Goal: Communication & Community: Answer question/provide support

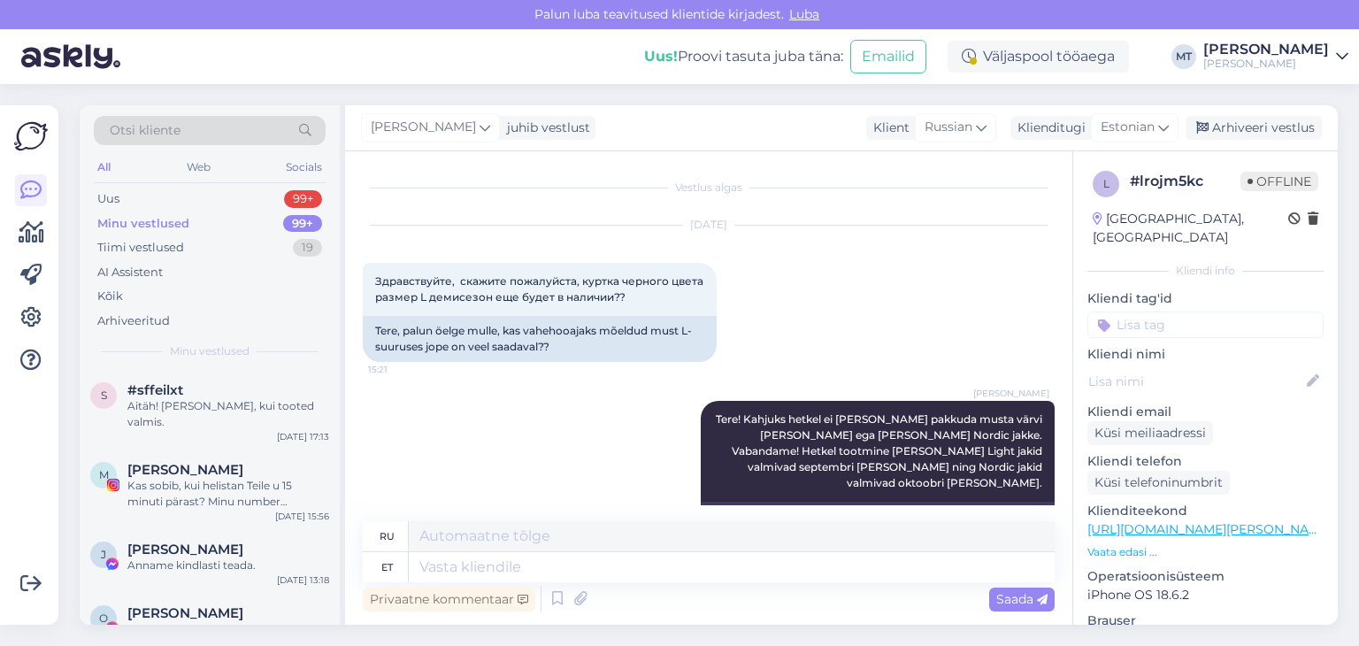
scroll to position [1027, 0]
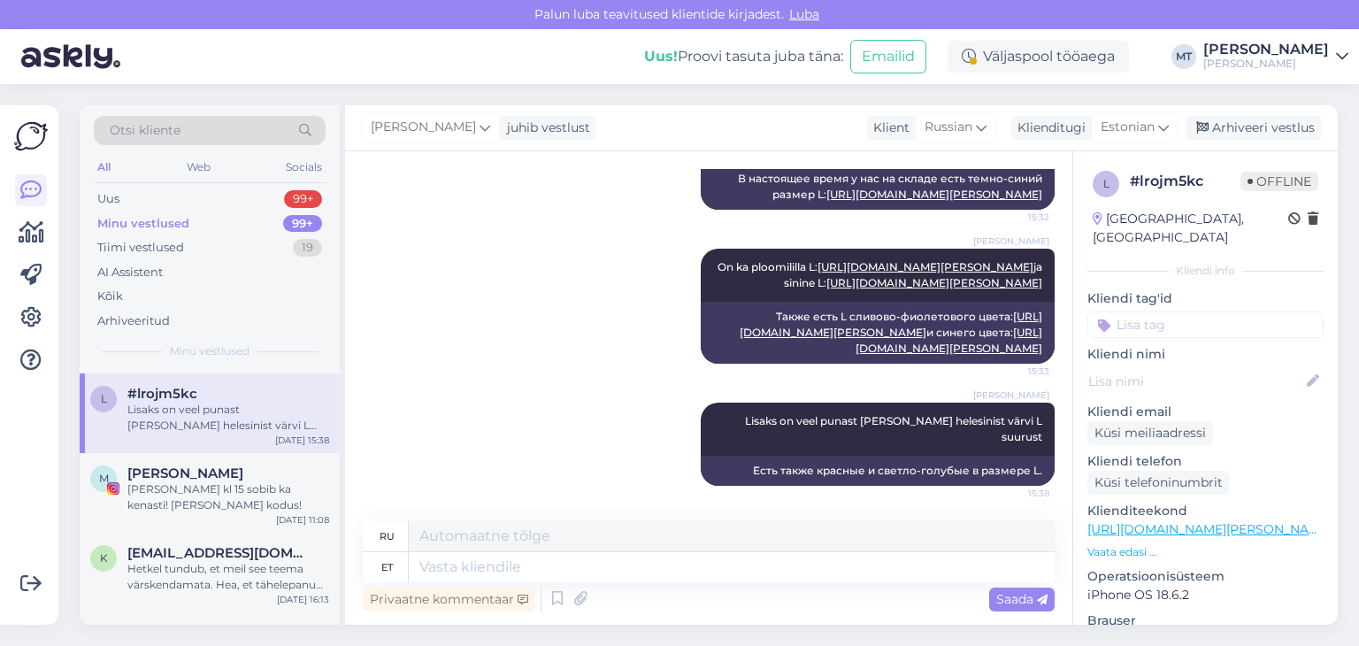
click at [171, 227] on div "Minu vestlused" at bounding box center [143, 224] width 92 height 18
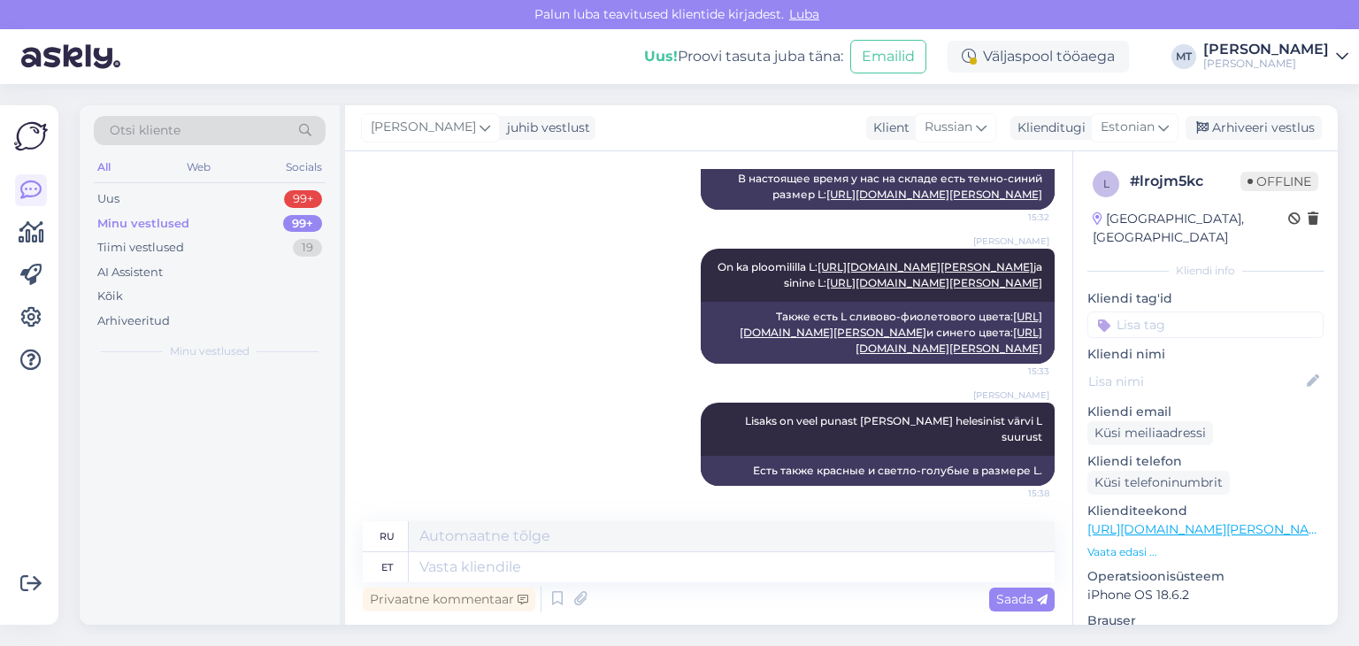
scroll to position [0, 0]
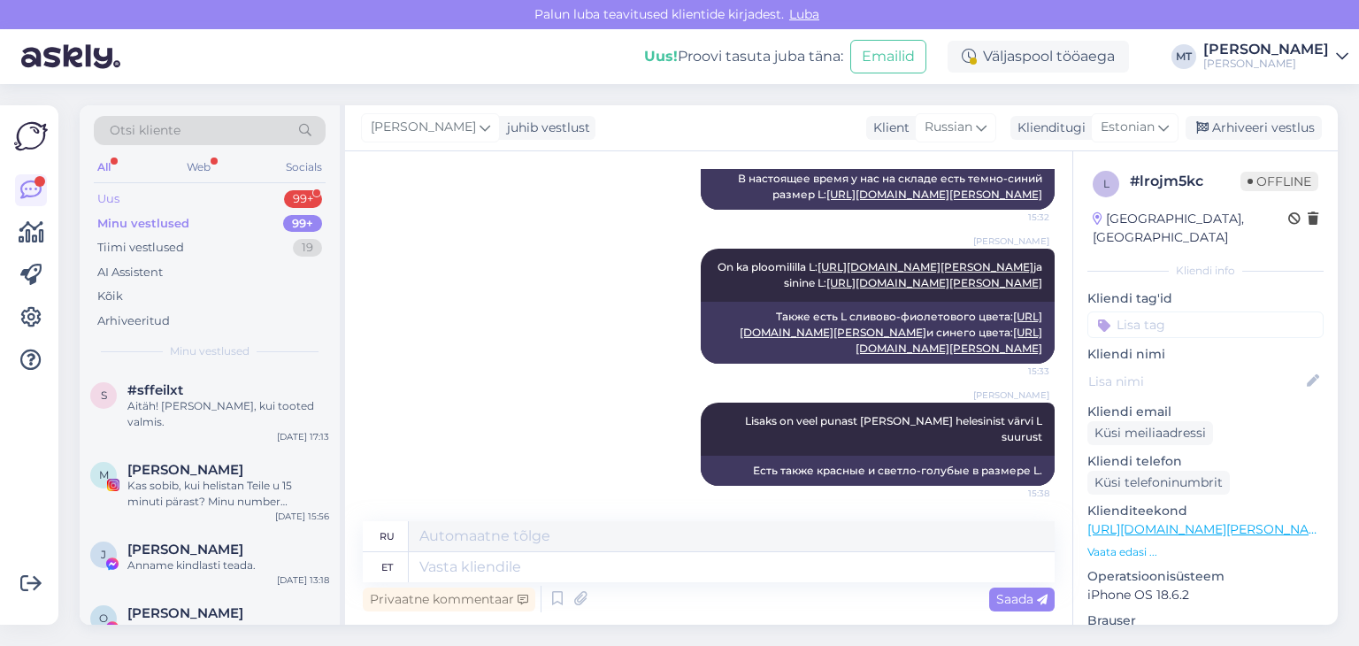
click at [104, 197] on div "Uus" at bounding box center [108, 199] width 22 height 18
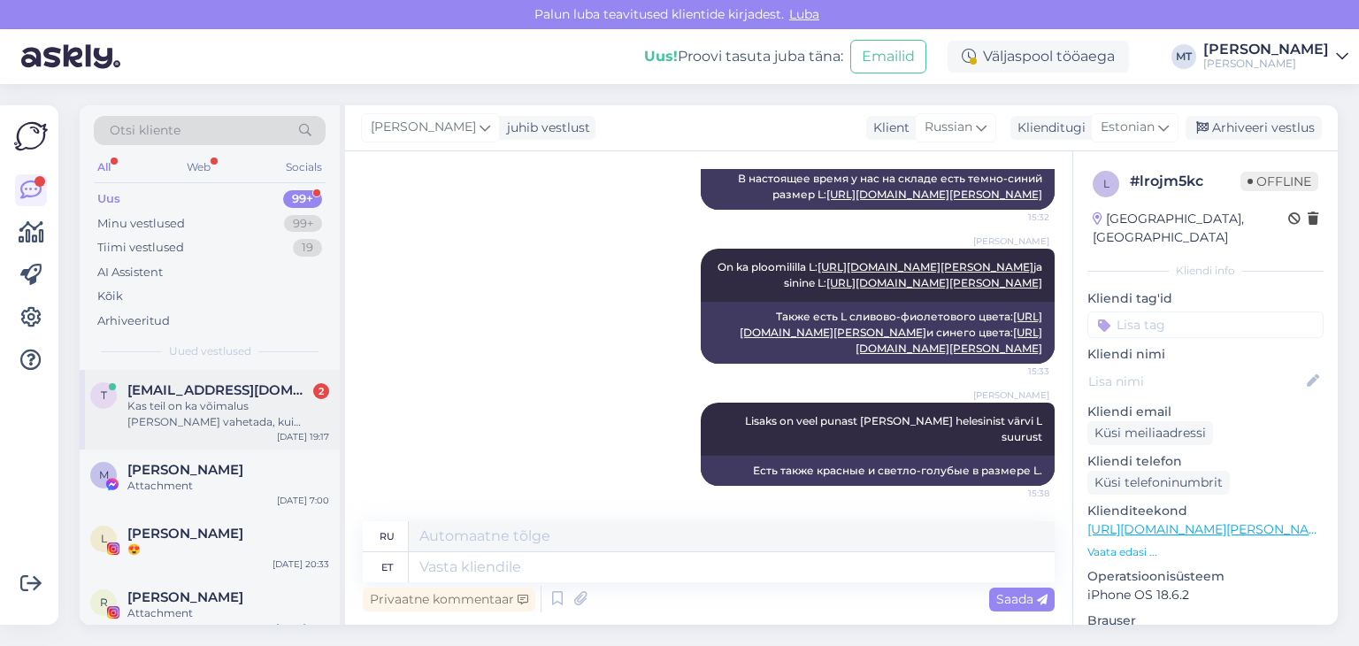
drag, startPoint x: 187, startPoint y: 391, endPoint x: 211, endPoint y: 411, distance: 31.4
click at [186, 393] on span "[EMAIL_ADDRESS][DOMAIN_NAME]" at bounding box center [219, 390] width 184 height 16
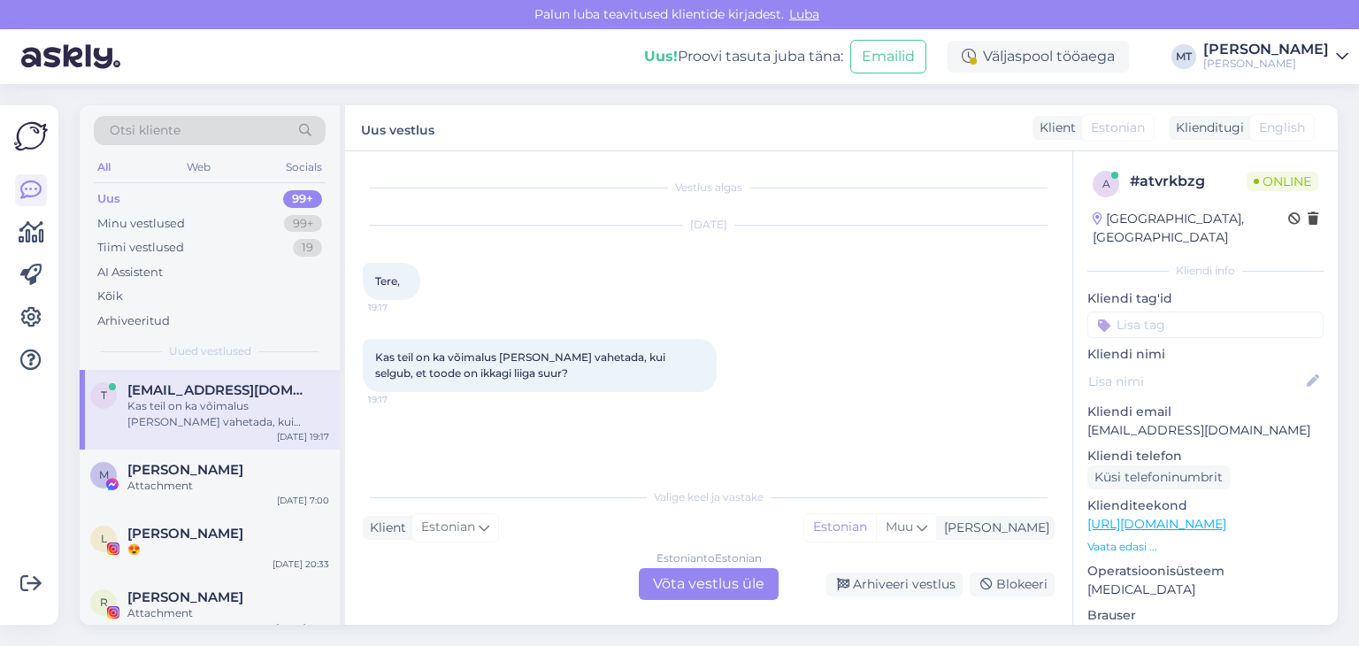
click at [710, 583] on div "Estonian to Estonian Võta vestlus üle" at bounding box center [709, 584] width 140 height 32
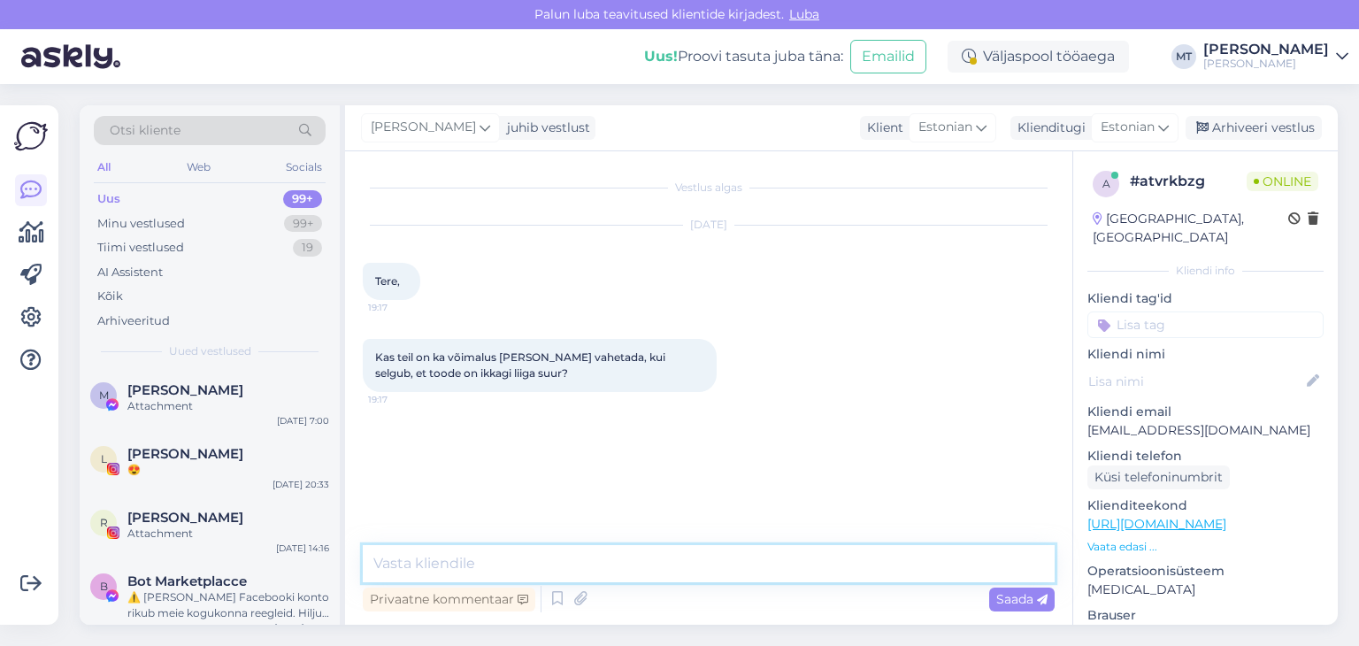
click at [695, 564] on textarea at bounding box center [709, 563] width 692 height 37
type textarea "Tere!"
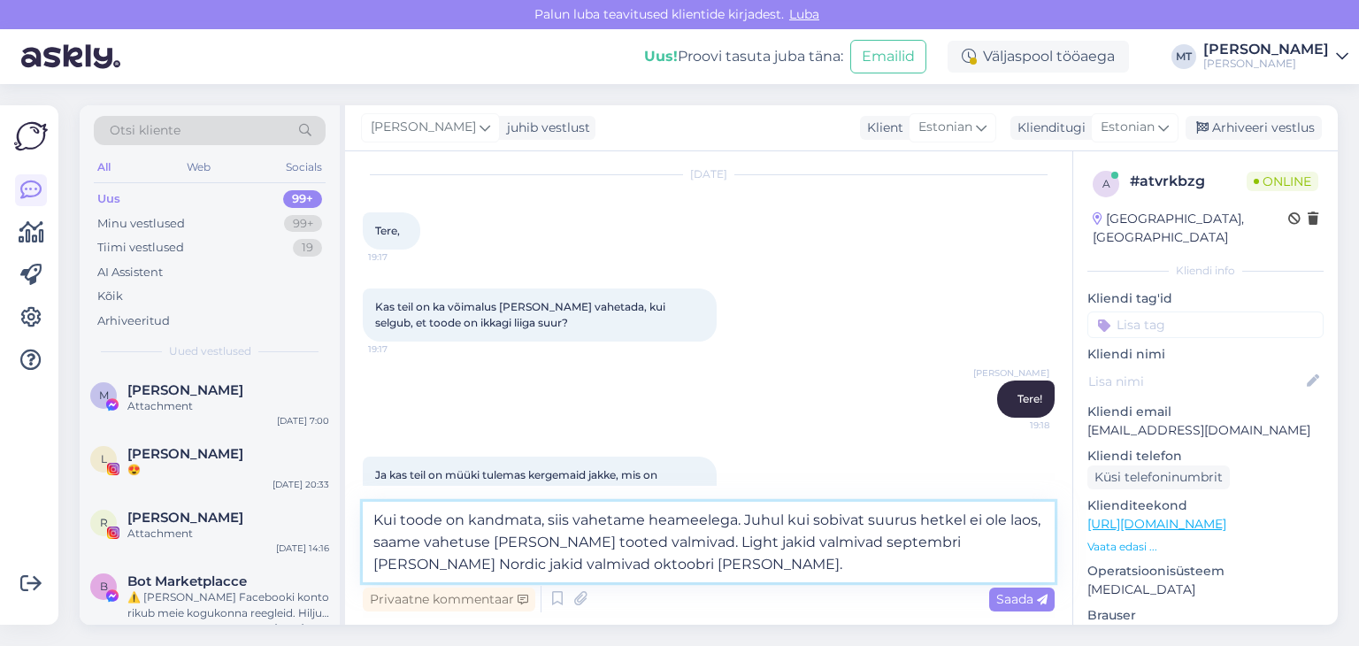
click at [673, 521] on textarea "Kui toode on kandmata, siis vahetame heameelega. Juhul kui sobivat suurus hetke…" at bounding box center [709, 542] width 692 height 81
type textarea "Kui toode on kandmata, siis vahetame hea meelega. Juhul kui sobivat suurus hetk…"
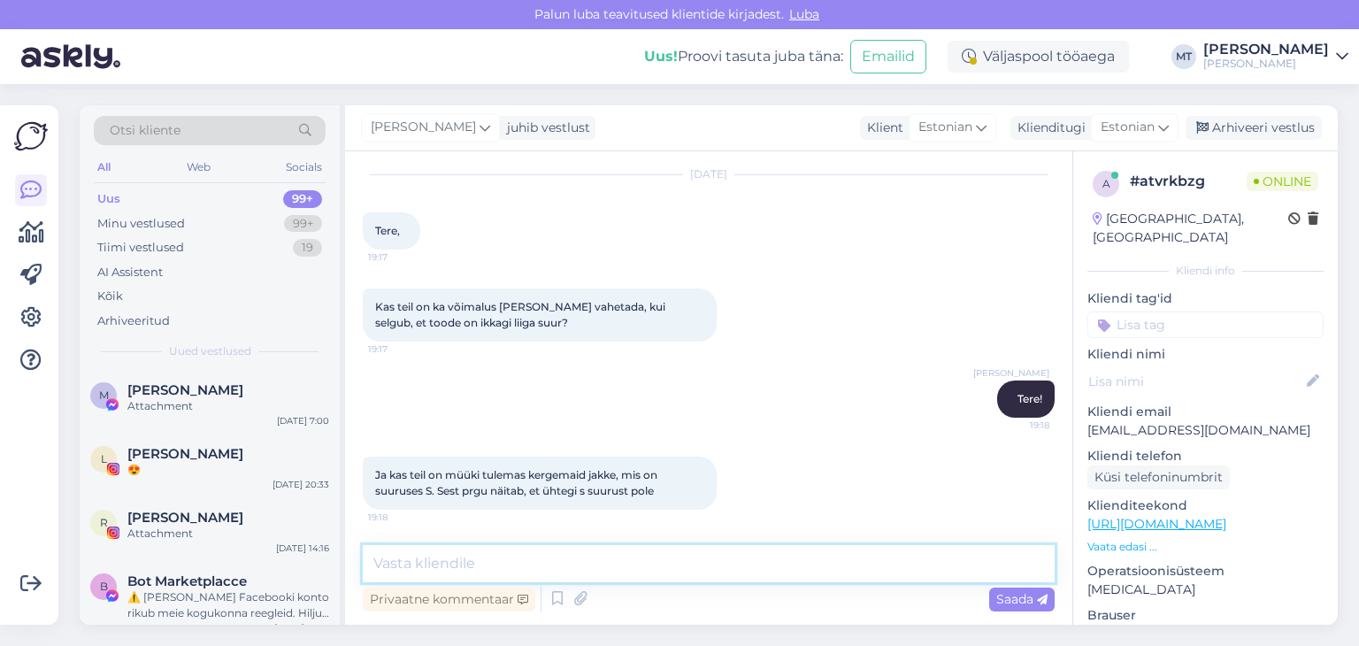
scroll to position [174, 0]
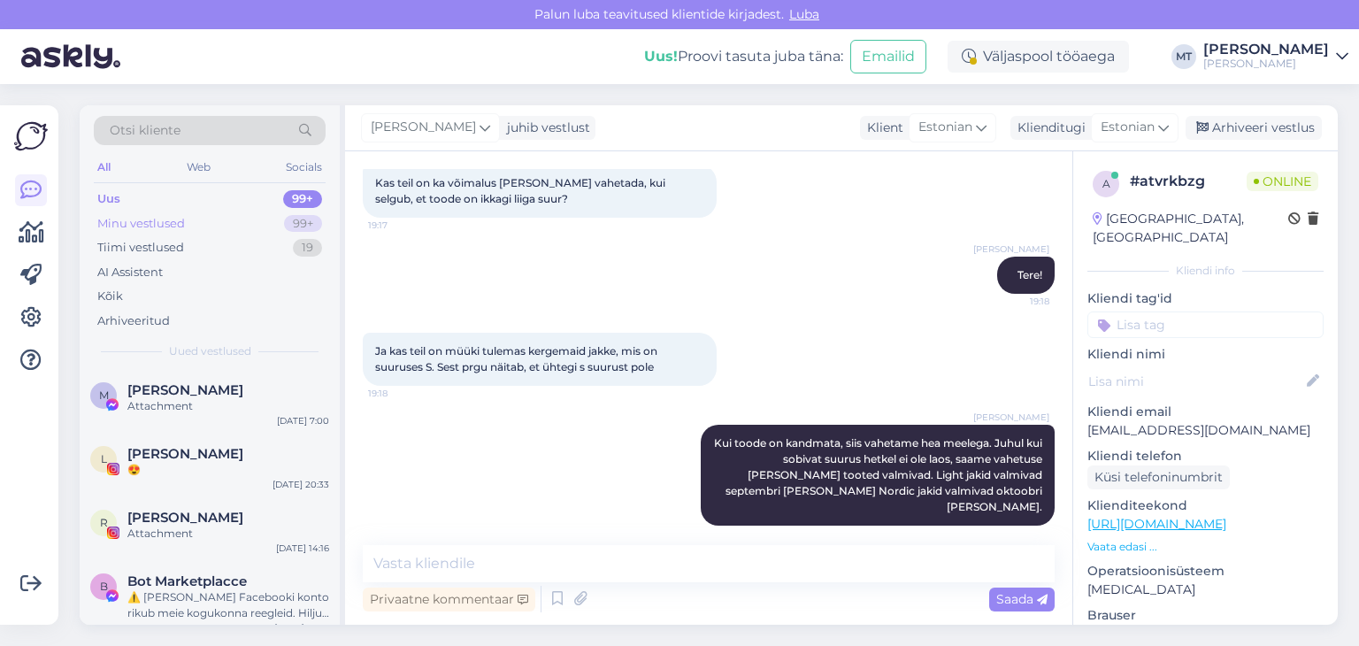
click at [145, 220] on div "Minu vestlused" at bounding box center [141, 224] width 88 height 18
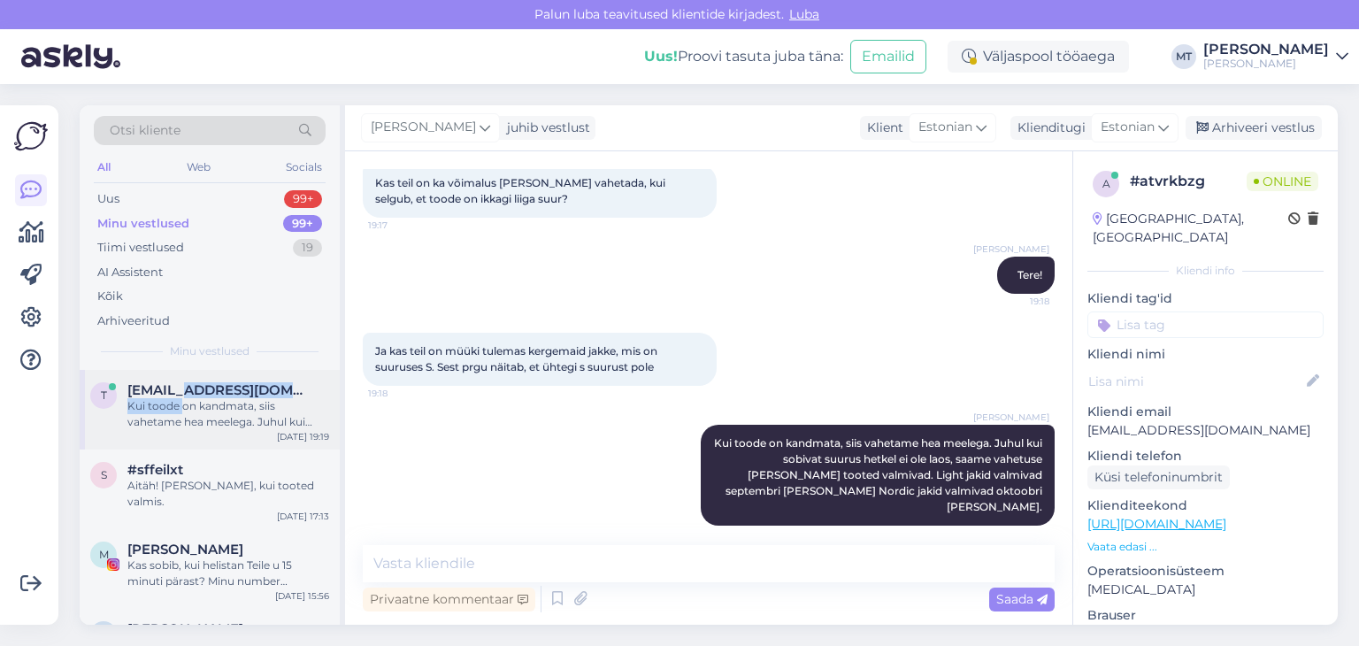
click at [181, 397] on div "[EMAIL_ADDRESS][DOMAIN_NAME] Kui toode on kandmata, siis vahetame hea meelega. …" at bounding box center [228, 406] width 202 height 48
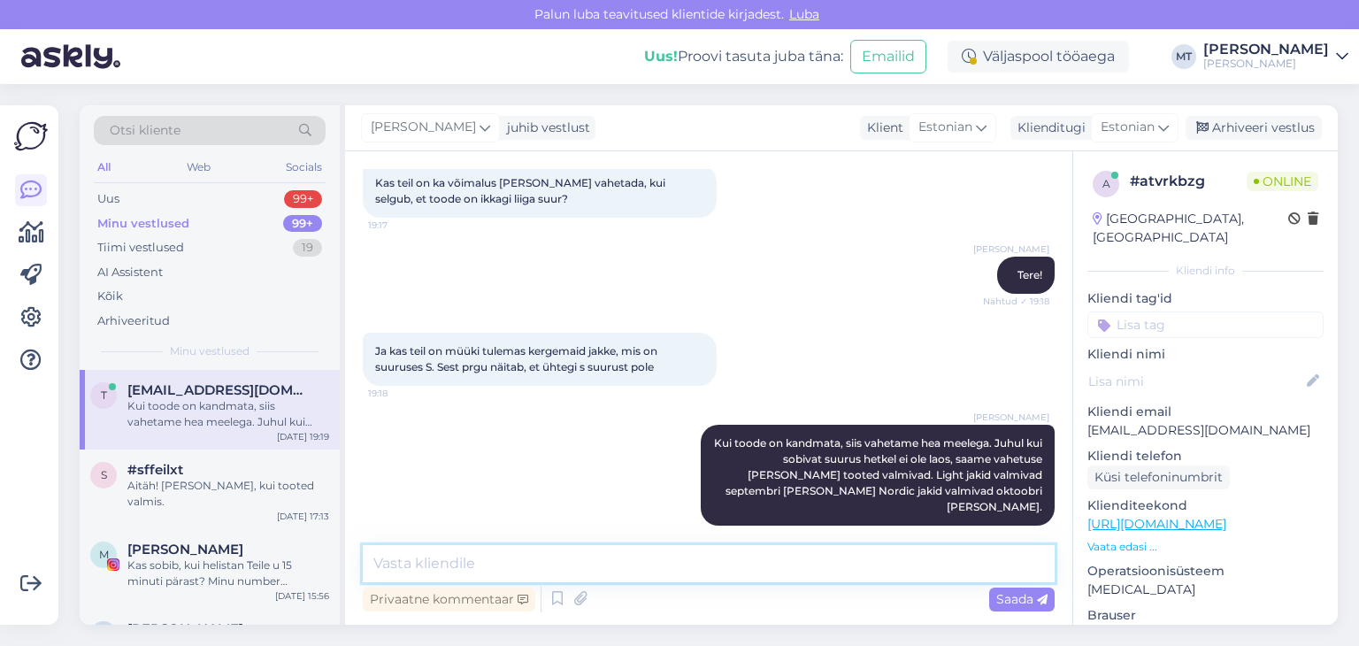
click at [423, 566] on textarea at bounding box center [709, 563] width 692 height 37
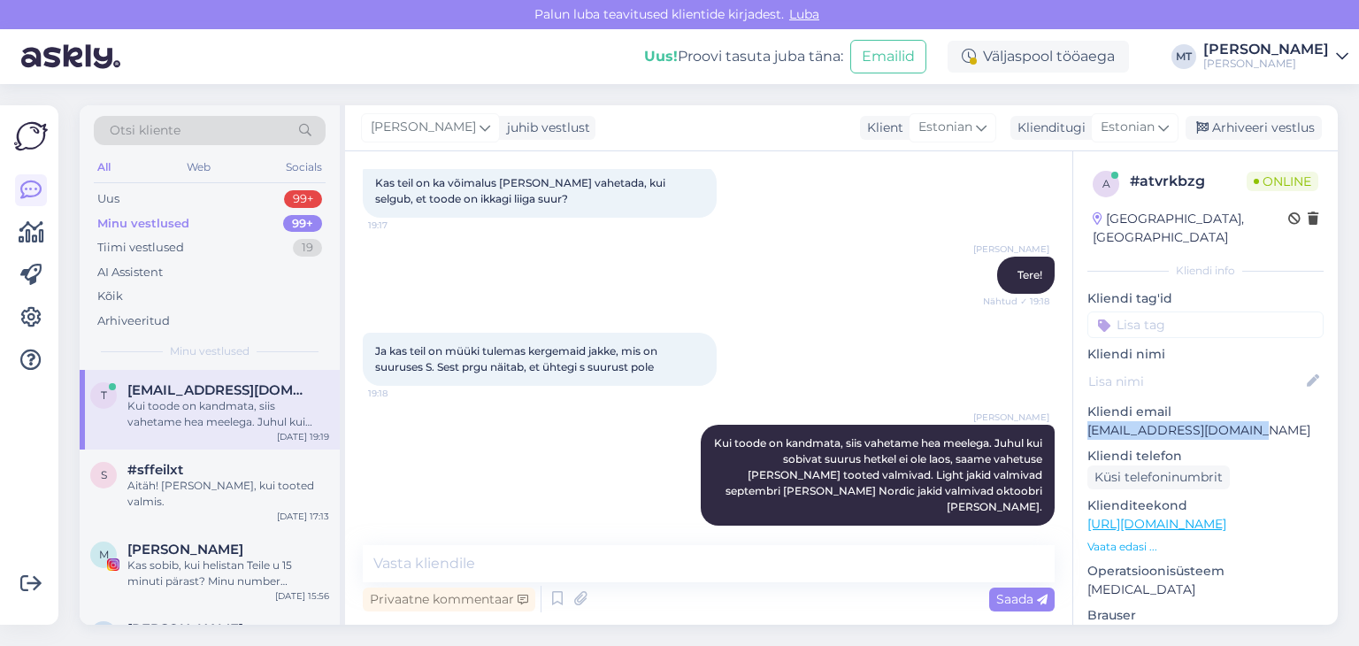
drag, startPoint x: 1224, startPoint y: 416, endPoint x: 1084, endPoint y: 421, distance: 139.9
click at [1084, 421] on div "a # atvrkbzg Online [GEOGRAPHIC_DATA], [GEOGRAPHIC_DATA] Kliendi info Kliendi t…" at bounding box center [1205, 524] width 265 height 746
copy p "[EMAIL_ADDRESS][DOMAIN_NAME]"
click at [113, 199] on div "Uus" at bounding box center [108, 199] width 22 height 18
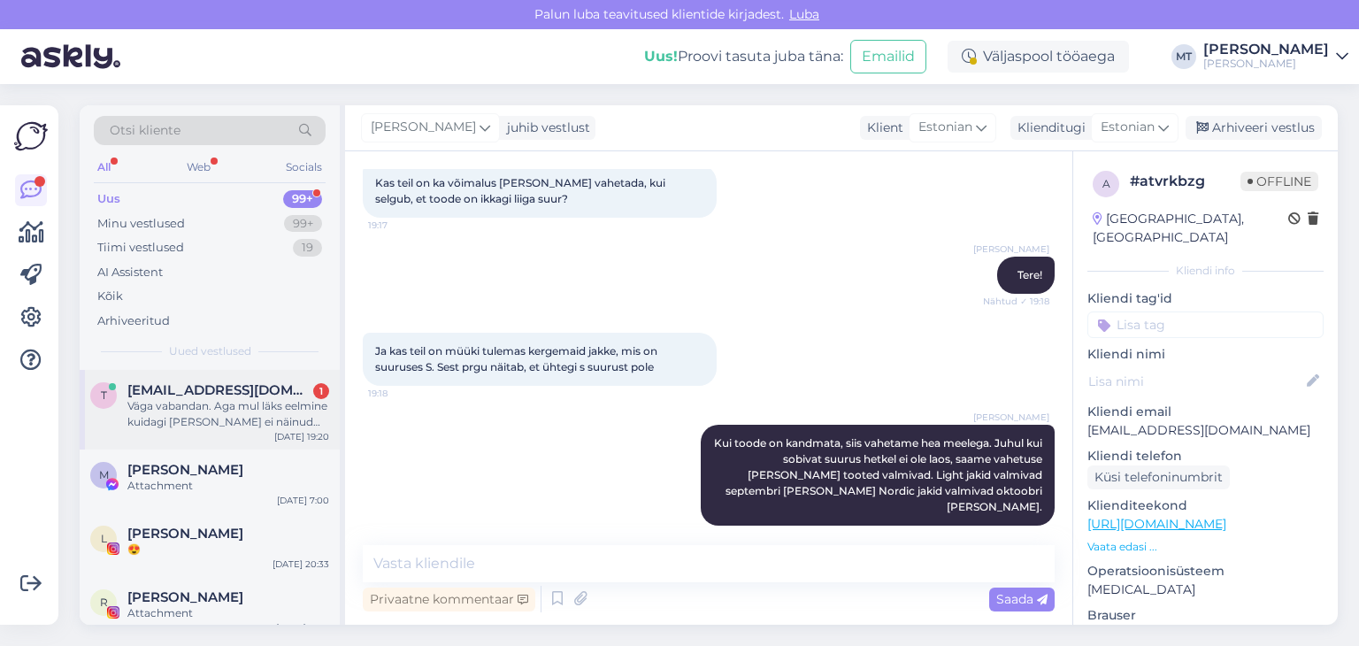
click at [194, 415] on div "t [EMAIL_ADDRESS][DOMAIN_NAME] 1 Väga vabandan. Aga mul läks eelmine kuidagi [P…" at bounding box center [210, 410] width 260 height 80
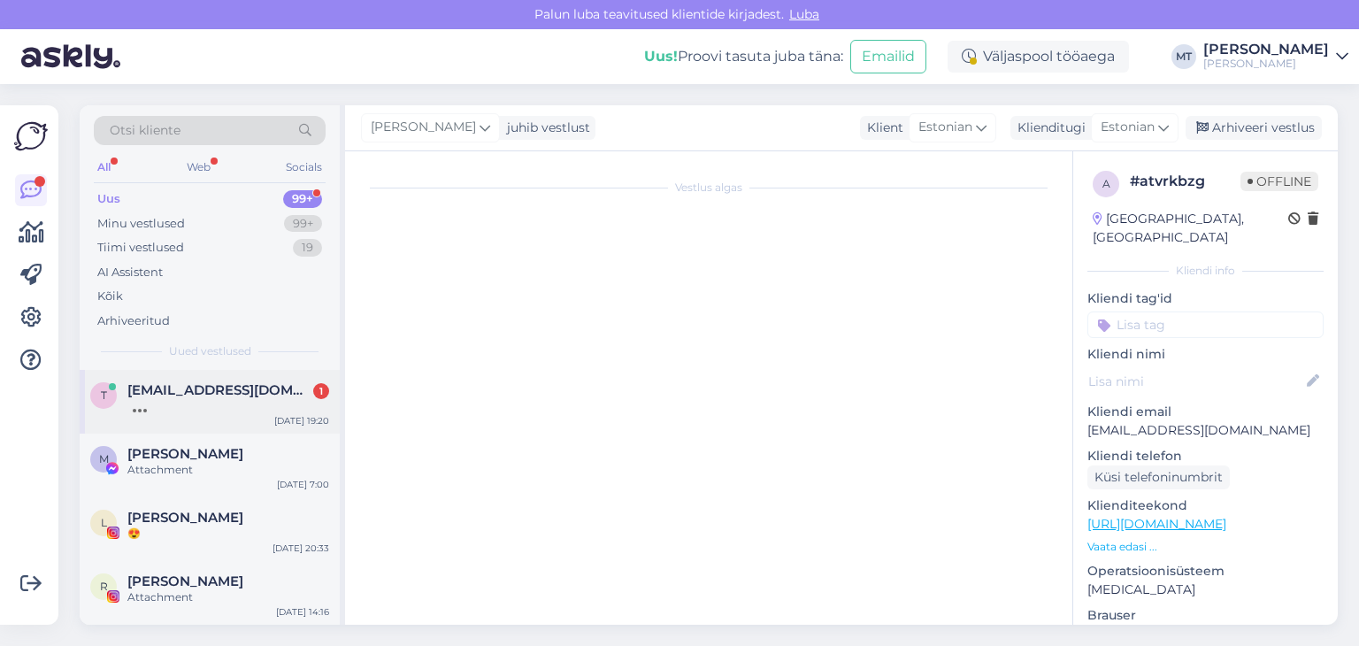
scroll to position [0, 0]
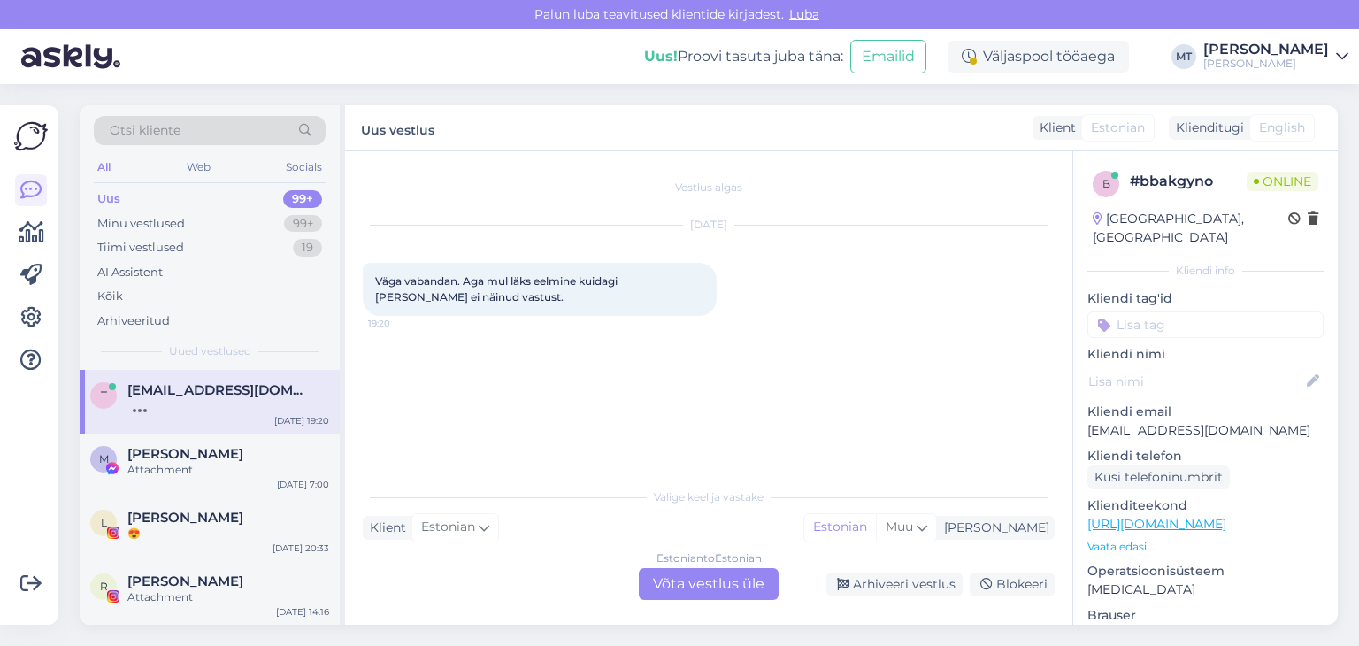
click at [692, 584] on div "Estonian to Estonian Võta vestlus üle" at bounding box center [709, 584] width 140 height 32
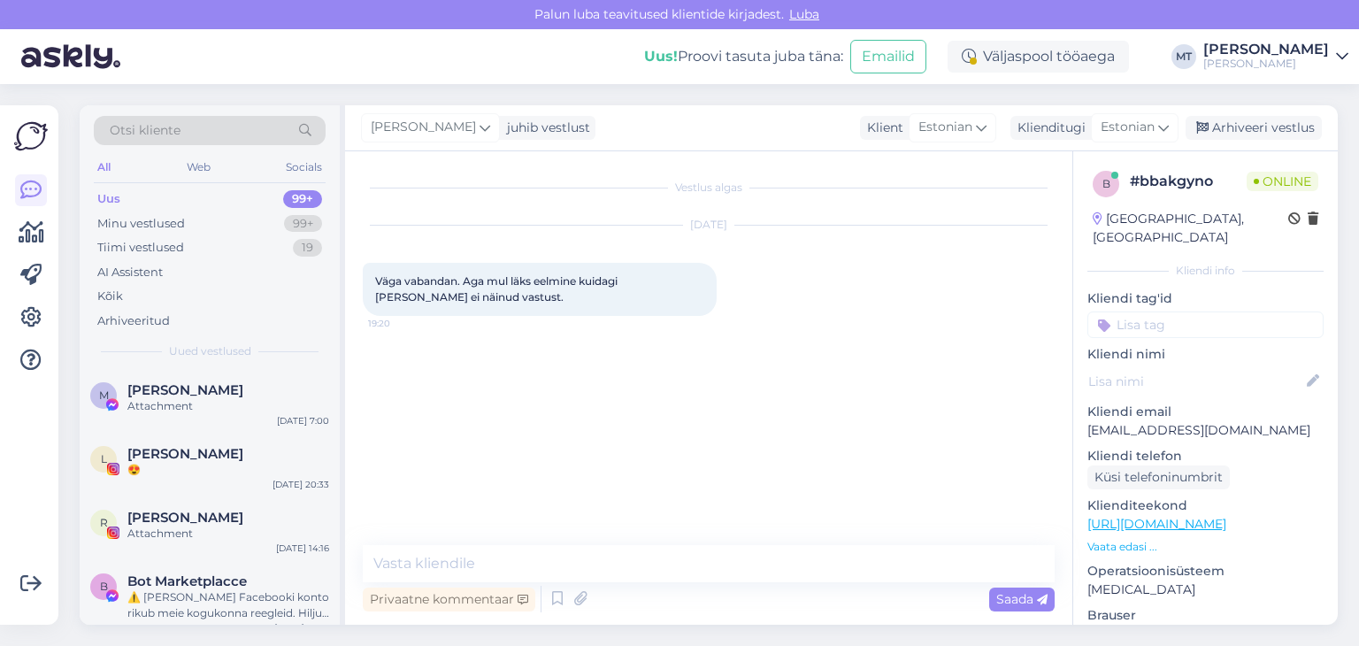
click at [520, 295] on div "Väga vabandan. Aga mul läks eelmine kuidagi [PERSON_NAME] ei näinud vastust. 19…" at bounding box center [540, 289] width 354 height 53
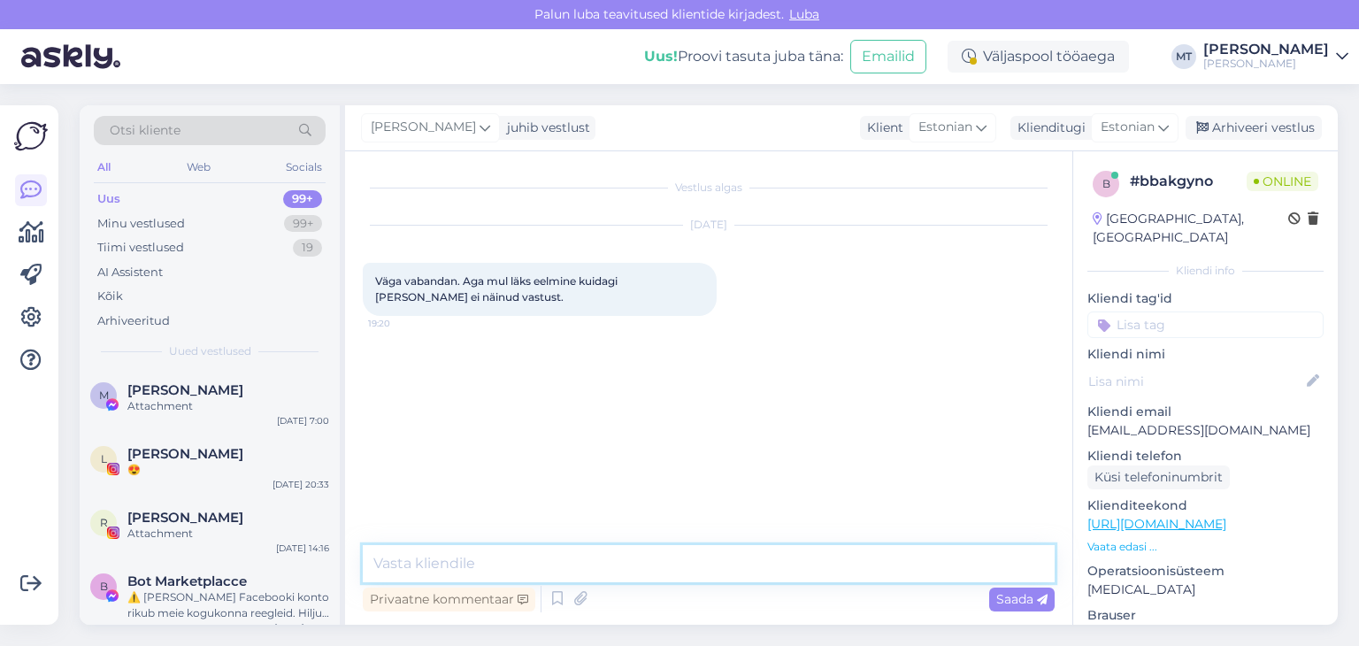
click at [510, 560] on textarea at bounding box center [709, 563] width 692 height 37
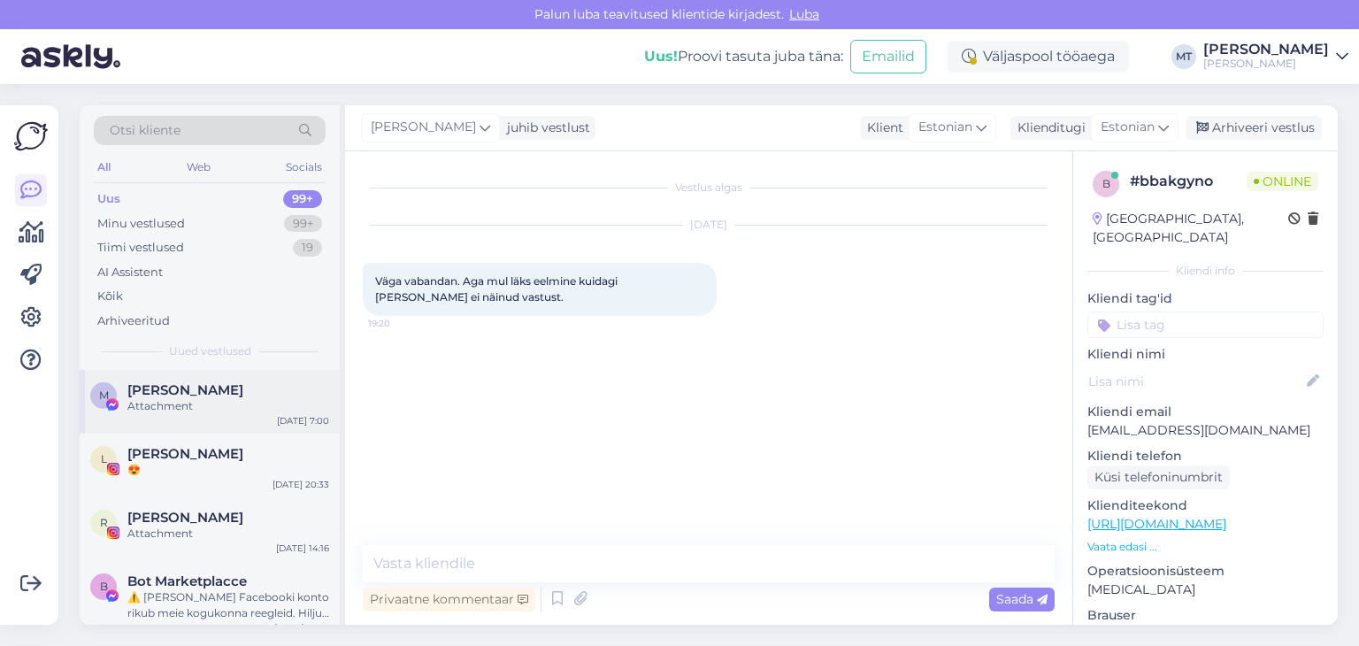
click at [234, 395] on span "[PERSON_NAME]" at bounding box center [185, 390] width 116 height 16
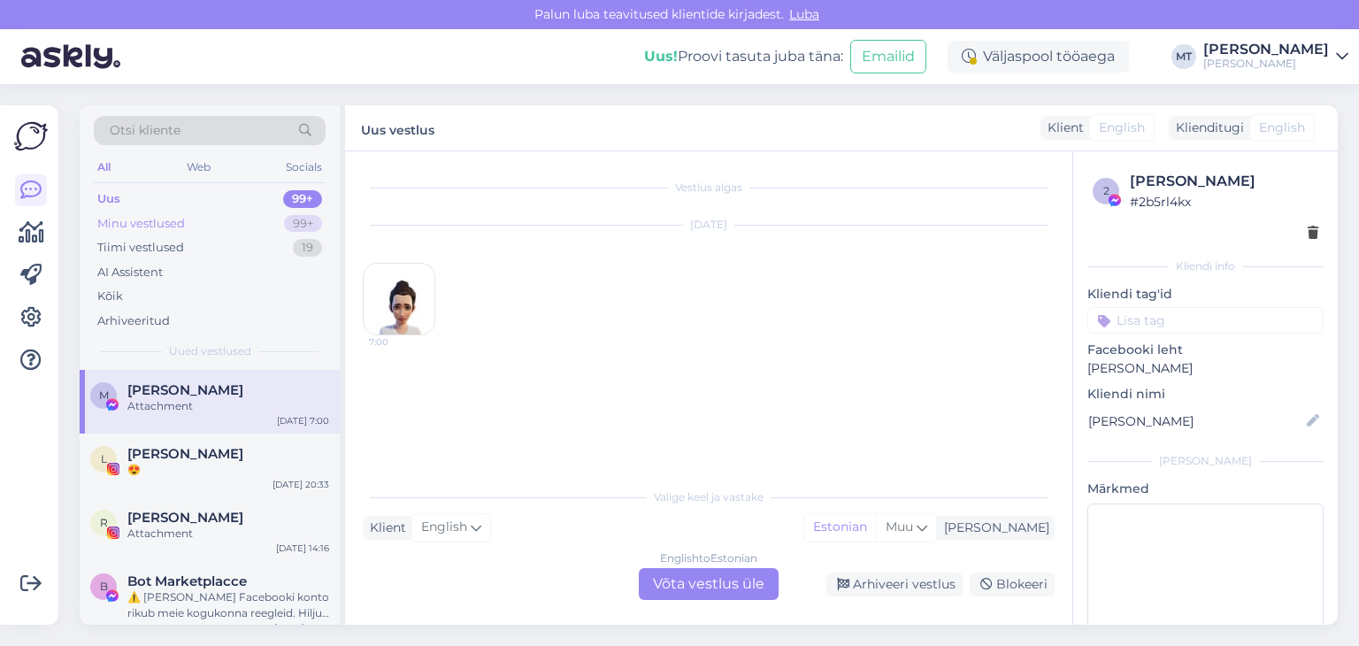
click at [142, 226] on div "Minu vestlused" at bounding box center [141, 224] width 88 height 18
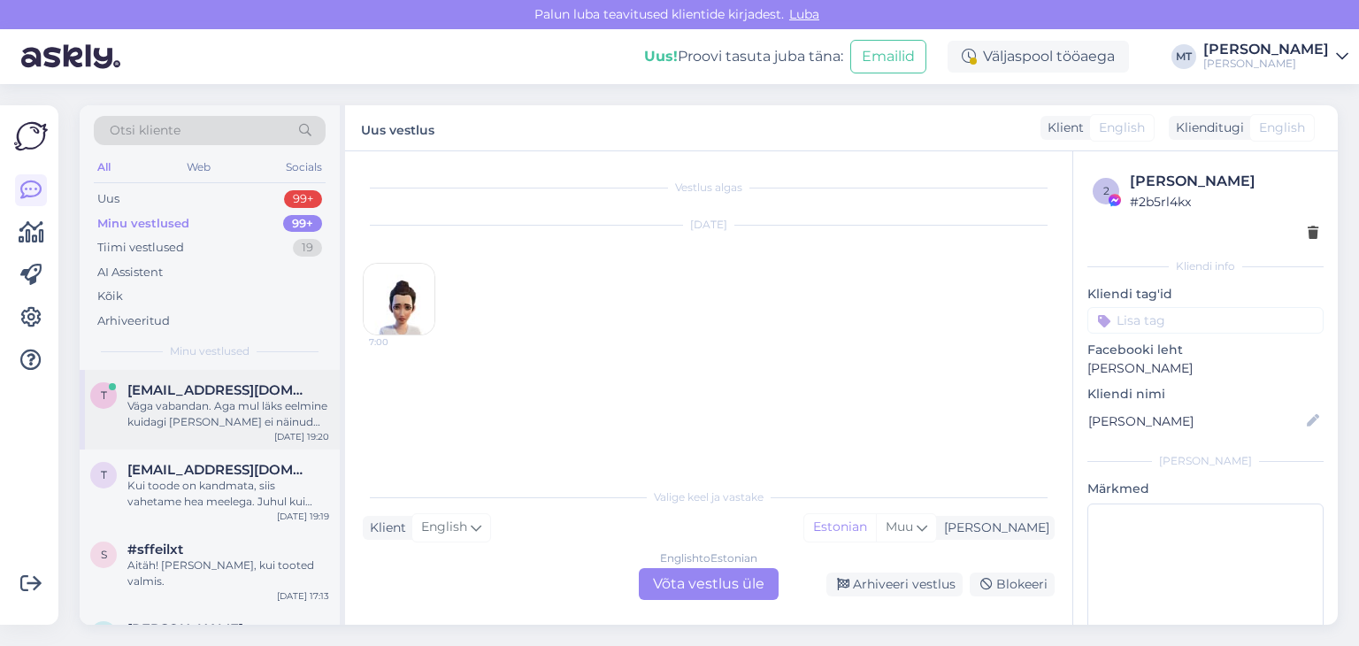
click at [195, 408] on div "Väga vabandan. Aga mul läks eelmine kuidagi [PERSON_NAME] ei näinud vastust." at bounding box center [228, 414] width 202 height 32
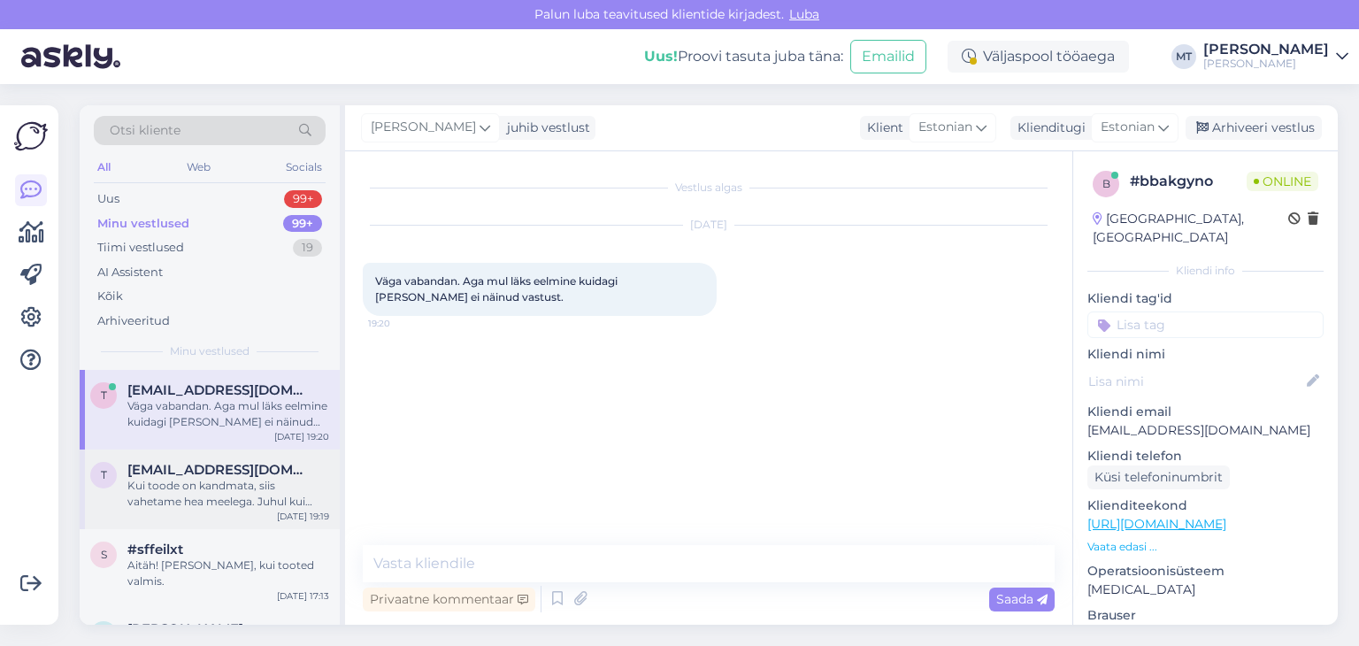
click at [241, 492] on div "Kui toode on kandmata, siis vahetame hea meelega. Juhul kui sobivat suurus hetk…" at bounding box center [228, 494] width 202 height 32
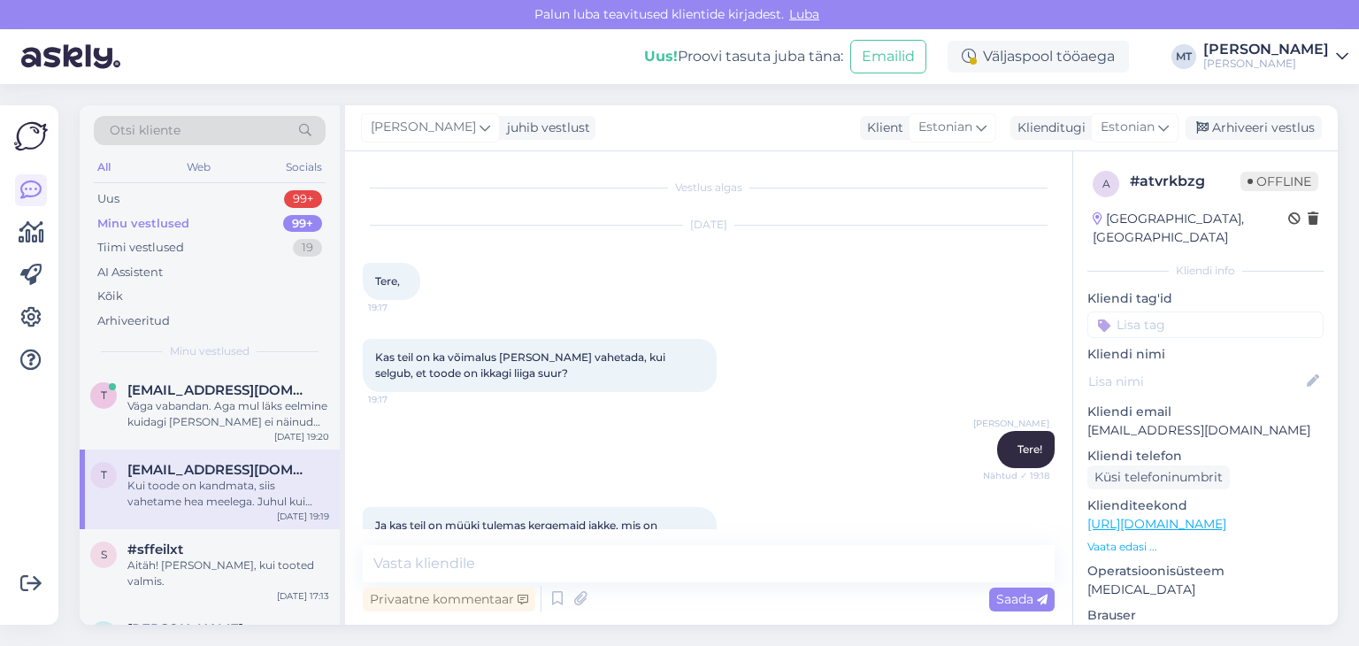
scroll to position [174, 0]
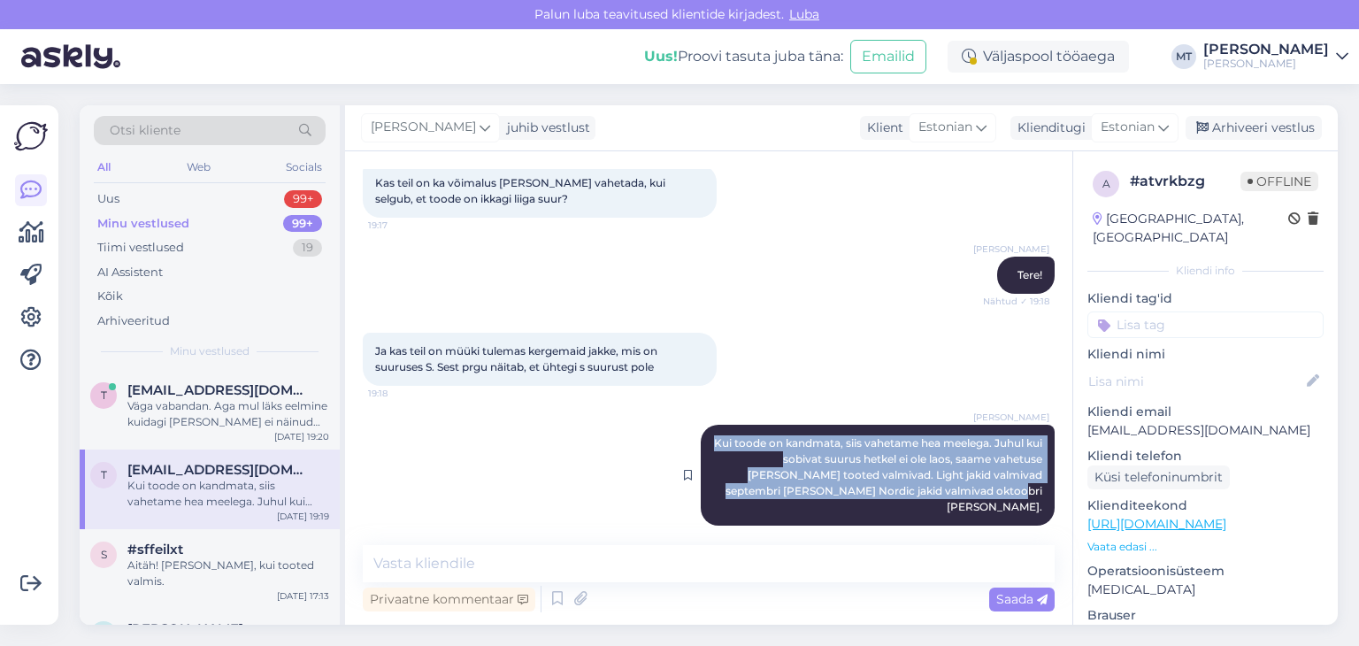
drag, startPoint x: 1031, startPoint y: 495, endPoint x: 714, endPoint y: 440, distance: 321.4
click at [714, 440] on div "[PERSON_NAME] toode on kandmata, siis vahetame hea meelega. Juhul kui sobivat s…" at bounding box center [878, 475] width 354 height 101
copy span "Kui toode on kandmata, siis vahetame hea meelega. Juhul kui sobivat suurus hetk…"
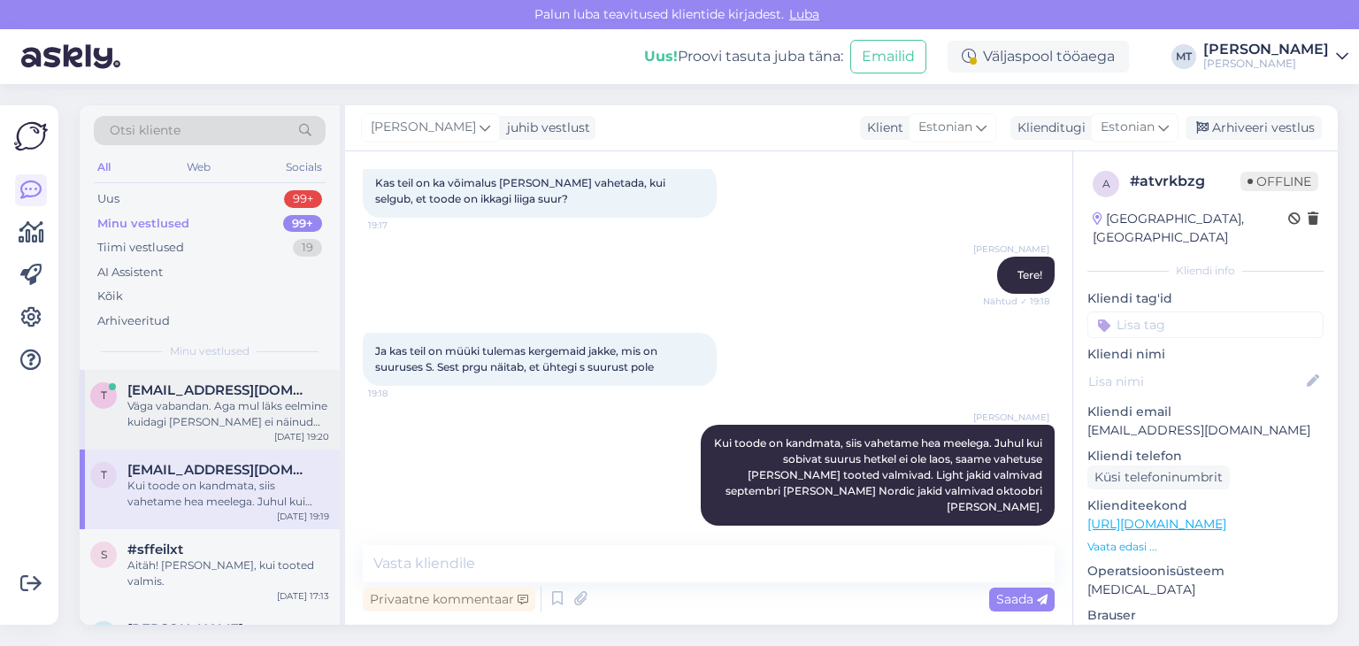
click at [173, 403] on div "Väga vabandan. Aga mul läks eelmine kuidagi [PERSON_NAME] ei näinud vastust." at bounding box center [228, 414] width 202 height 32
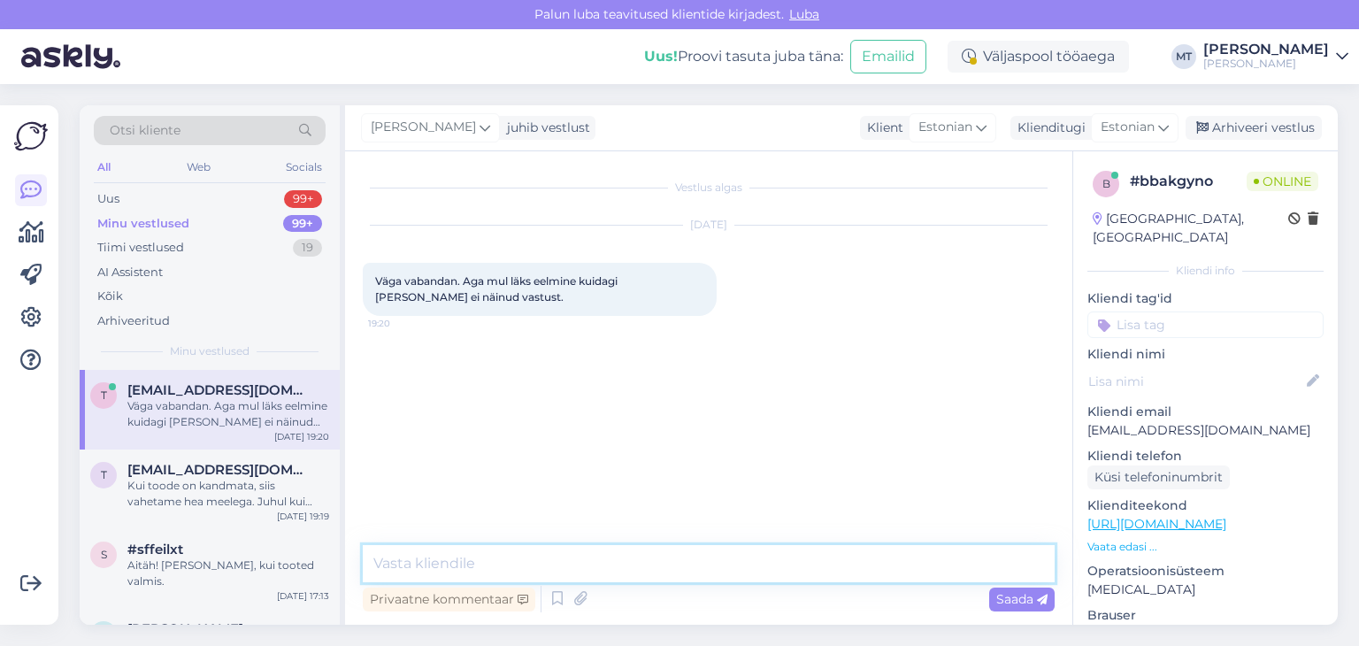
click at [460, 564] on textarea at bounding box center [709, 563] width 692 height 37
paste textarea "Kui toode on kandmata, siis vahetame hea meelega. Juhul kui sobivat suurus hetk…"
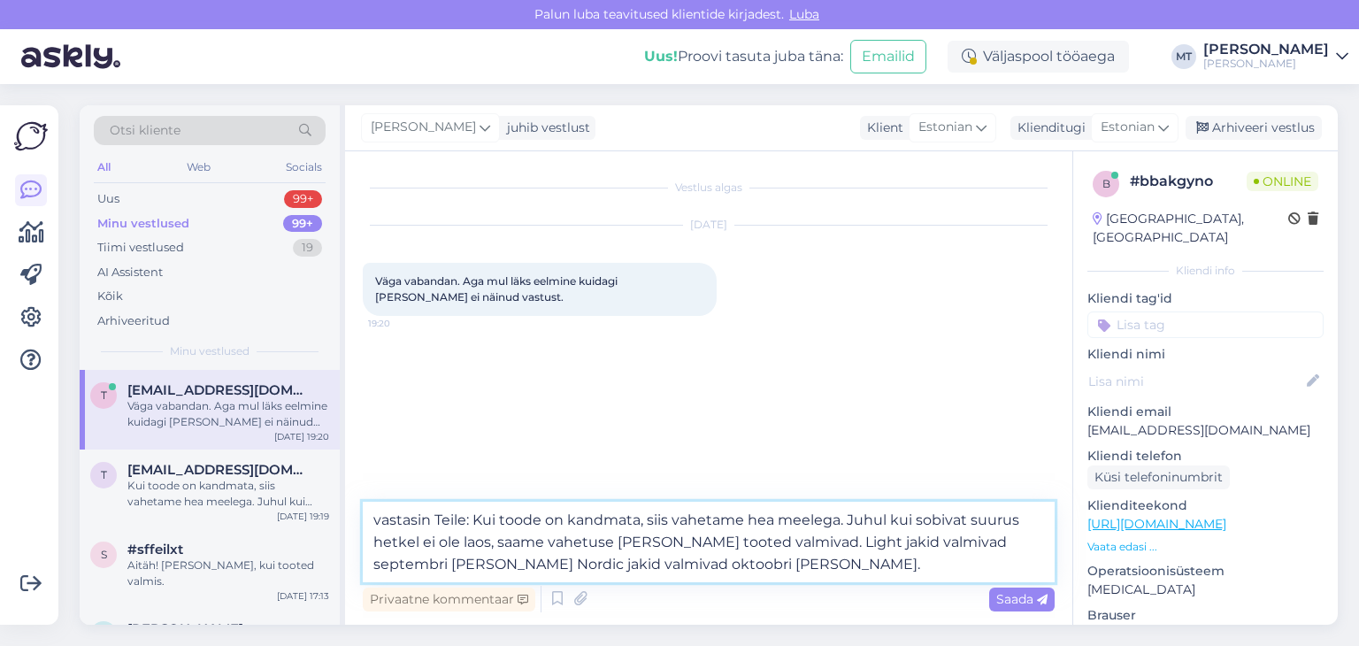
click at [381, 518] on textarea "vastasin Teile: Kui toode on kandmata, siis vahetame hea meelega. Juhul kui sob…" at bounding box center [709, 542] width 692 height 81
type textarea "Vastasin Teile: Kui toode on kandmata, siis vahetame hea meelega. Juhul kui sob…"
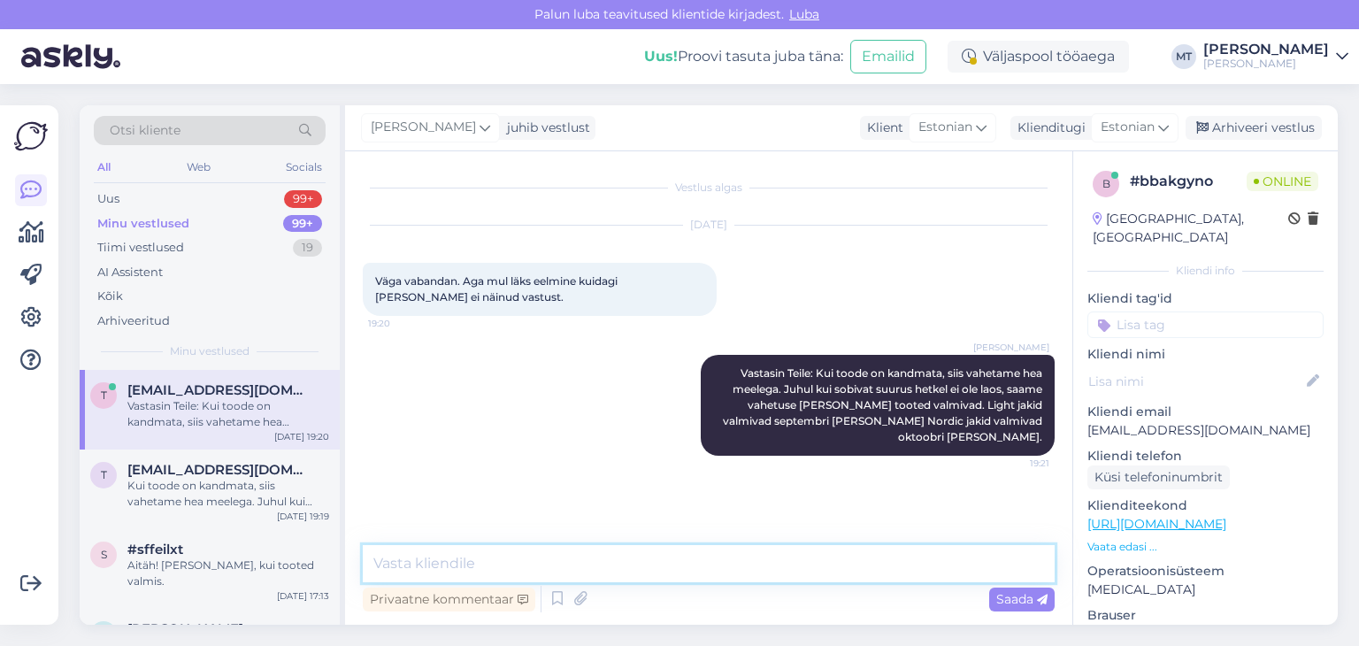
click at [472, 563] on textarea at bounding box center [709, 563] width 692 height 37
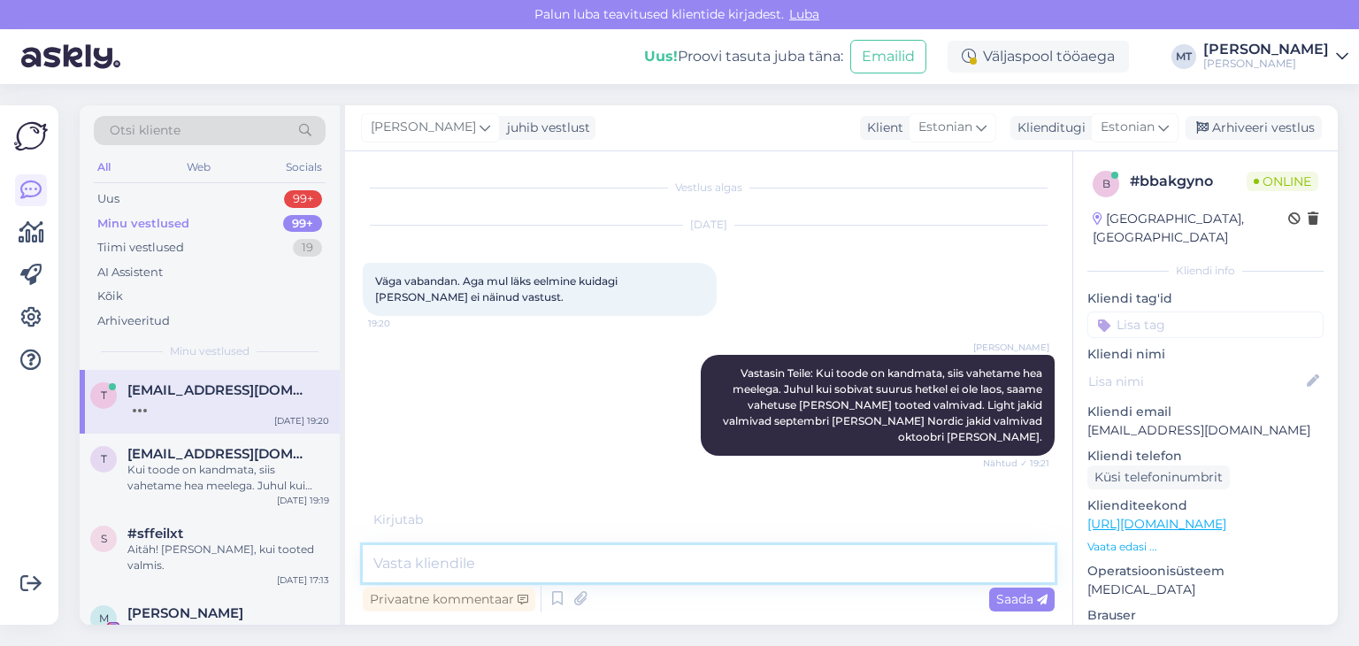
click at [387, 564] on textarea at bounding box center [709, 563] width 692 height 37
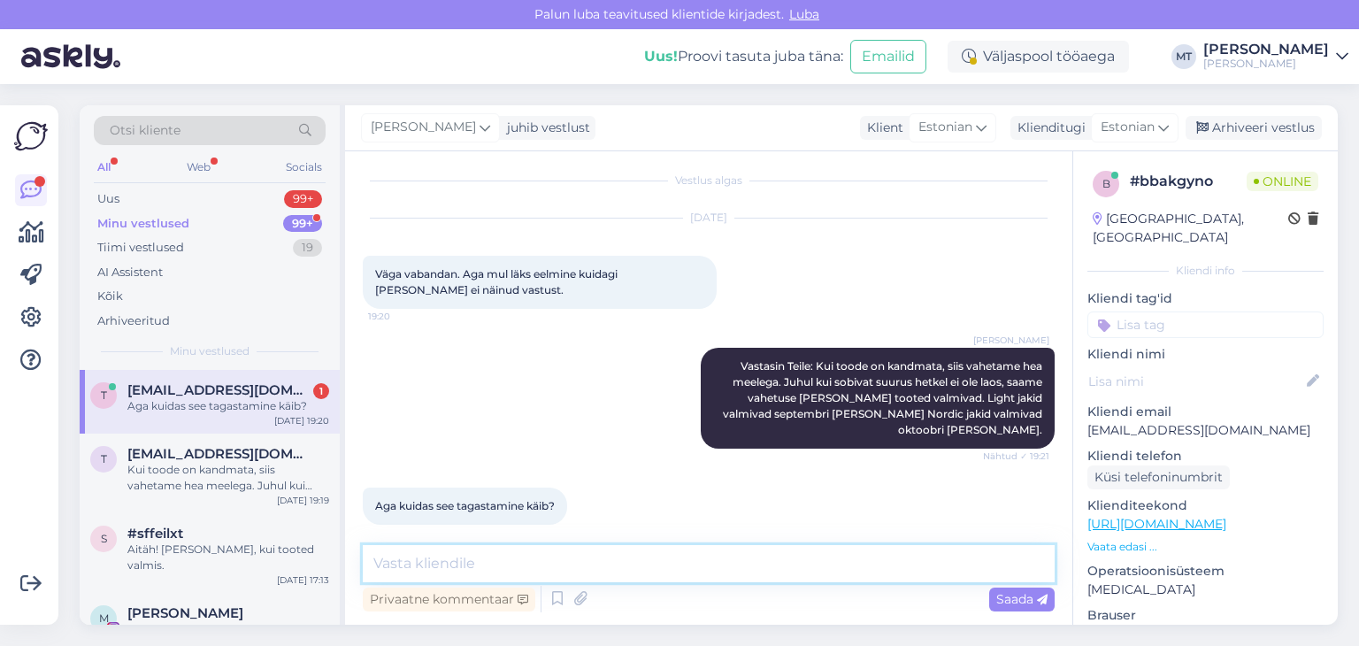
click at [383, 564] on textarea at bounding box center [709, 563] width 692 height 37
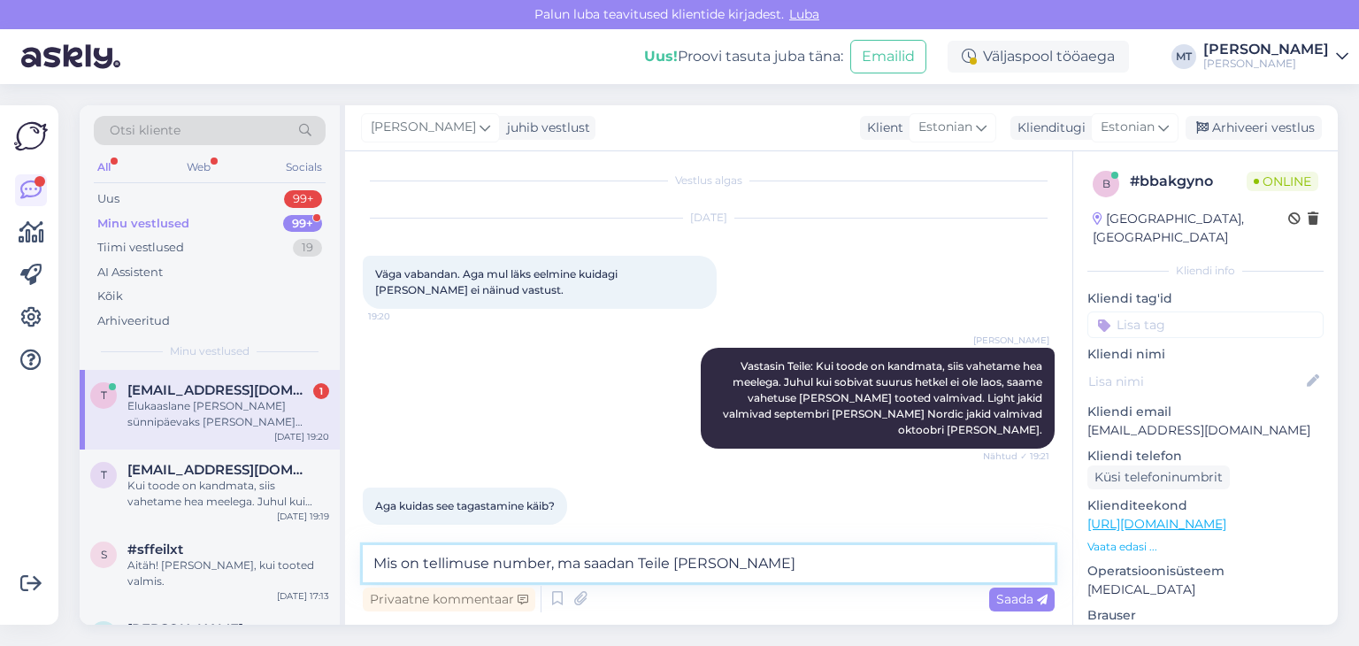
scroll to position [99, 0]
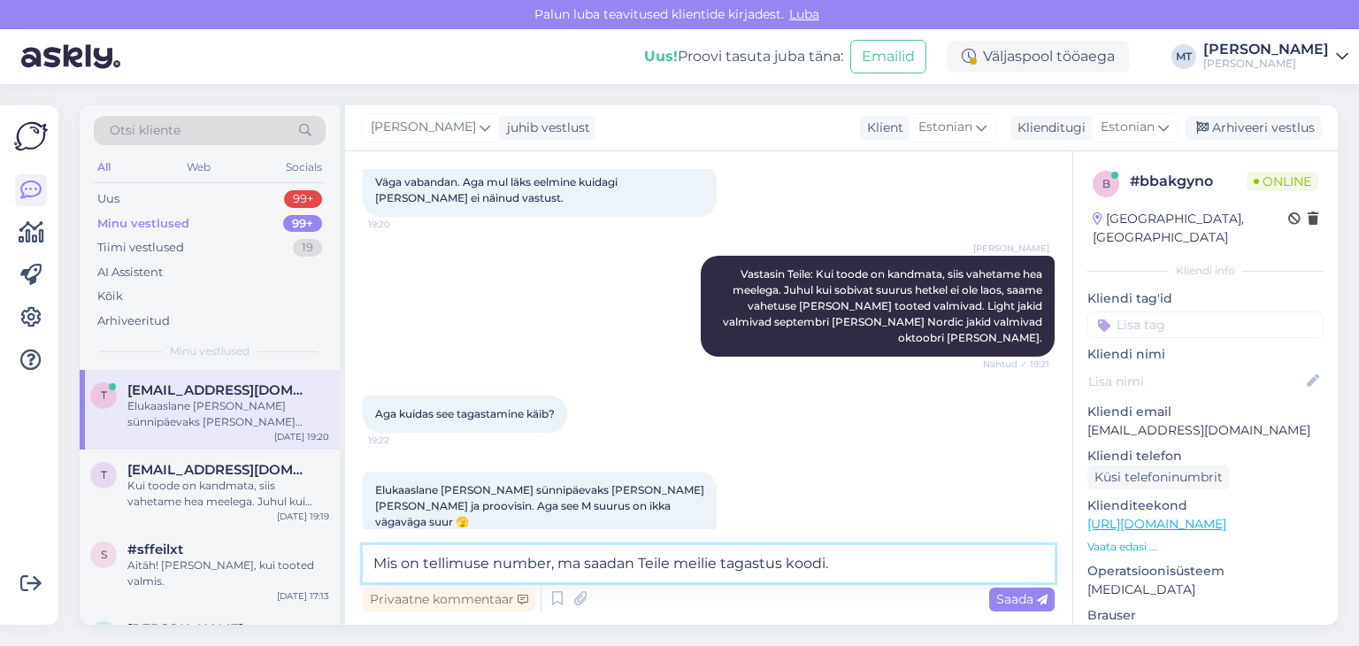
drag, startPoint x: 836, startPoint y: 565, endPoint x: 361, endPoint y: 591, distance: 475.8
click at [363, 594] on div "Mis on tellimuse number, ma saadan Teile meilie tagastus koodi. Privaatne komme…" at bounding box center [709, 580] width 692 height 71
type textarea "[PERSON_NAME] on elukaaslase nimi? Vajan tellimuse infot."
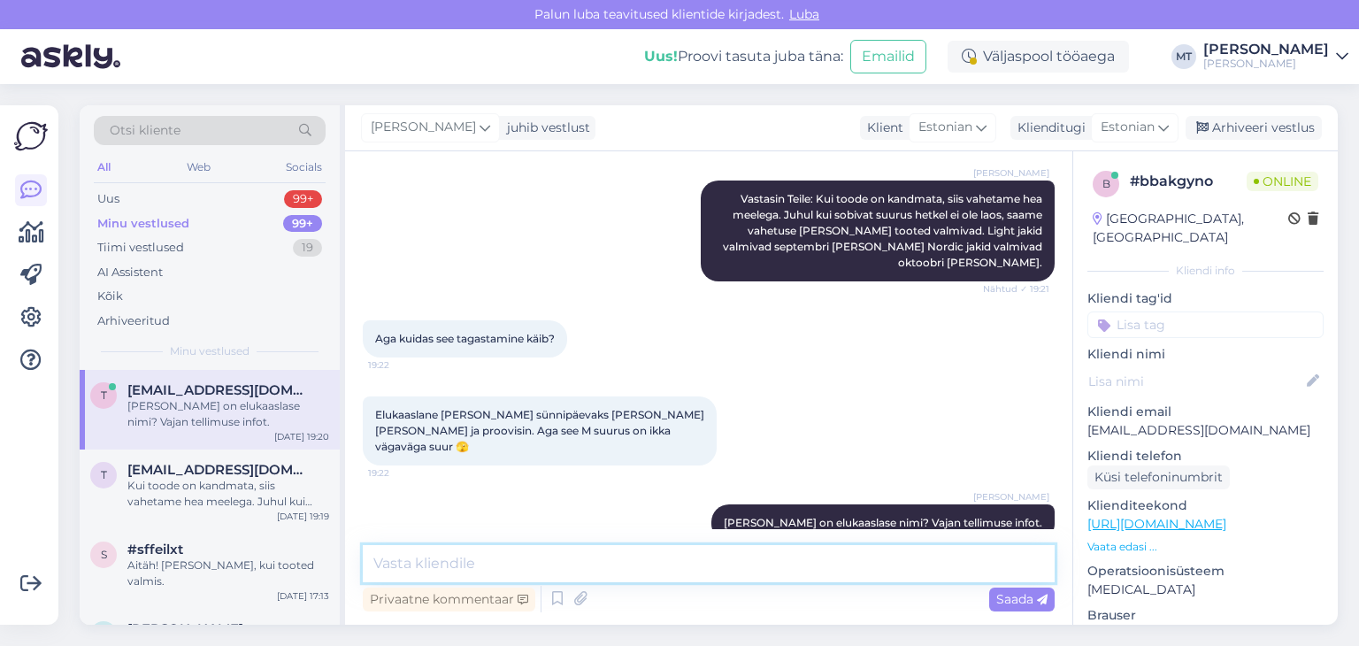
scroll to position [251, 0]
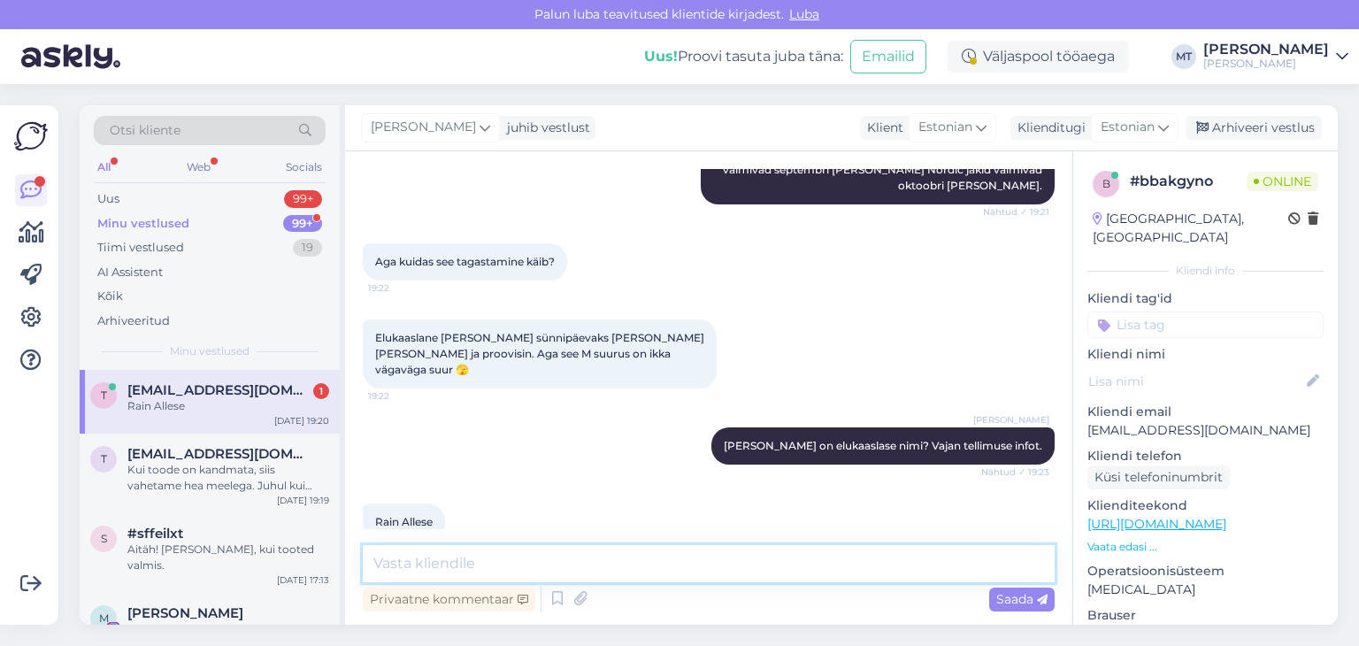
click at [426, 571] on textarea at bounding box center [709, 563] width 692 height 37
type textarea "V"
type textarea "H"
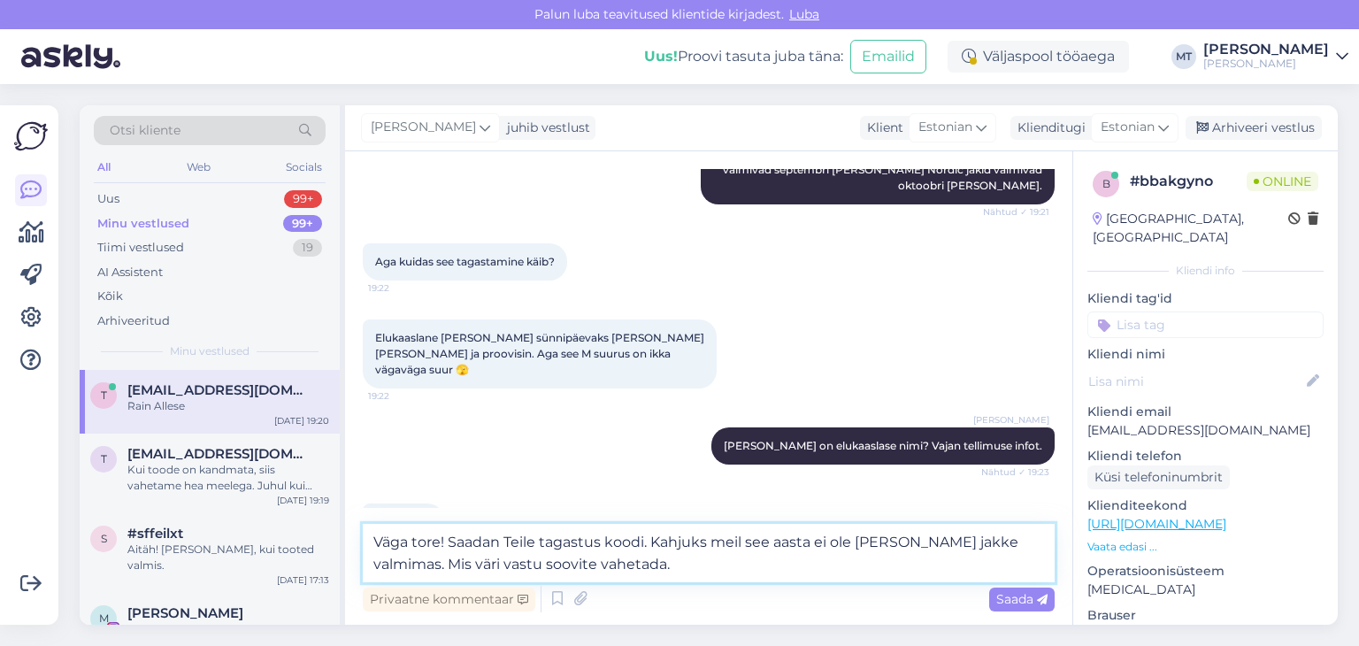
click at [426, 565] on textarea "Väga tore! Saadan Teile tagastus koodi. Kahjuks meil see aasta ei ole [PERSON_N…" at bounding box center [709, 553] width 692 height 58
click at [527, 565] on textarea "Väga tore! Saadan Teile tagastus koodi. Kahjuks meil see aasta ei ole [PERSON_N…" at bounding box center [709, 553] width 692 height 58
type textarea "Väga tore! Saadan Teile tagastus koodi. Kahjuks meil see aasta ei ole [PERSON_N…"
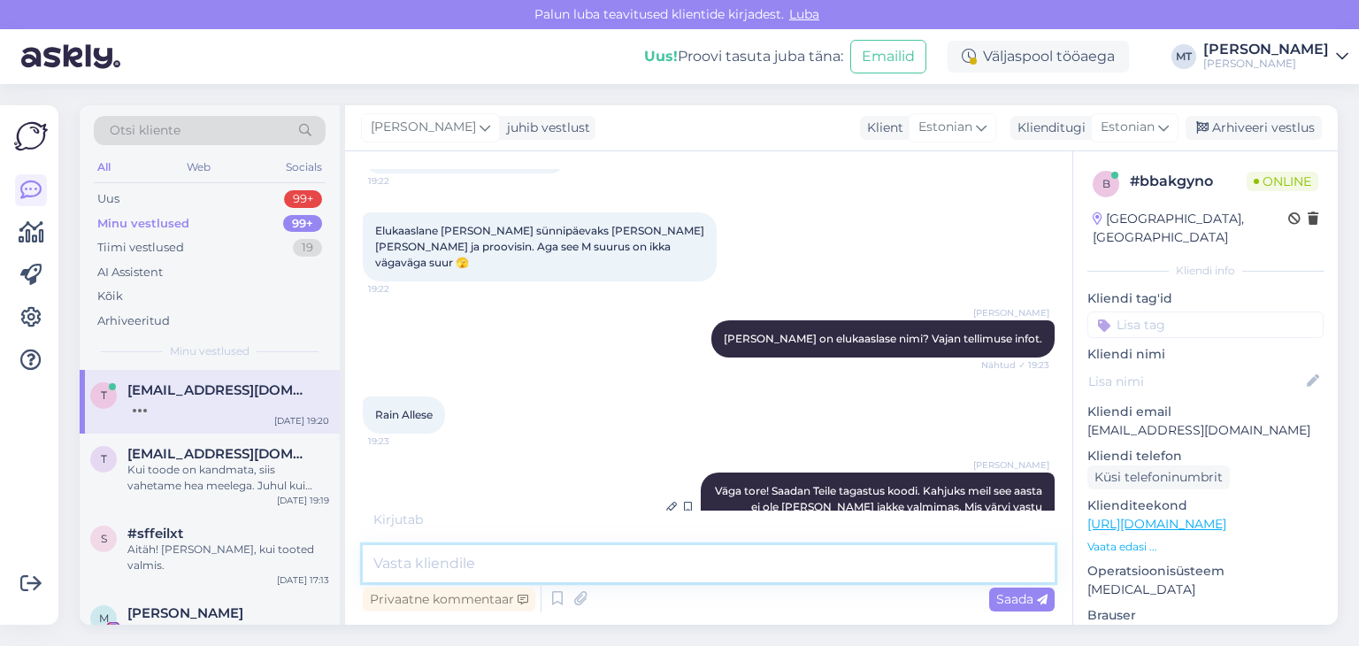
scroll to position [377, 0]
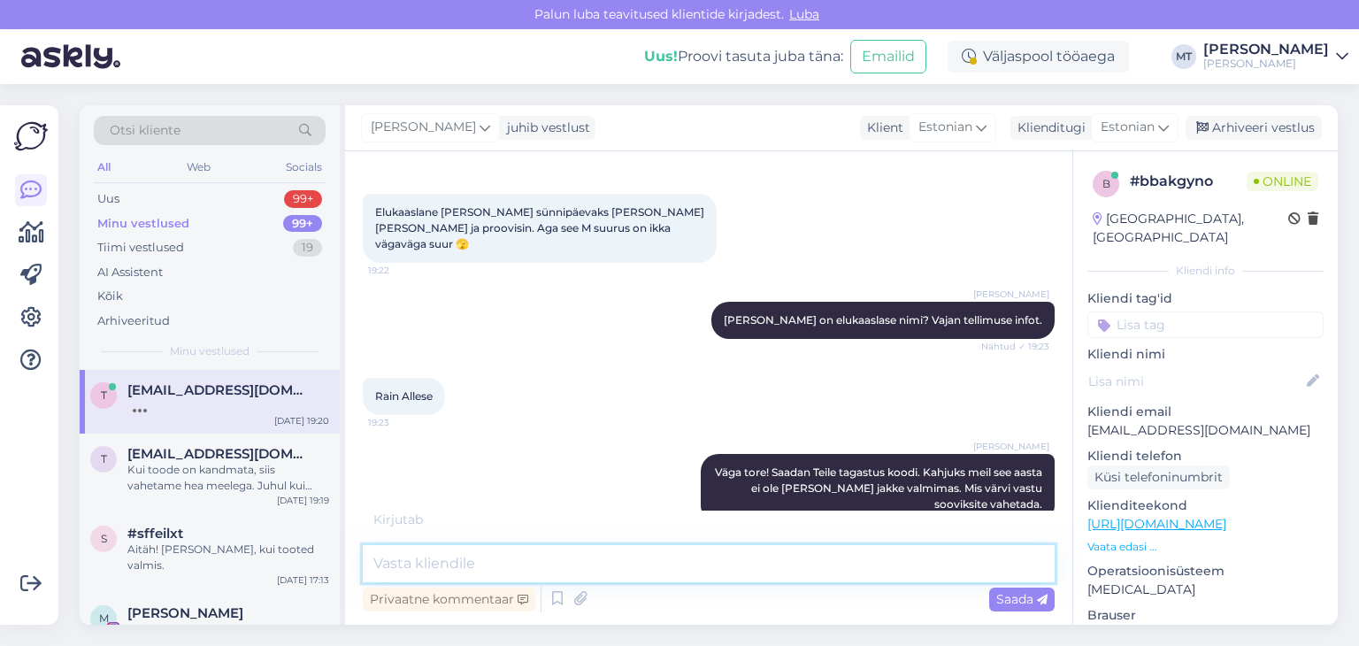
click at [500, 565] on textarea at bounding box center [709, 563] width 692 height 37
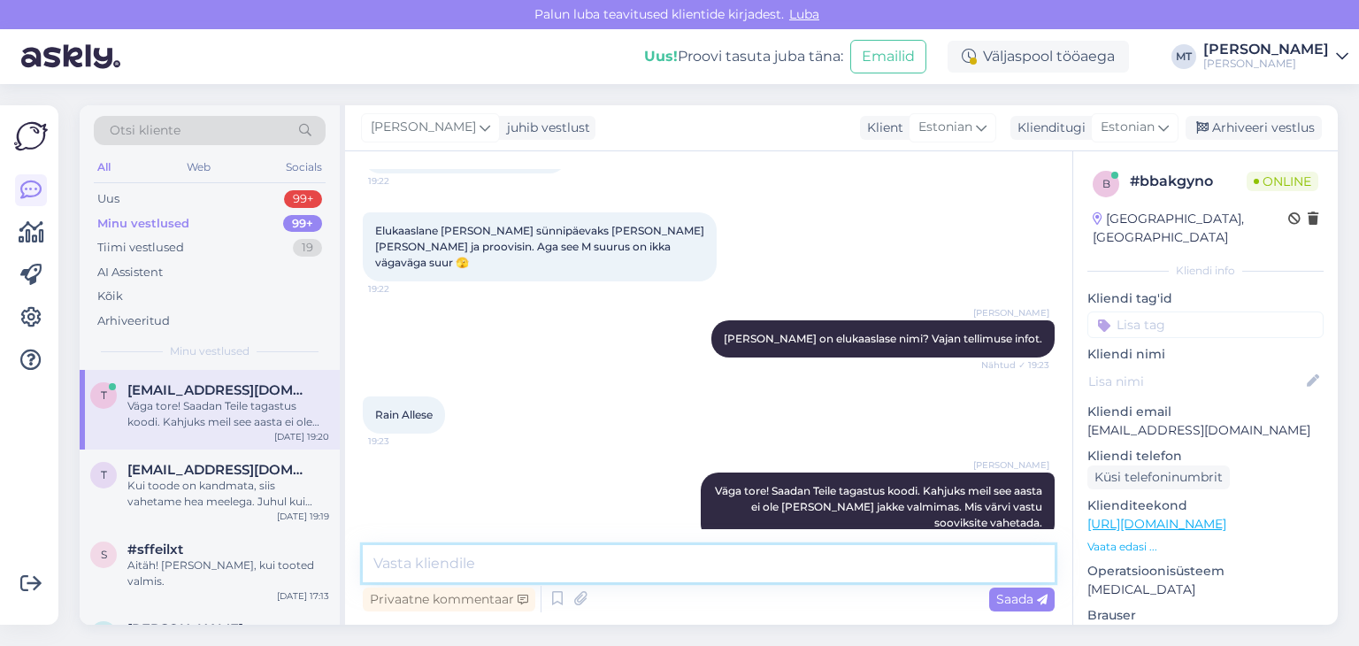
click at [498, 565] on textarea at bounding box center [709, 563] width 692 height 37
click at [492, 565] on textarea at bounding box center [709, 563] width 692 height 37
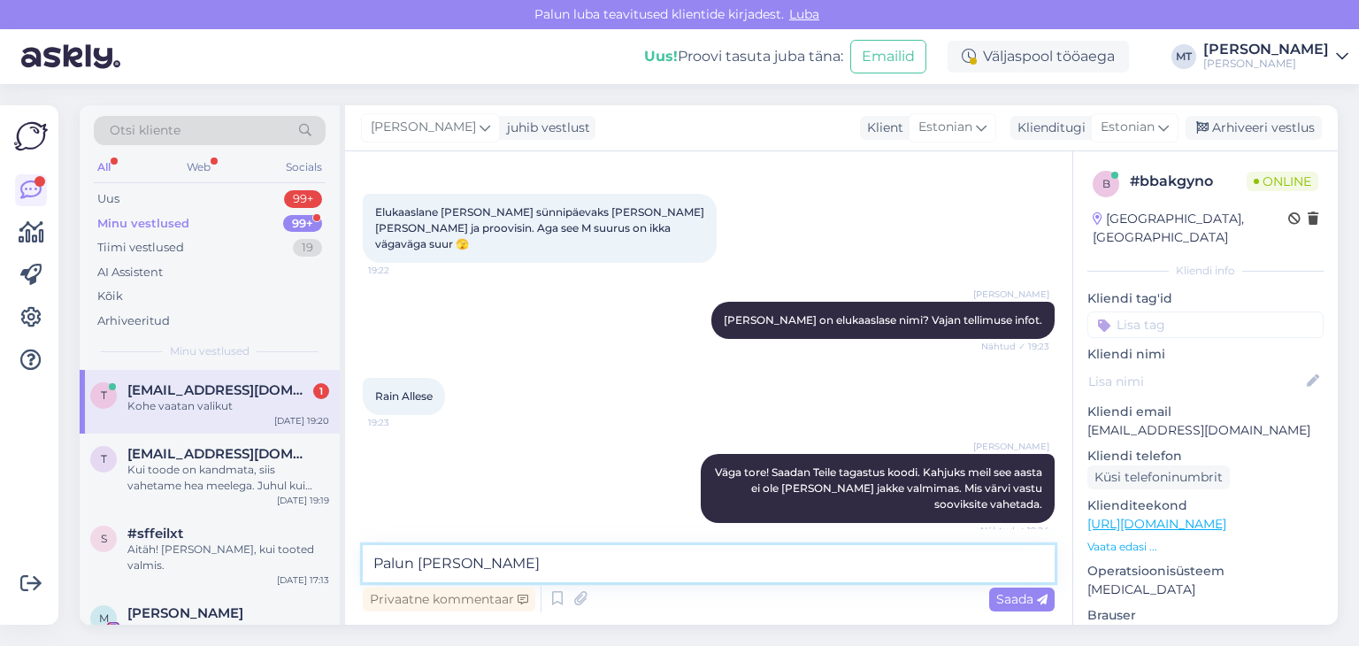
scroll to position [435, 0]
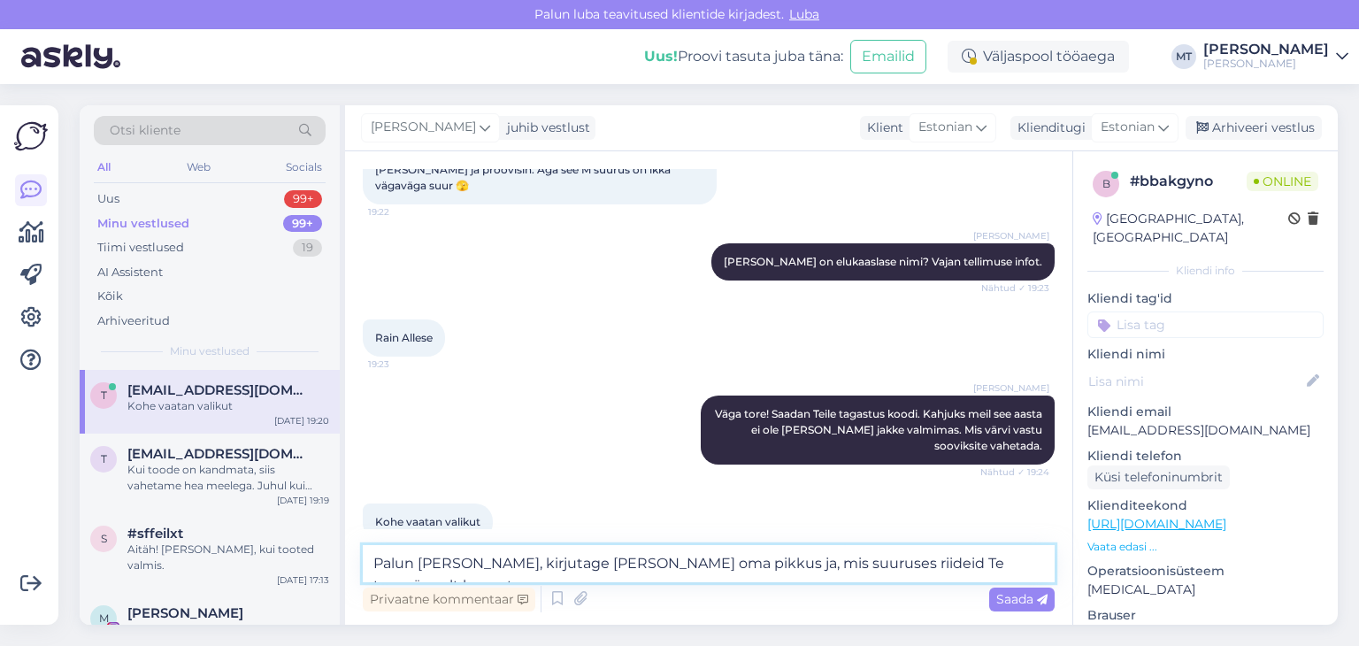
type textarea "Palun [PERSON_NAME], kirjutage [PERSON_NAME] oma pikkus ja, mis suuruses riidei…"
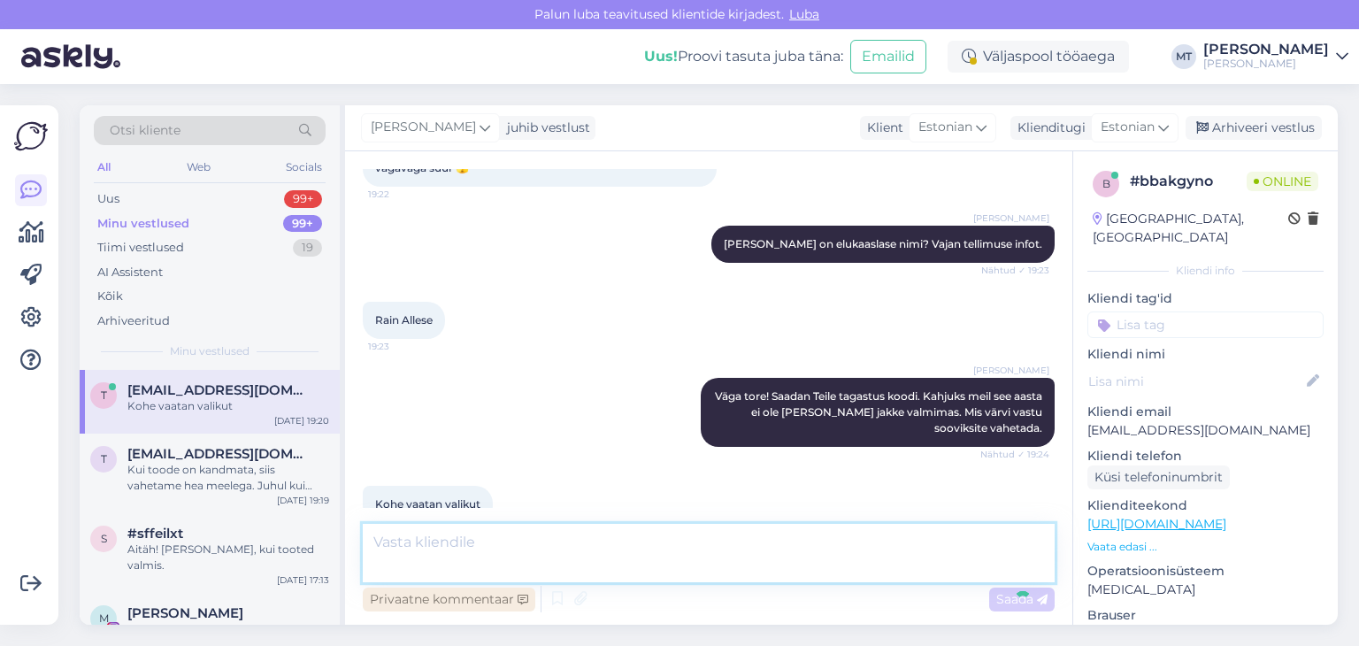
scroll to position [527, 0]
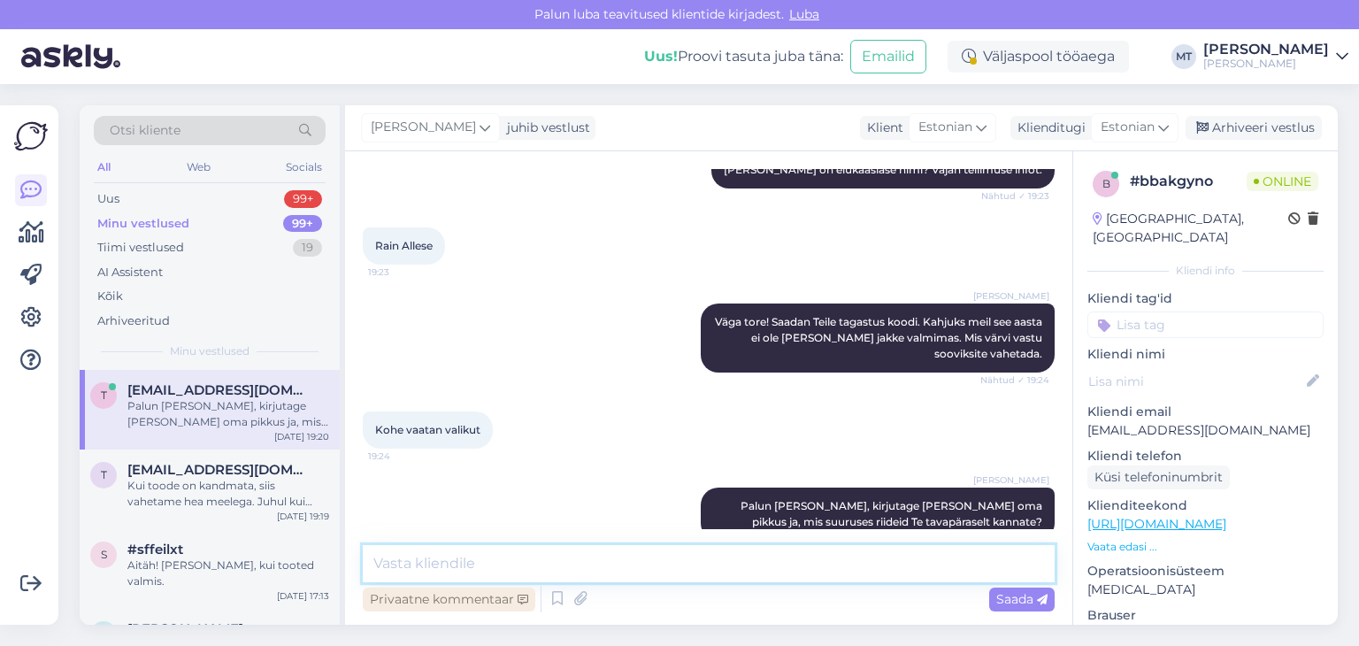
type textarea "D"
type textarea "Saan siis aidata õige suuruse valimisel."
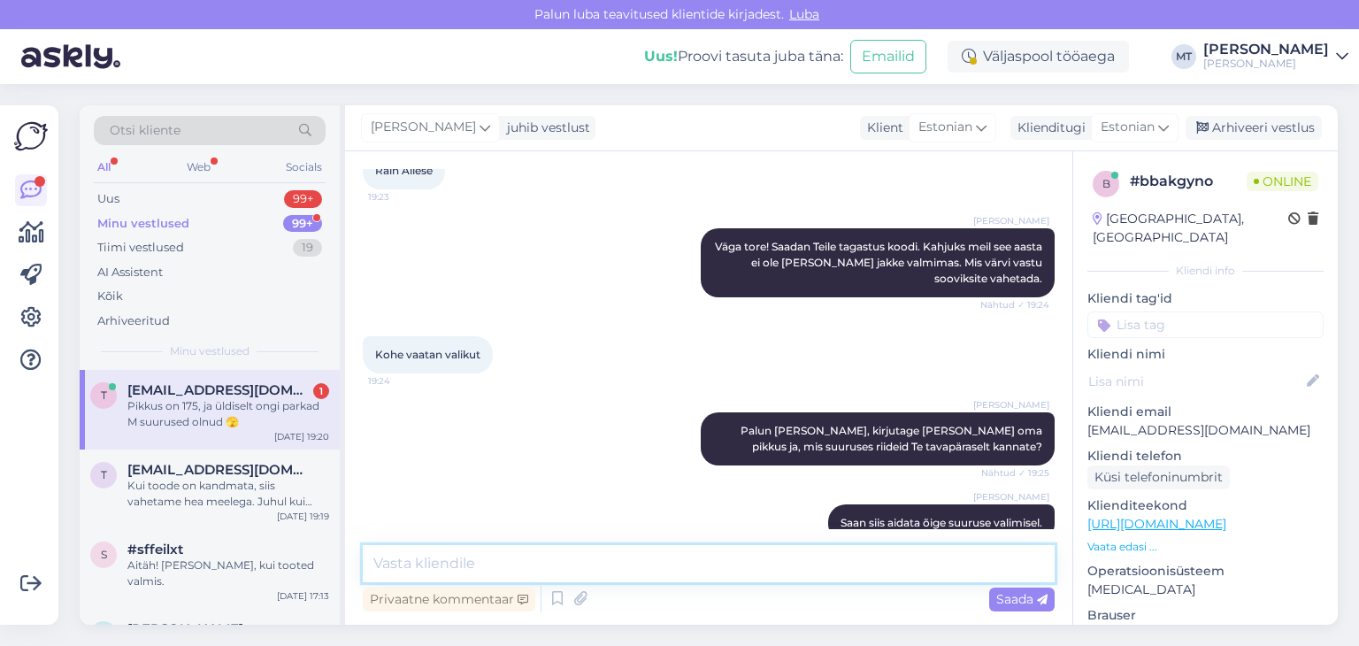
scroll to position [679, 0]
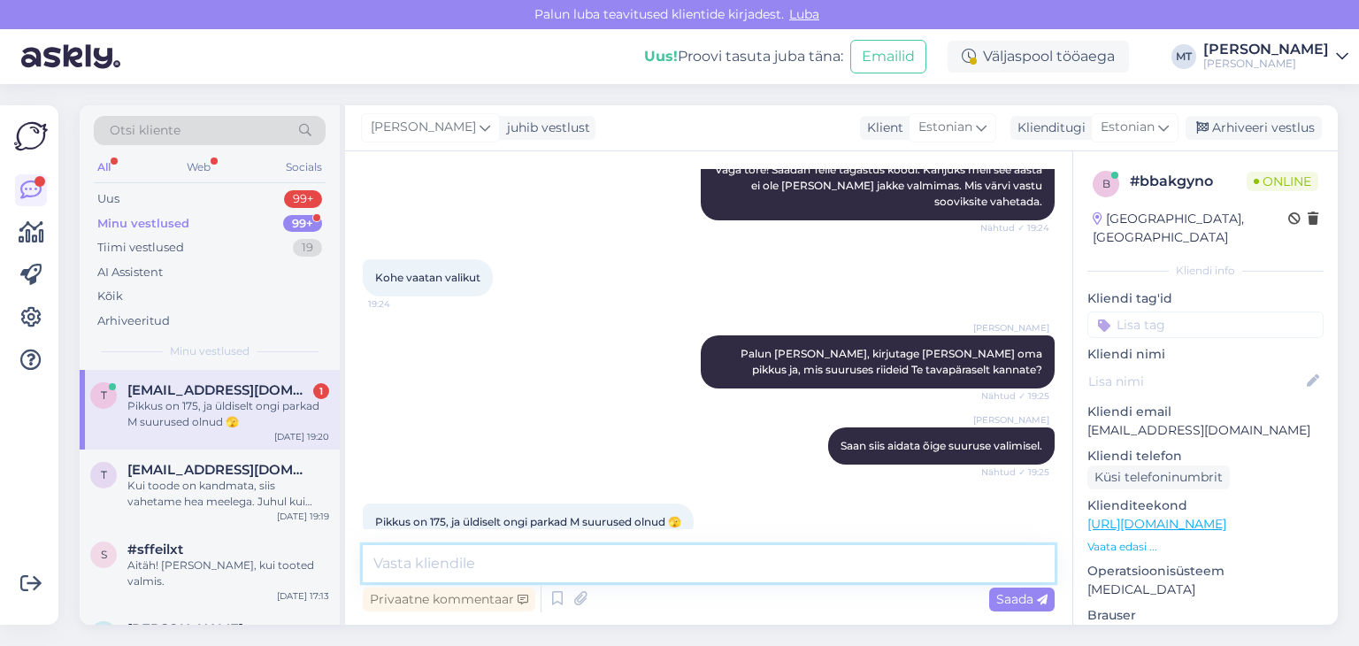
click at [434, 557] on textarea at bounding box center [709, 563] width 692 height 37
type textarea "S"
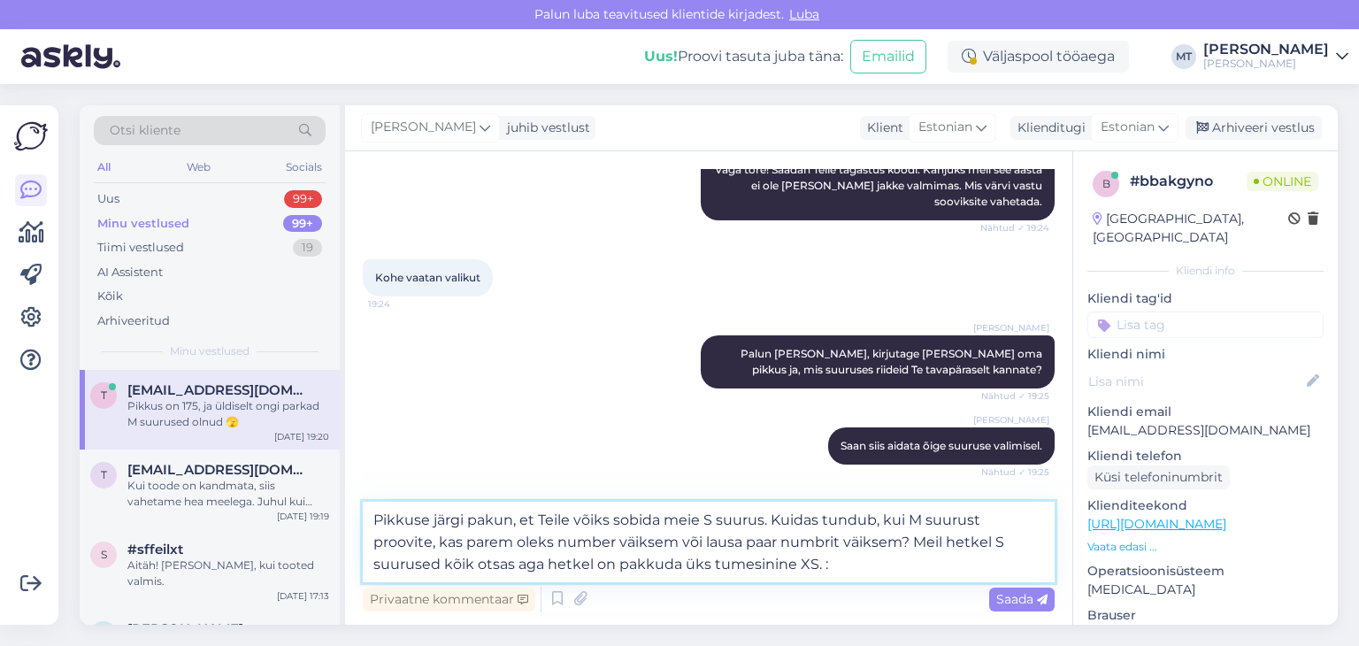
type textarea "Pikkuse järgi pakun, et Teile võiks sobida meie S suurus. Kuidas tundub, kui M …"
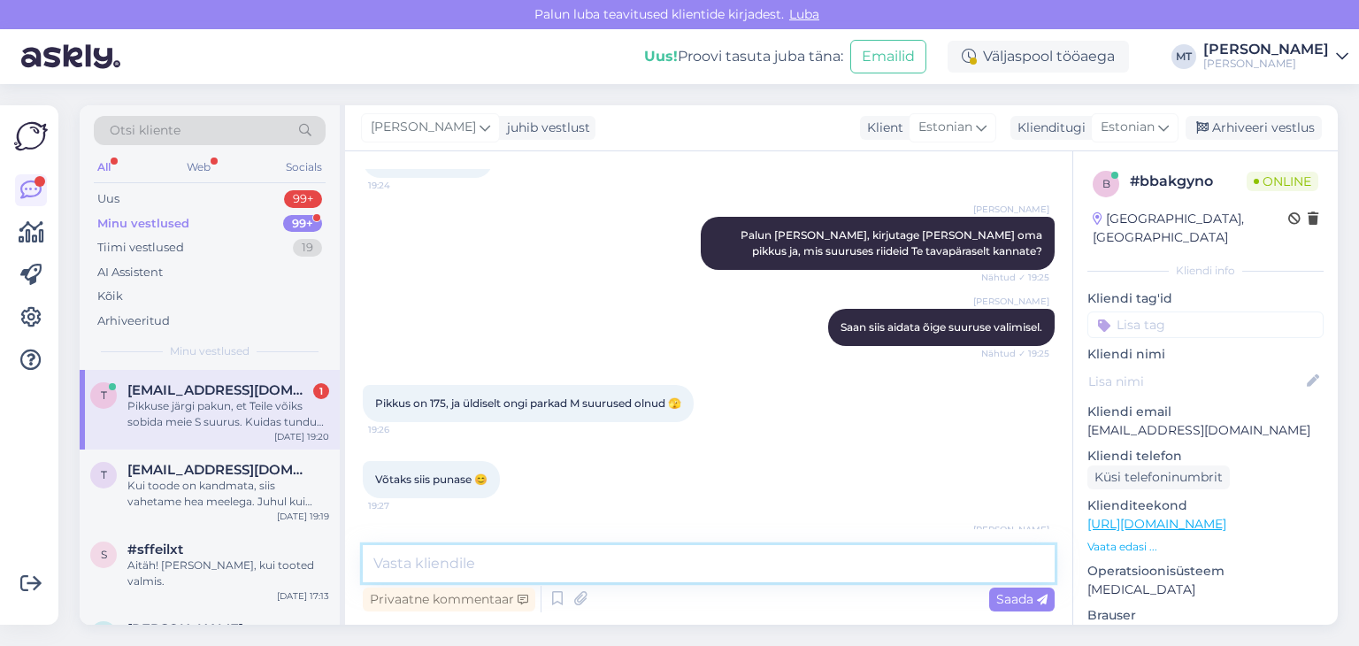
scroll to position [895, 0]
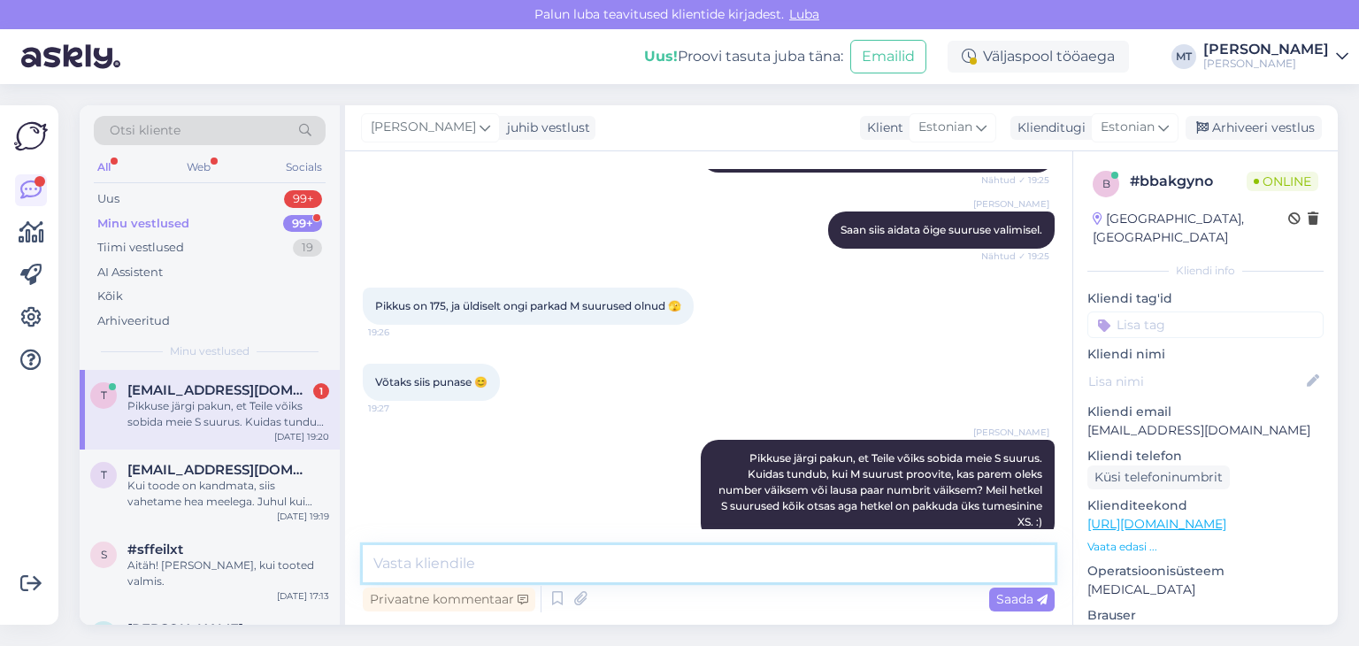
click at [425, 568] on textarea at bounding box center [709, 563] width 692 height 37
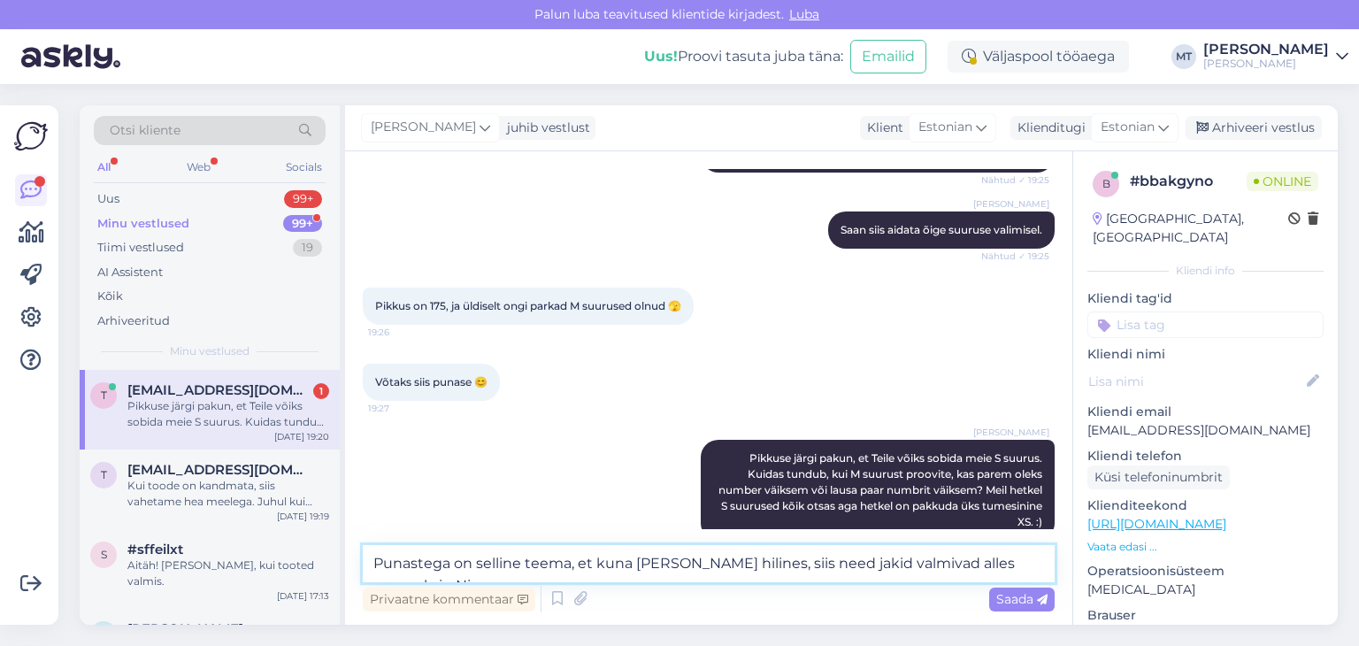
scroll to position [917, 0]
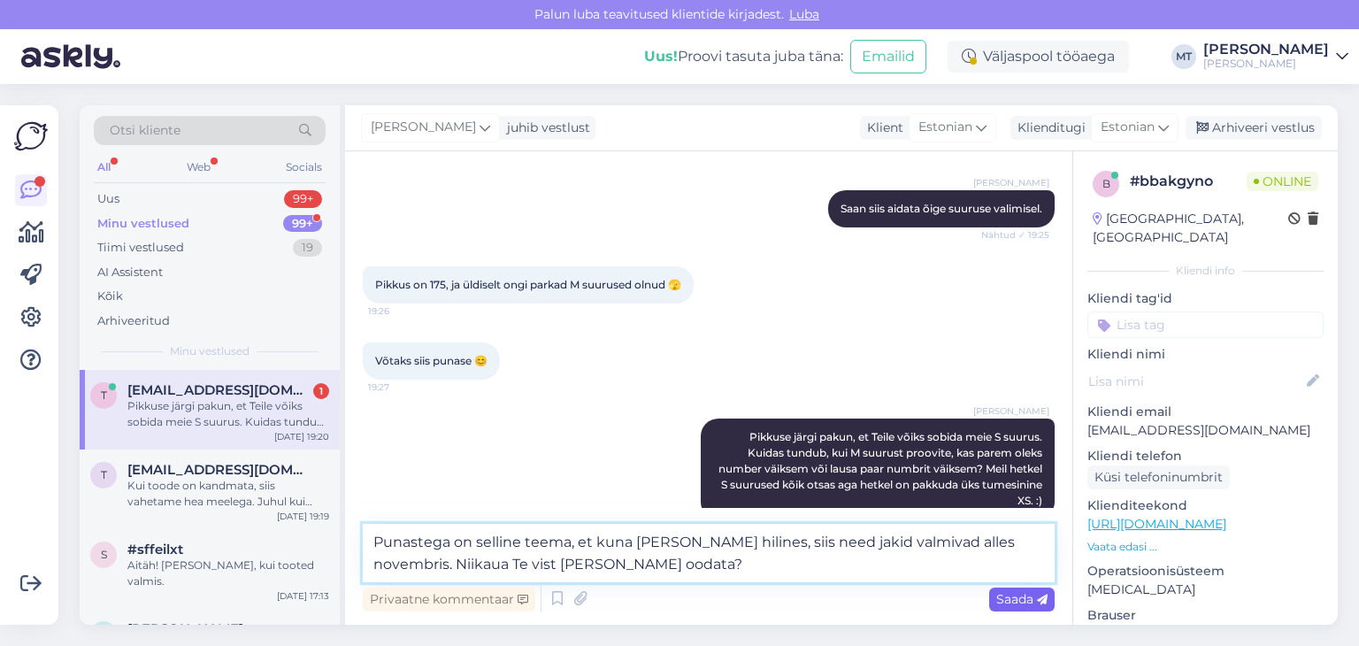
type textarea "Punastega on selline teema, et kuna [PERSON_NAME] hilines, siis need jakid valm…"
click at [1006, 599] on span "Saada" at bounding box center [1021, 599] width 51 height 16
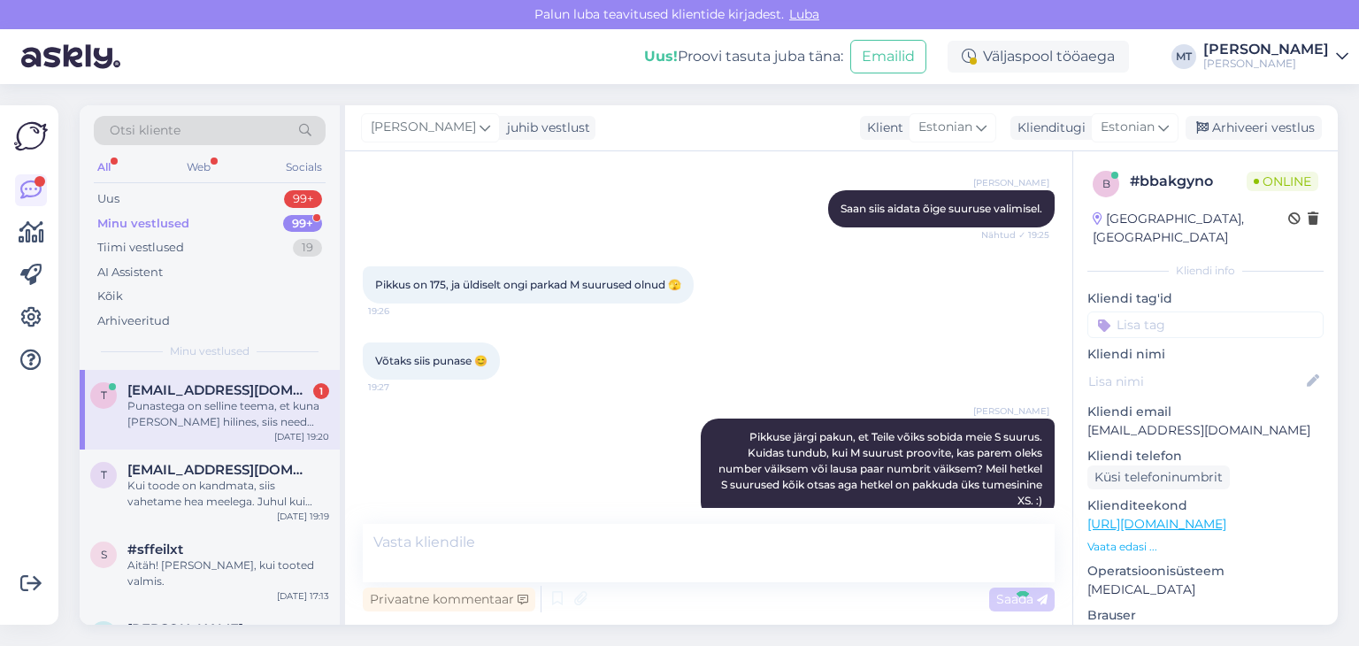
scroll to position [1002, 0]
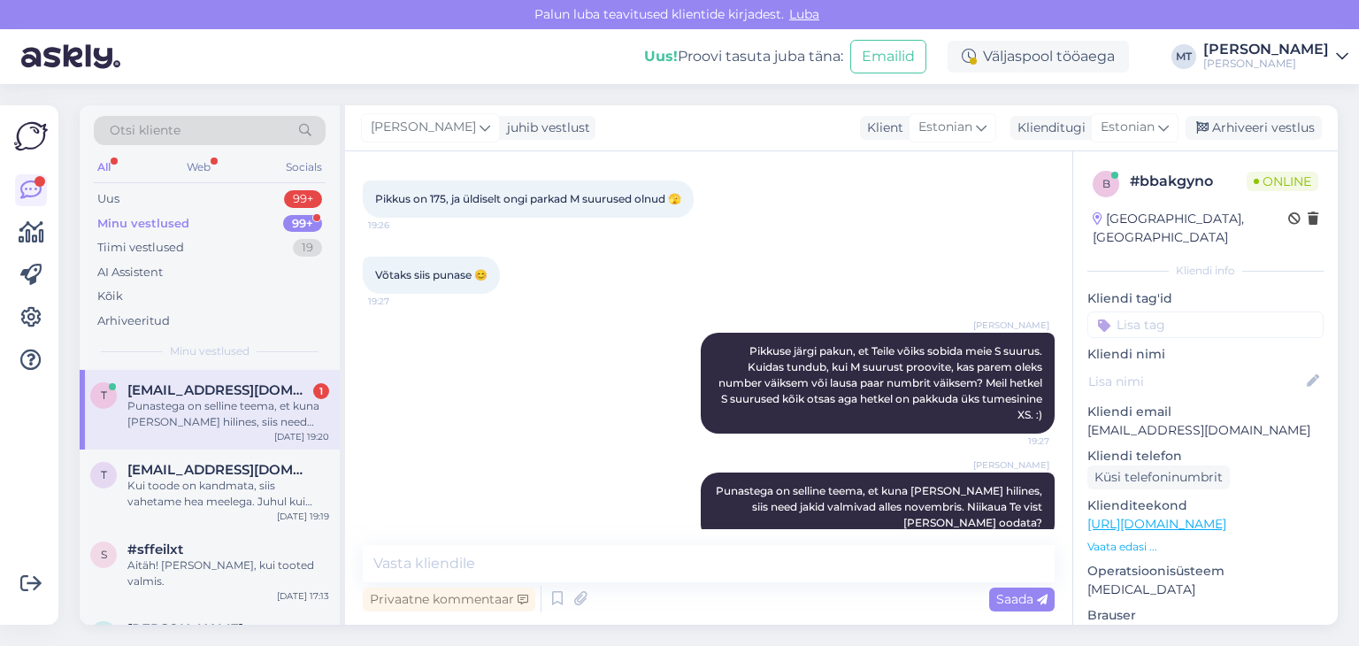
click at [224, 406] on div "Punastega on selline teema, et kuna [PERSON_NAME] hilines, siis need jakid valm…" at bounding box center [228, 414] width 202 height 32
click at [157, 224] on div "Minu vestlused" at bounding box center [143, 224] width 92 height 18
click at [213, 408] on div "Punastega on selline teema, et kuna [PERSON_NAME] hilines, siis need jakid valm…" at bounding box center [228, 414] width 202 height 32
drag, startPoint x: 1252, startPoint y: 410, endPoint x: 1080, endPoint y: 408, distance: 171.6
click at [1080, 408] on div "b # bbakgyno Online [GEOGRAPHIC_DATA], [GEOGRAPHIC_DATA] Kliendi info Kliendi t…" at bounding box center [1205, 524] width 265 height 746
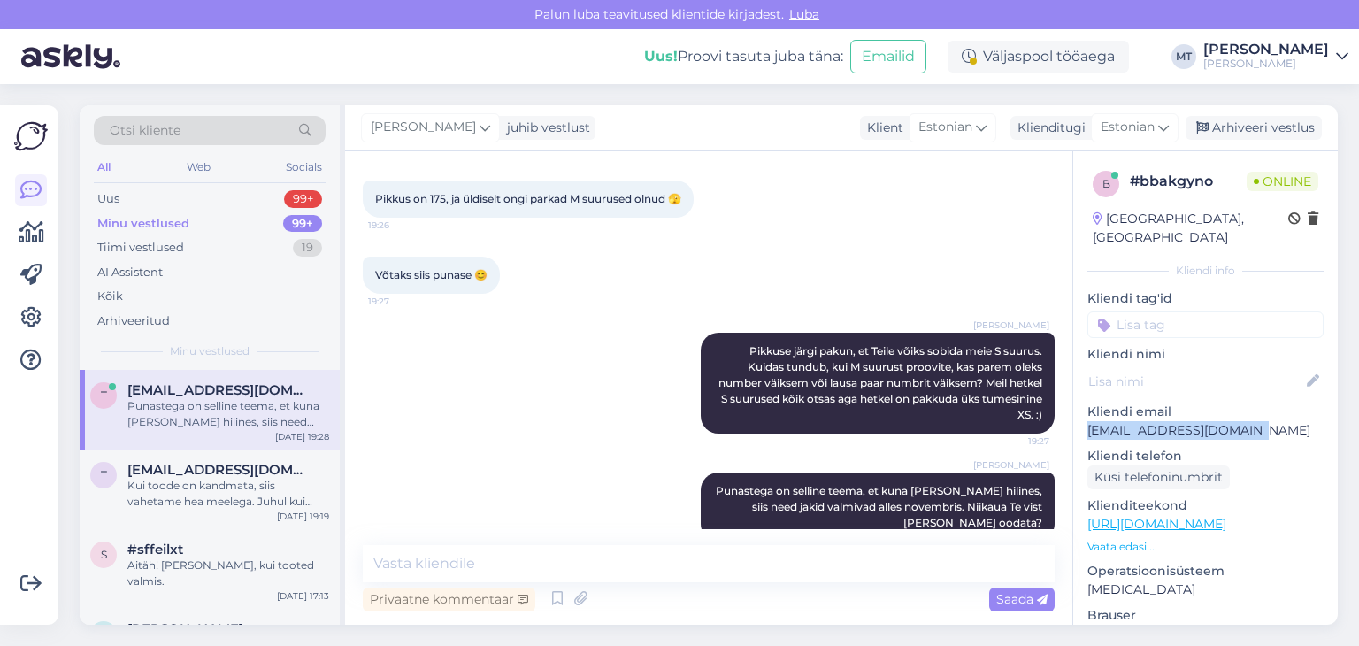
copy p "[EMAIL_ADDRESS][DOMAIN_NAME]"
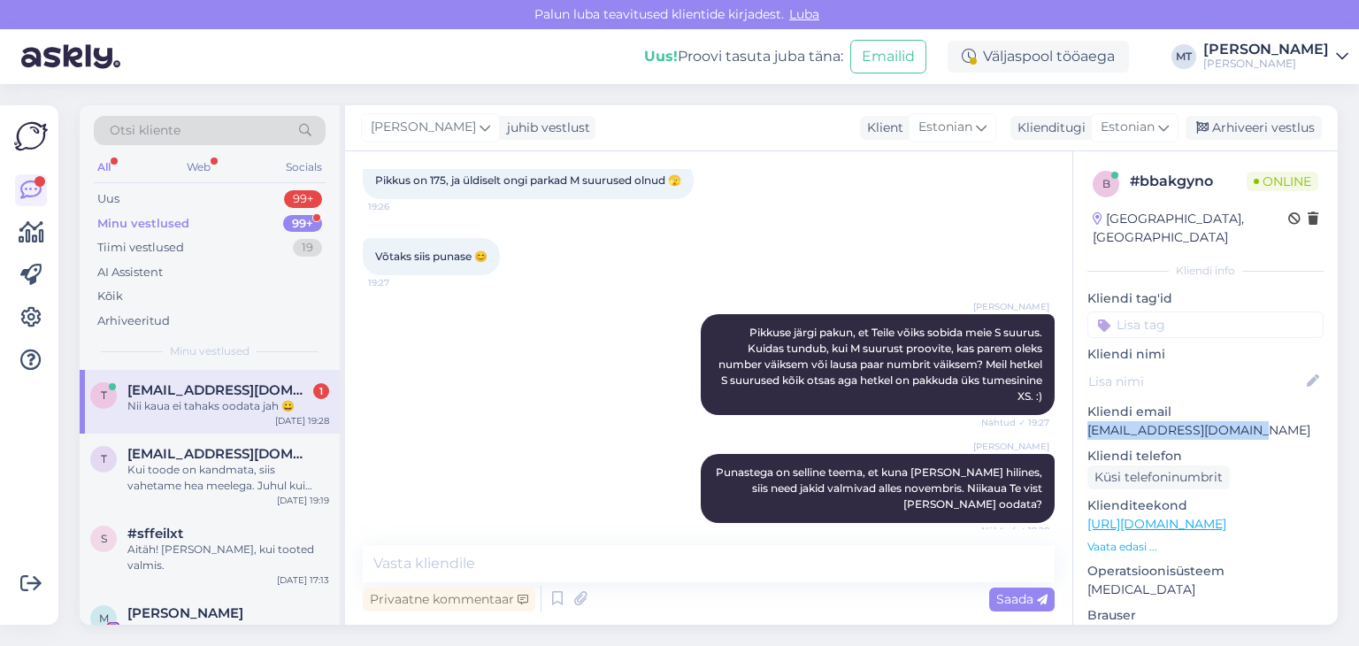
scroll to position [1079, 0]
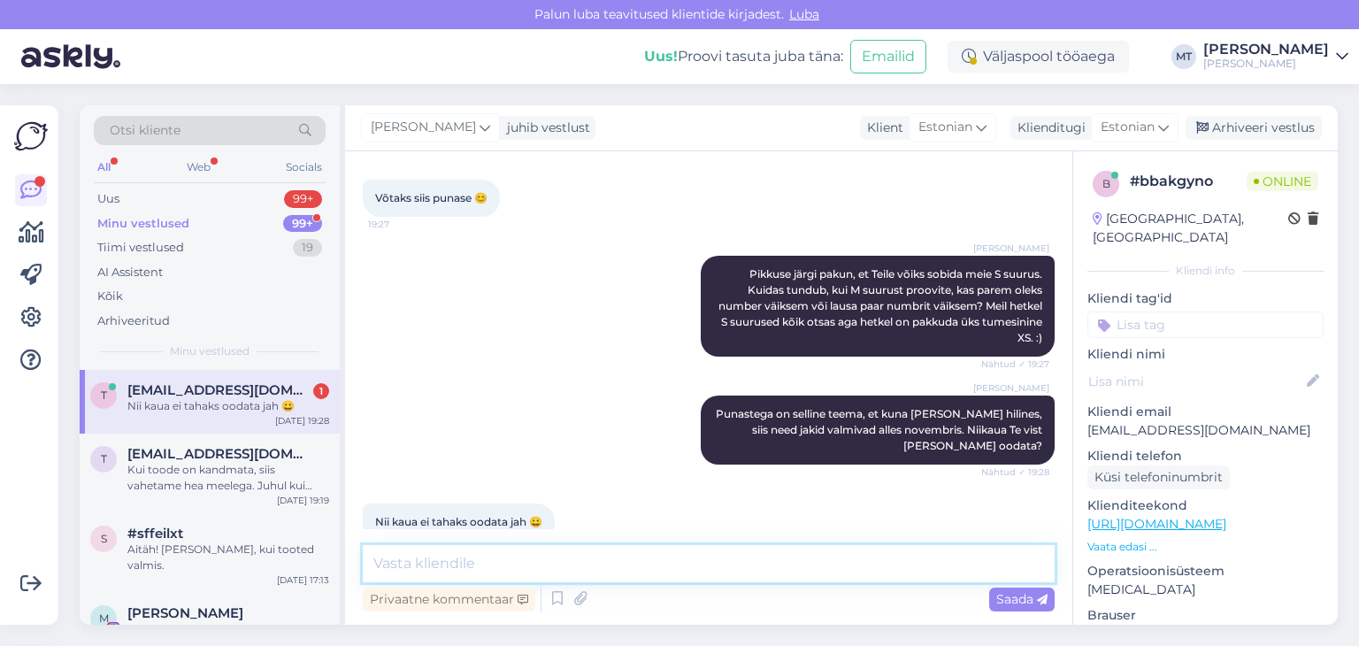
click at [388, 564] on textarea at bounding box center [709, 563] width 692 height 37
type textarea "s"
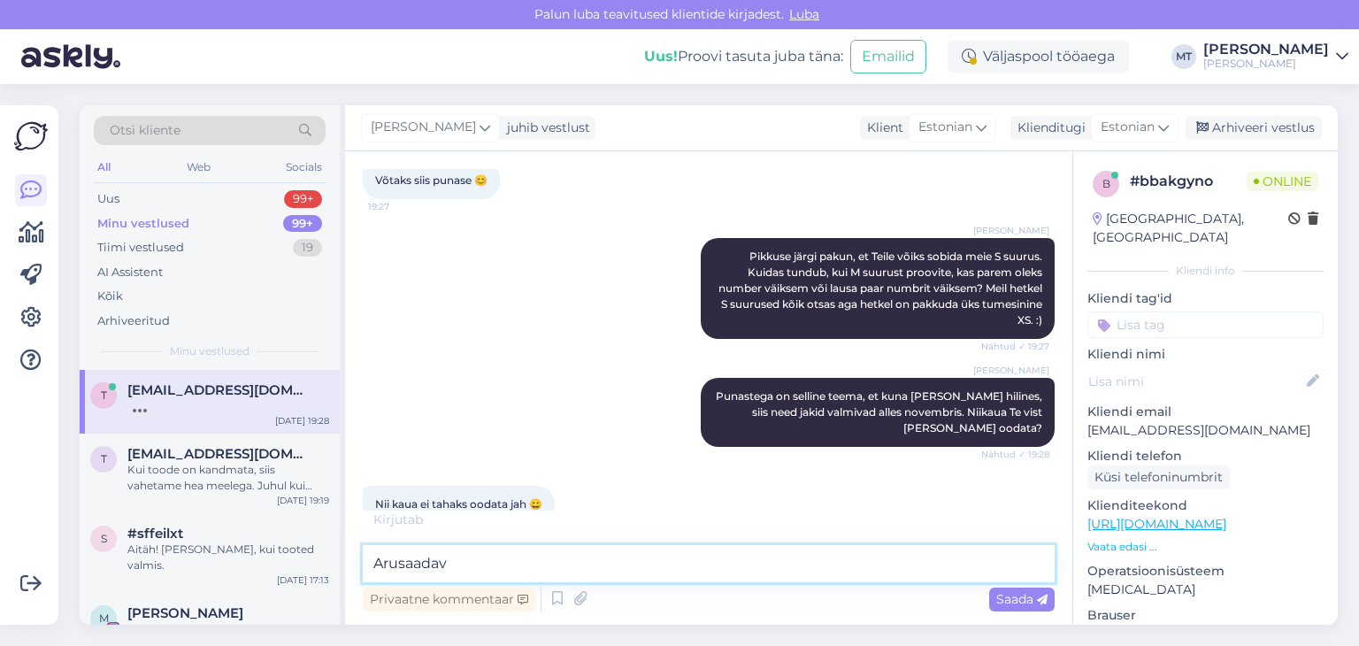
type textarea "Arusaadav!"
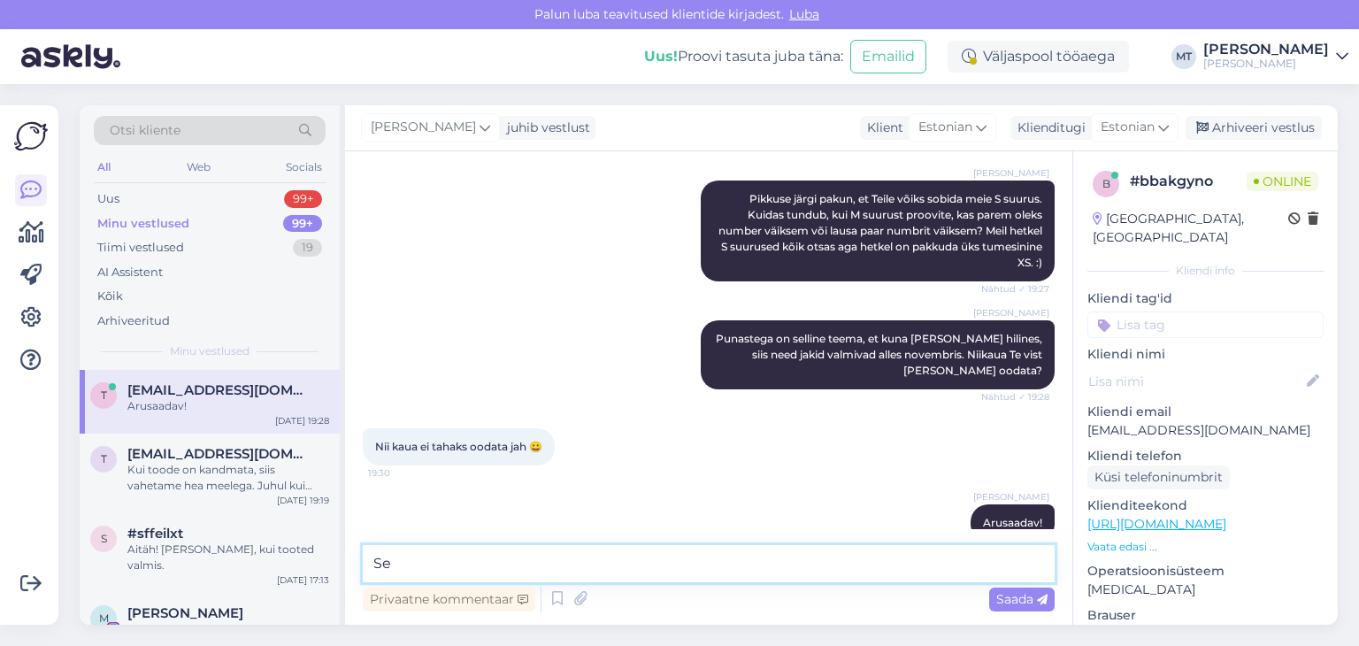
type textarea "S"
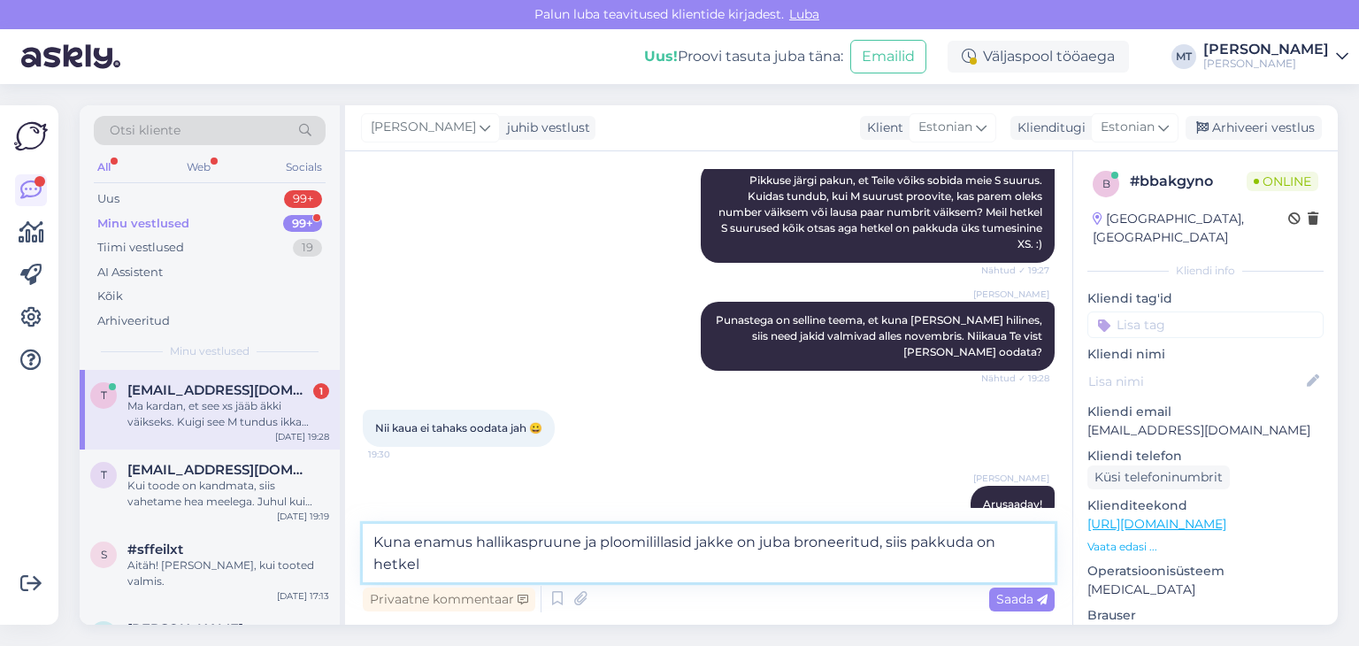
scroll to position [1268, 0]
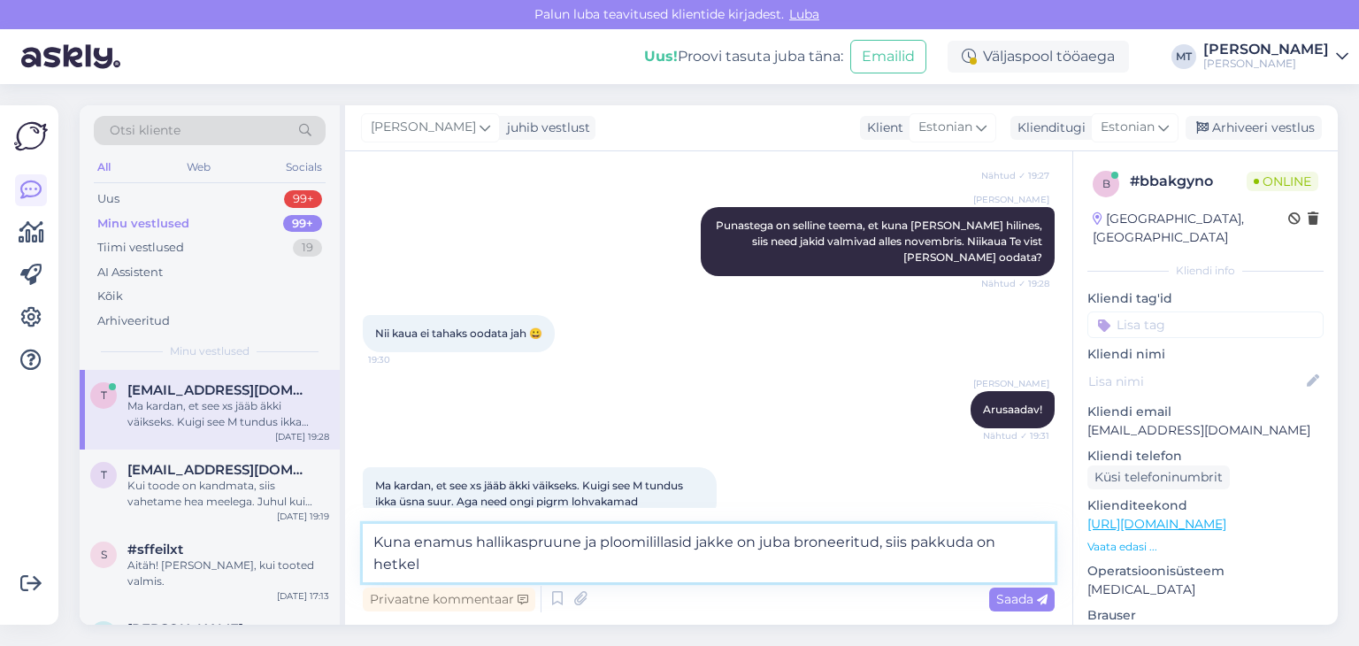
click at [372, 539] on textarea "Kuna enamus hallikaspruune ja ploomilillasid jakke on juba broneeritud, siis pa…" at bounding box center [709, 553] width 692 height 58
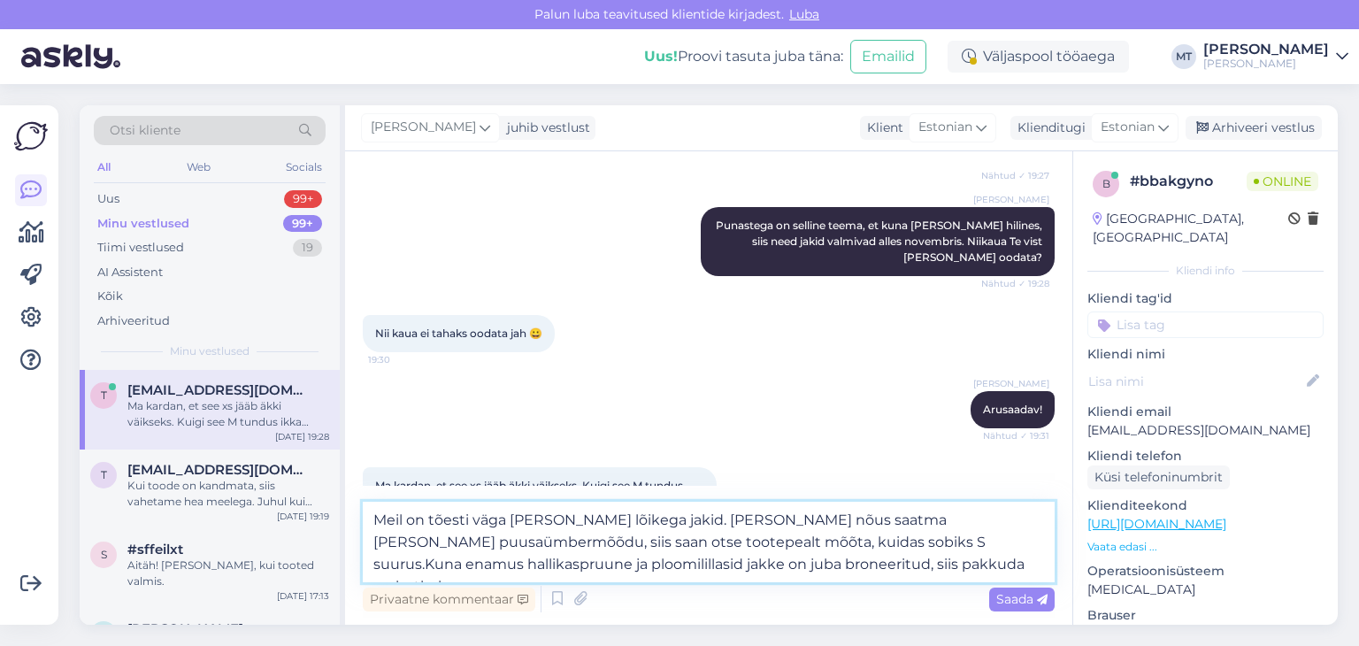
click at [466, 541] on textarea "Meil on tõesti väga [PERSON_NAME] lõikega jakid. [PERSON_NAME] nõus saatma [PER…" at bounding box center [709, 542] width 692 height 81
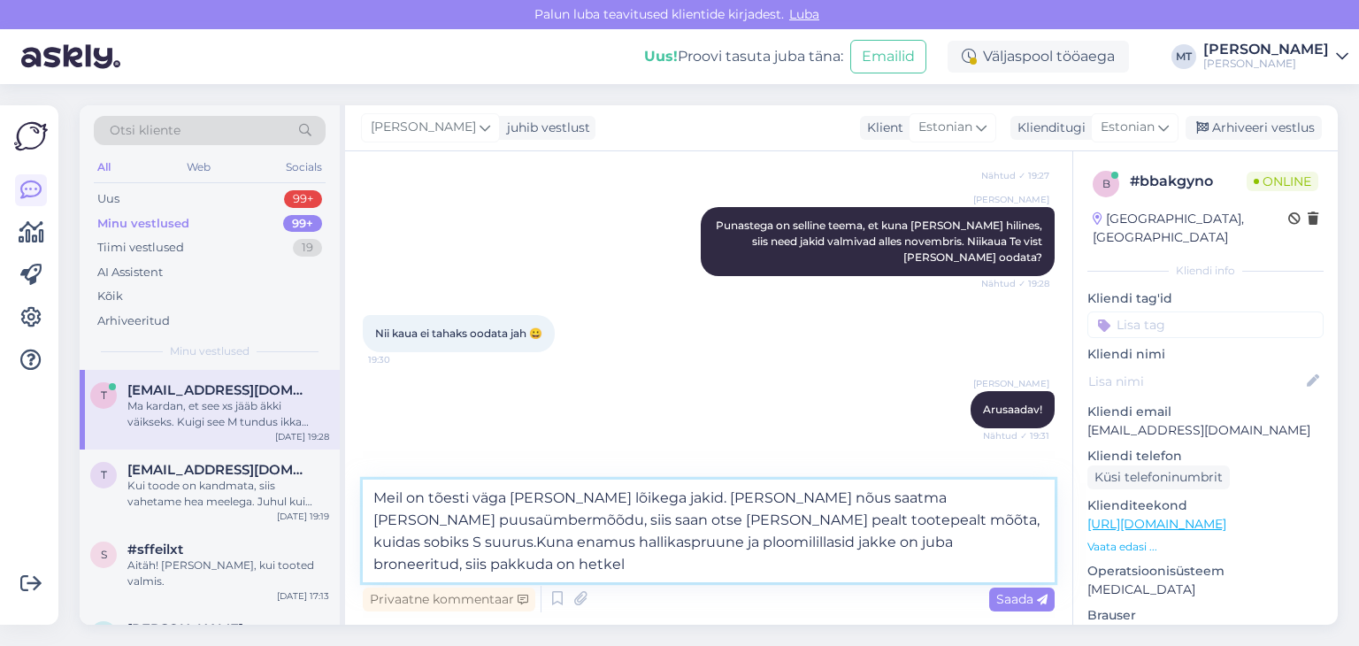
drag, startPoint x: 655, startPoint y: 521, endPoint x: 580, endPoint y: 527, distance: 74.6
click at [580, 527] on textarea "Meil on tõesti väga [PERSON_NAME] lõikega jakid. [PERSON_NAME] nõus saatma [PER…" at bounding box center [709, 531] width 692 height 103
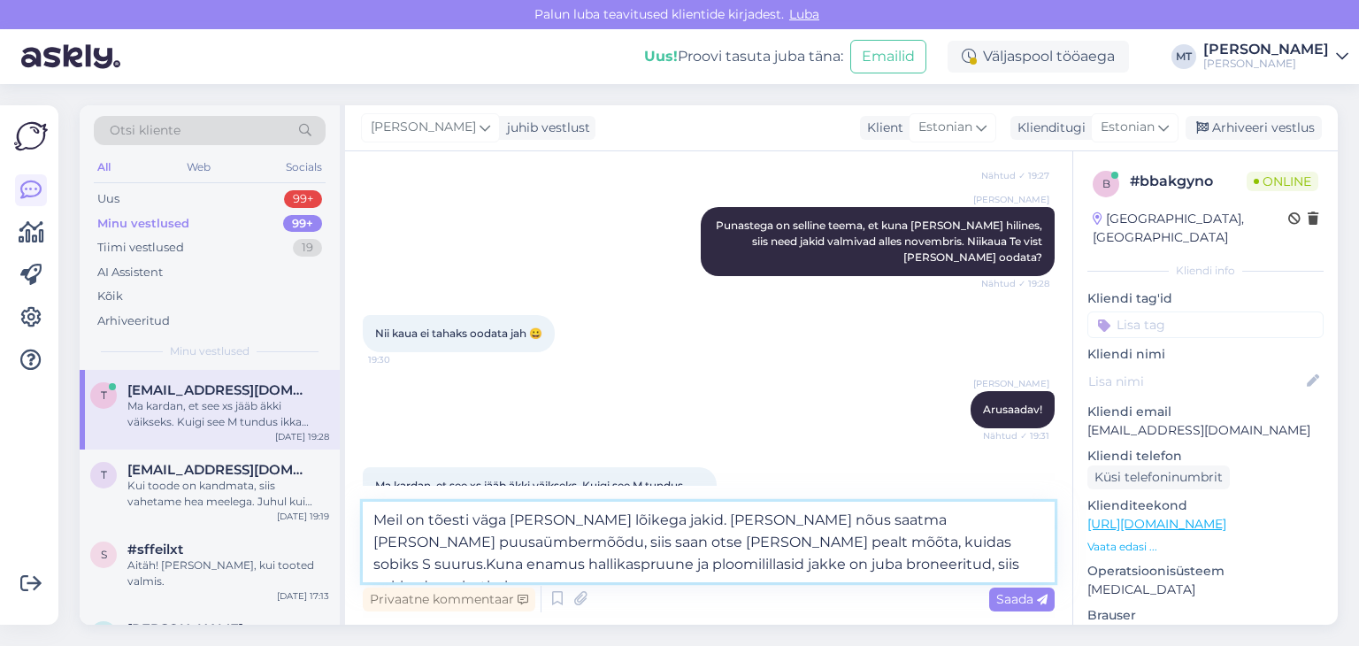
click at [793, 543] on textarea "Meil on tõesti väga [PERSON_NAME] lõikega jakid. [PERSON_NAME] nõus saatma [PER…" at bounding box center [709, 542] width 692 height 81
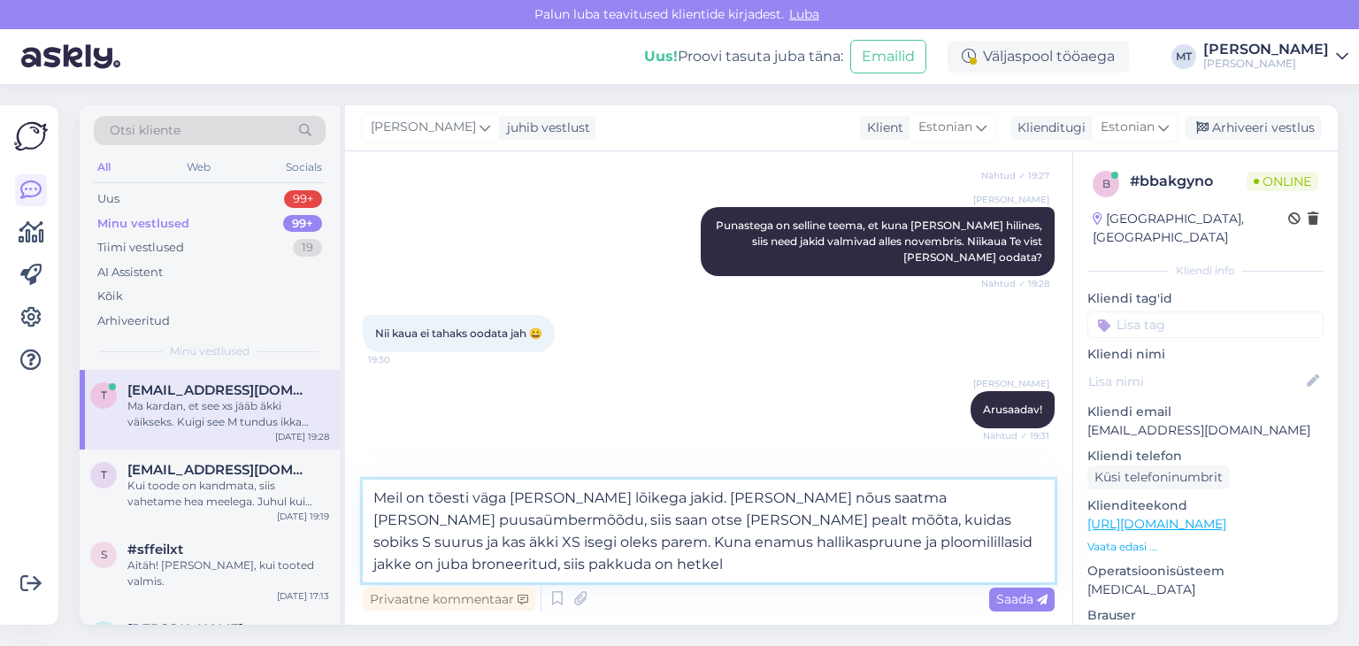
click at [912, 541] on textarea "Meil on tõesti väga [PERSON_NAME] lõikega jakid. [PERSON_NAME] nõus saatma [PER…" at bounding box center [709, 531] width 692 height 103
drag, startPoint x: 566, startPoint y: 566, endPoint x: 480, endPoint y: 556, distance: 86.5
click at [480, 556] on textarea "Meil on tõesti väga [PERSON_NAME] lõikega jakid. [PERSON_NAME] nõus saatma [PER…" at bounding box center [709, 531] width 692 height 103
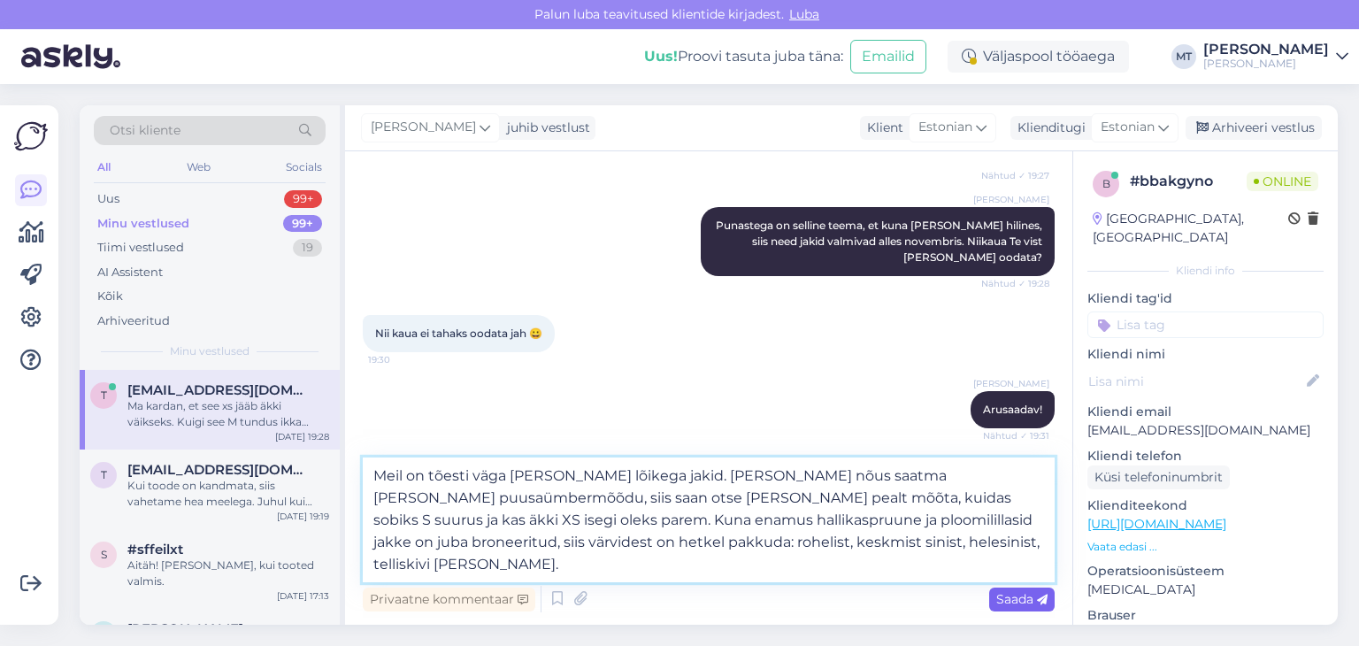
type textarea "Meil on tõesti väga [PERSON_NAME] lõikega jakid. [PERSON_NAME] nõus saatma [PER…"
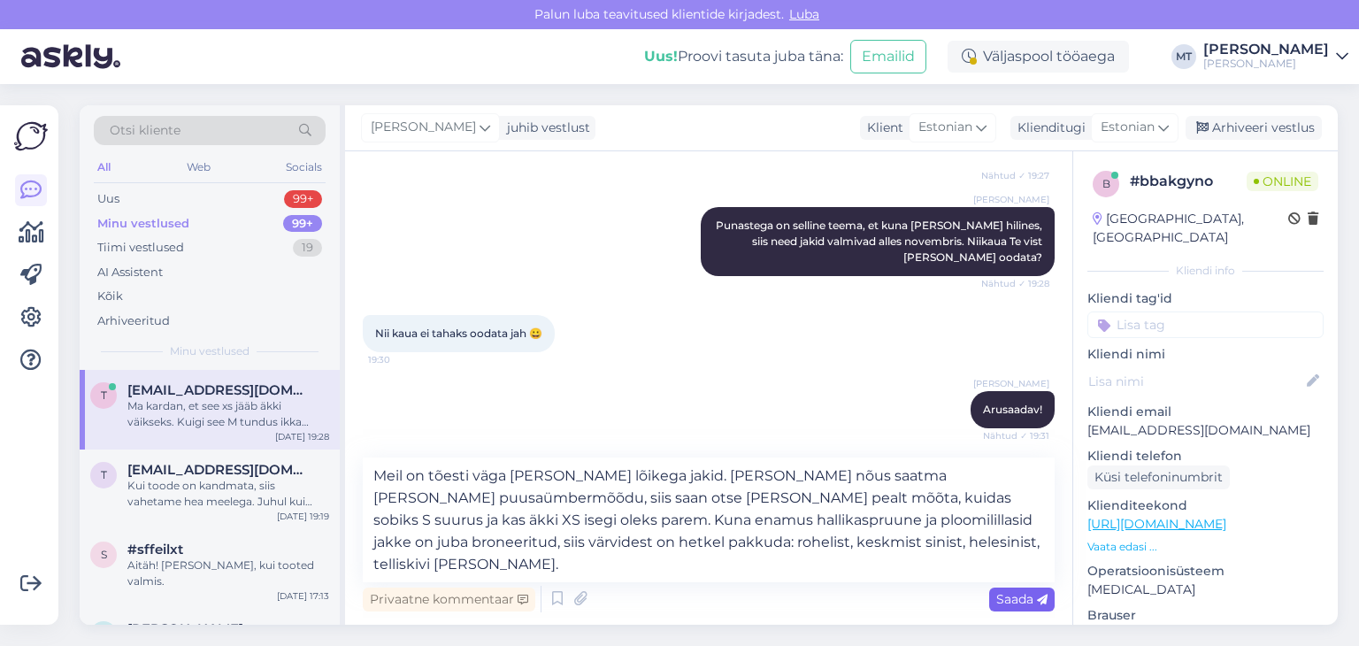
click at [1011, 602] on span "Saada" at bounding box center [1021, 599] width 51 height 16
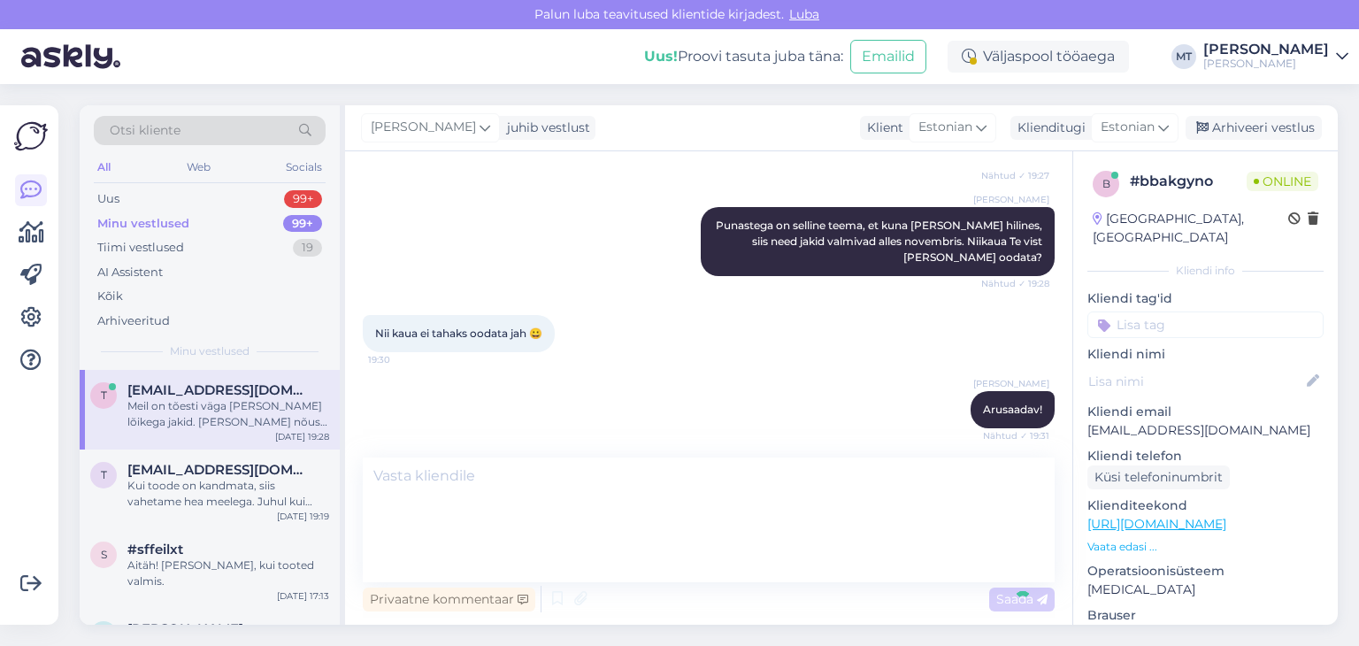
scroll to position [1402, 0]
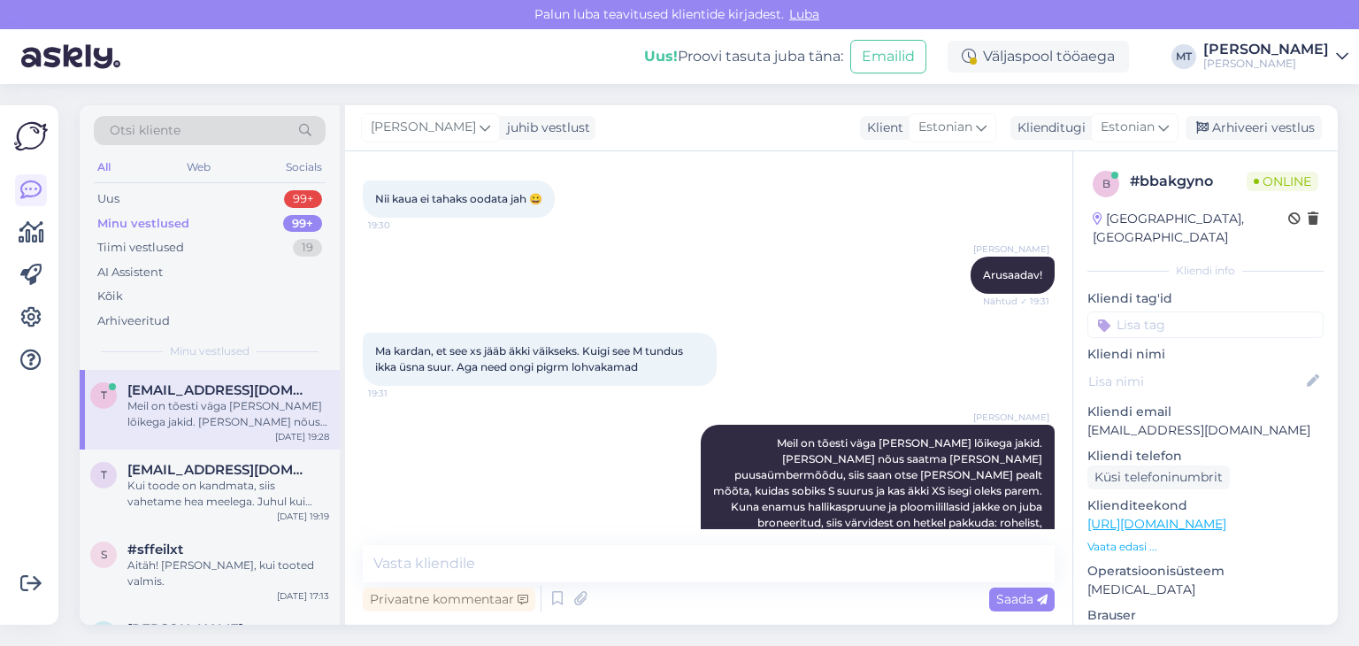
click at [163, 223] on div "Minu vestlused" at bounding box center [143, 224] width 92 height 18
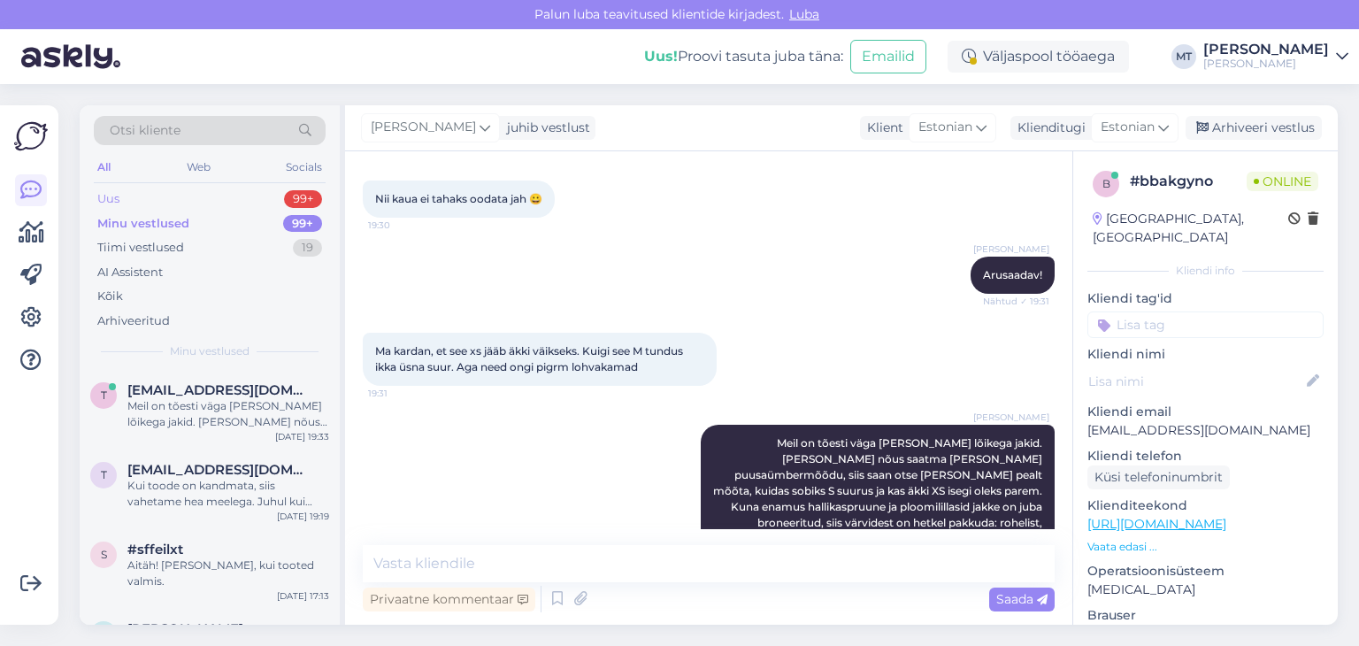
click at [105, 195] on div "Uus" at bounding box center [108, 199] width 22 height 18
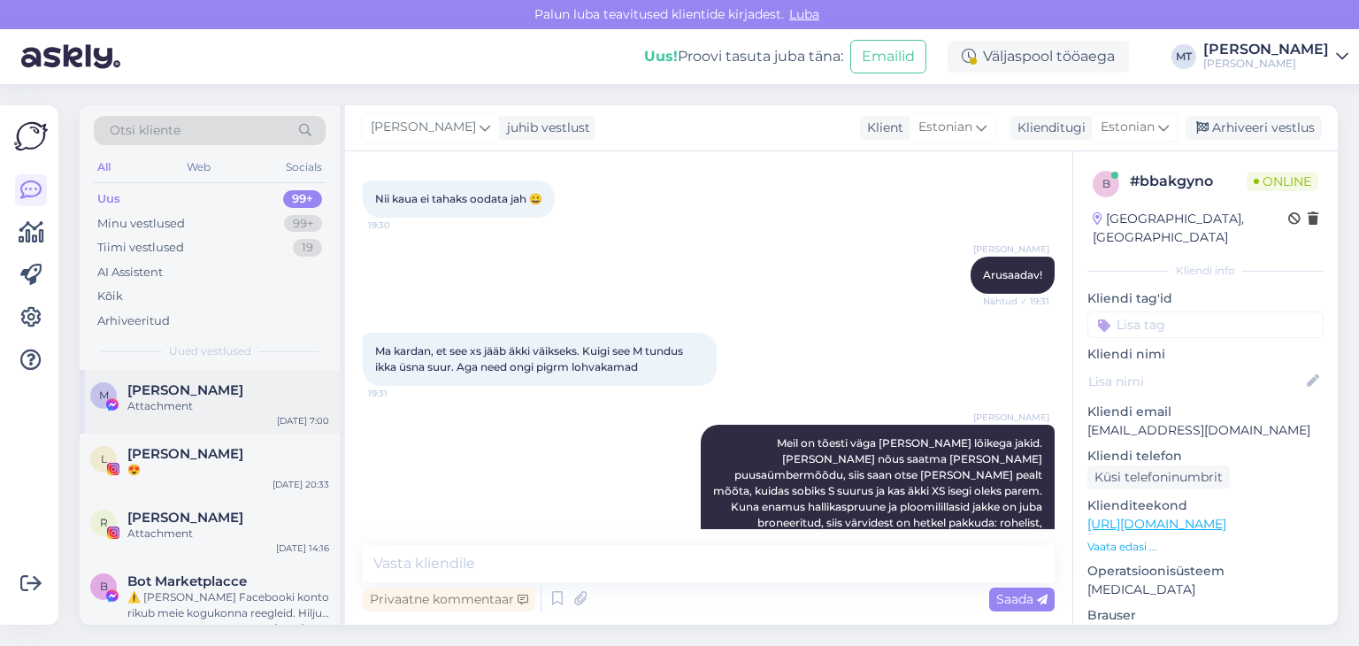
click at [164, 398] on div "Attachment" at bounding box center [228, 406] width 202 height 16
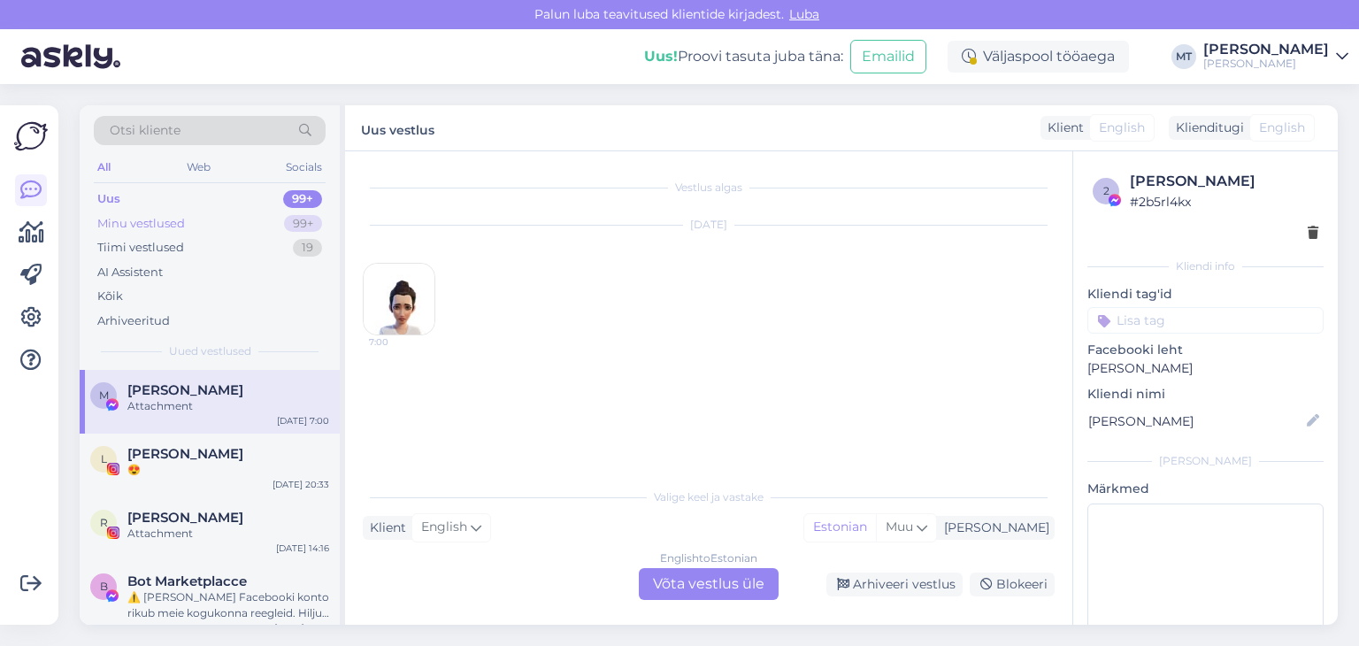
click at [134, 219] on div "Minu vestlused" at bounding box center [141, 224] width 88 height 18
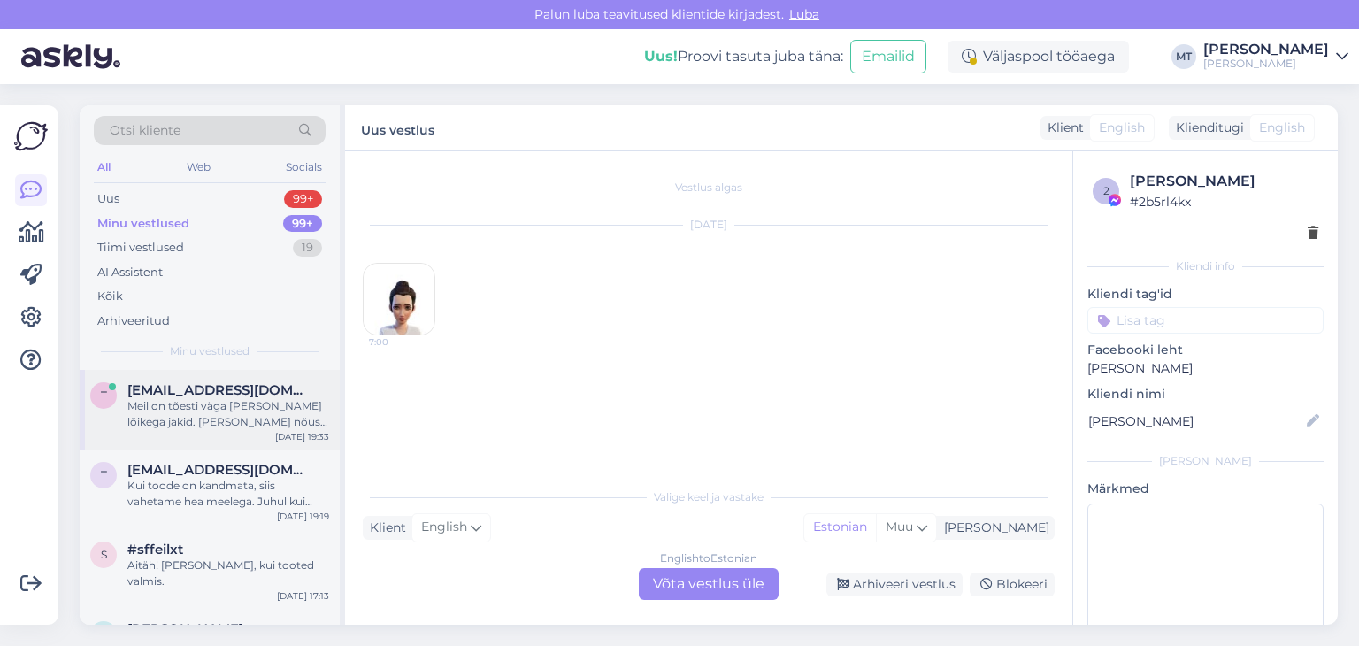
click at [155, 412] on div "Meil on tõesti väga [PERSON_NAME] lõikega jakid. [PERSON_NAME] nõus saatma [PER…" at bounding box center [228, 414] width 202 height 32
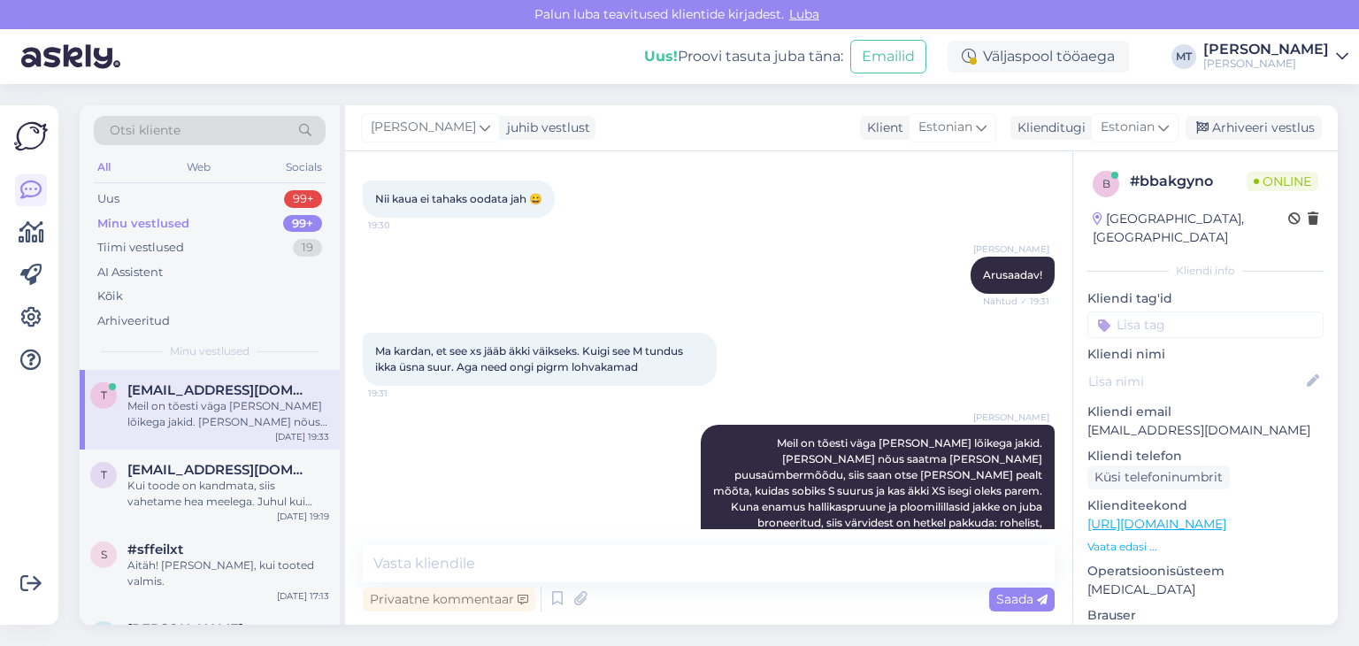
scroll to position [253, 0]
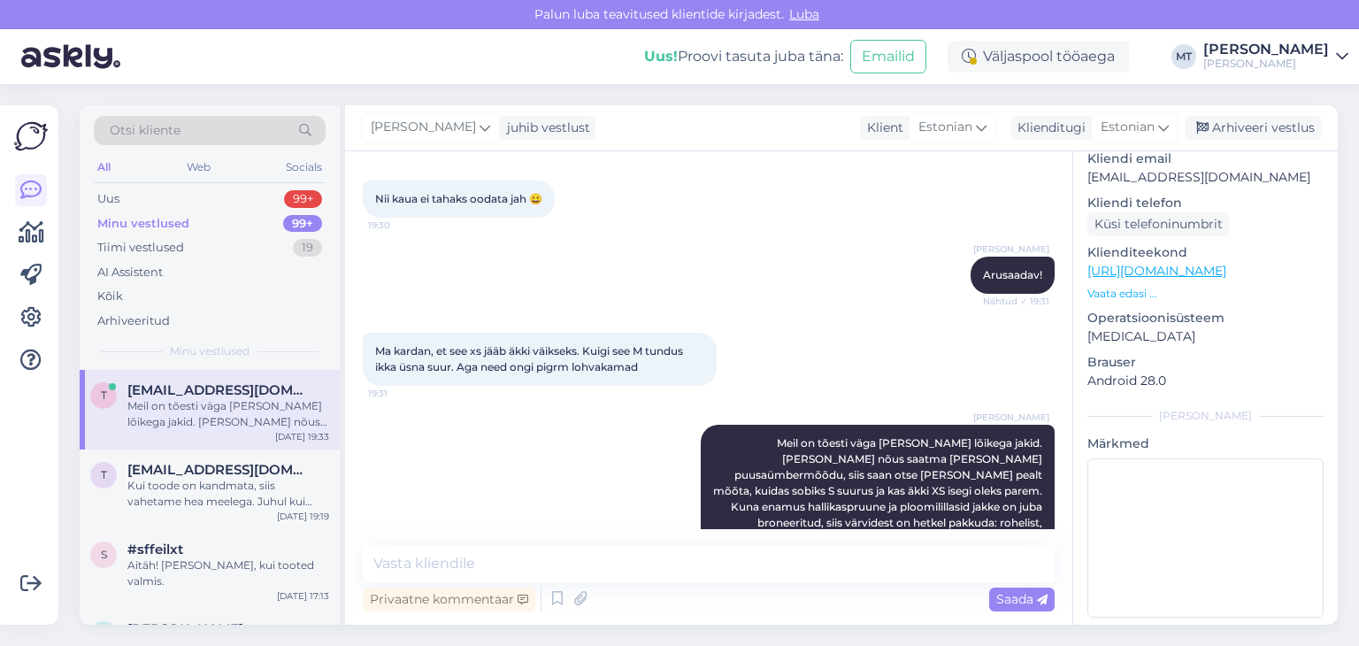
click at [214, 401] on div "Meil on tõesti väga [PERSON_NAME] lõikega jakid. [PERSON_NAME] nõus saatma [PER…" at bounding box center [228, 414] width 202 height 32
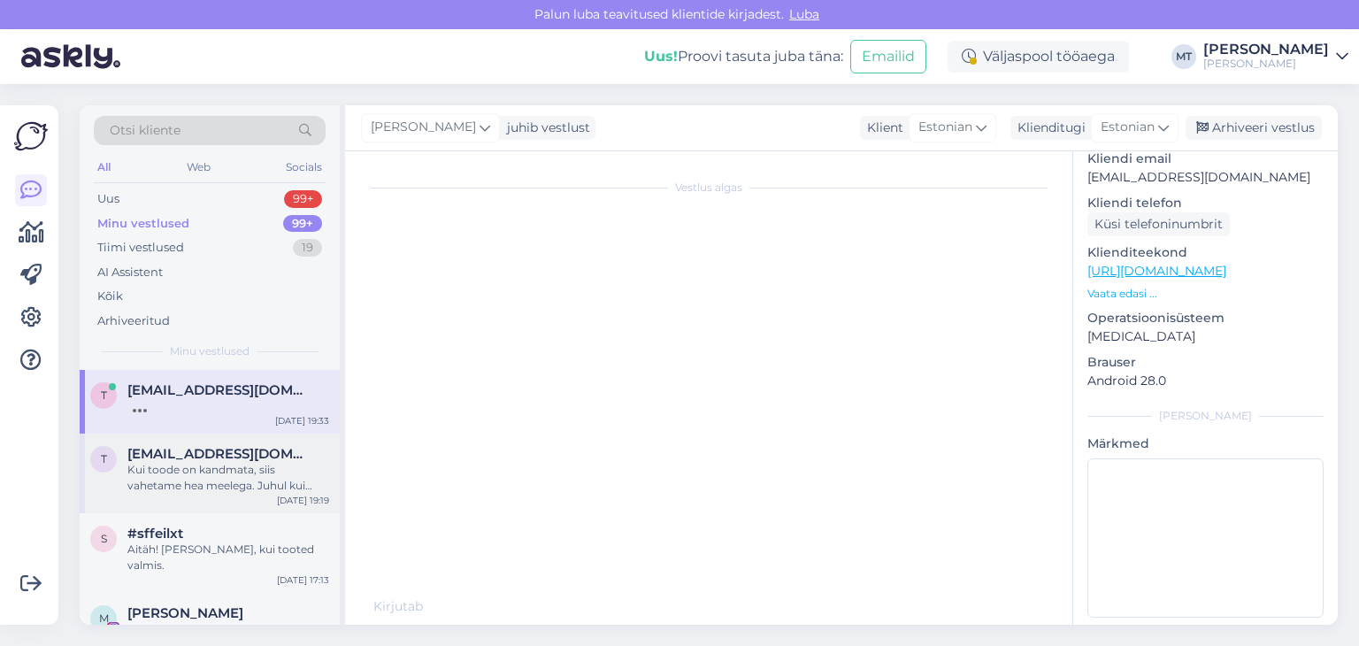
scroll to position [0, 0]
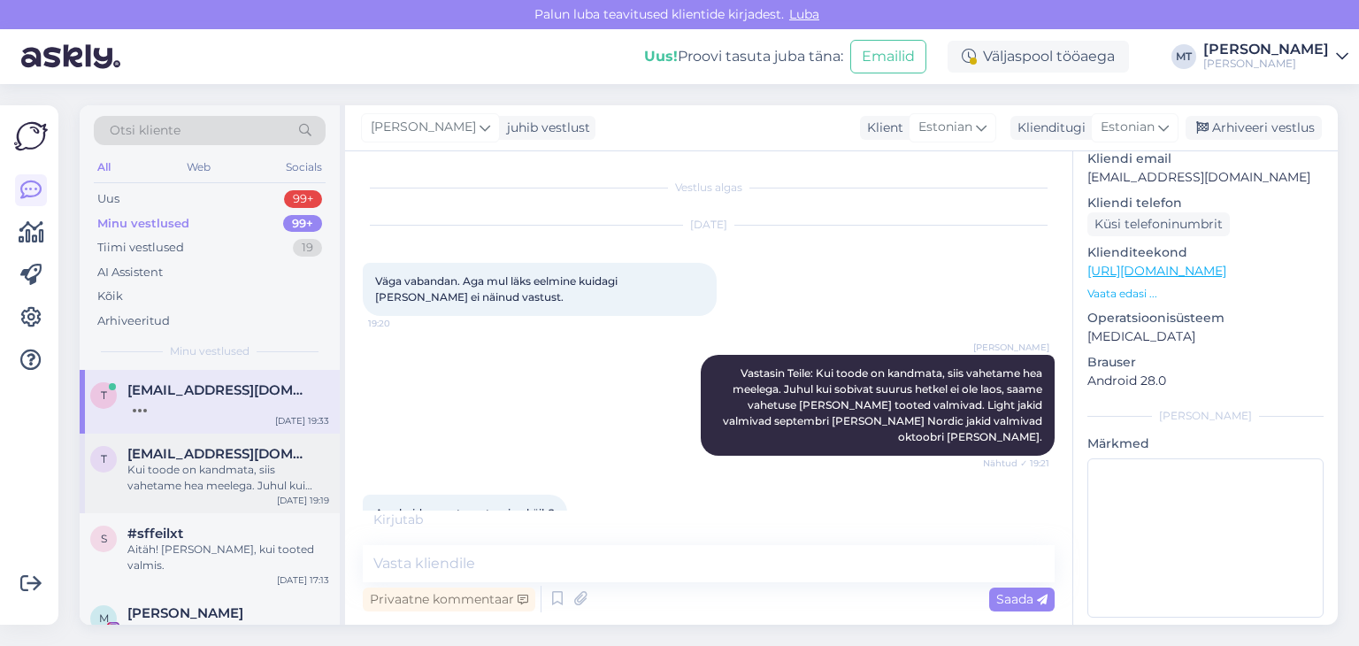
click at [214, 464] on div "Kui toode on kandmata, siis vahetame hea meelega. Juhul kui sobivat suurus hetk…" at bounding box center [228, 478] width 202 height 32
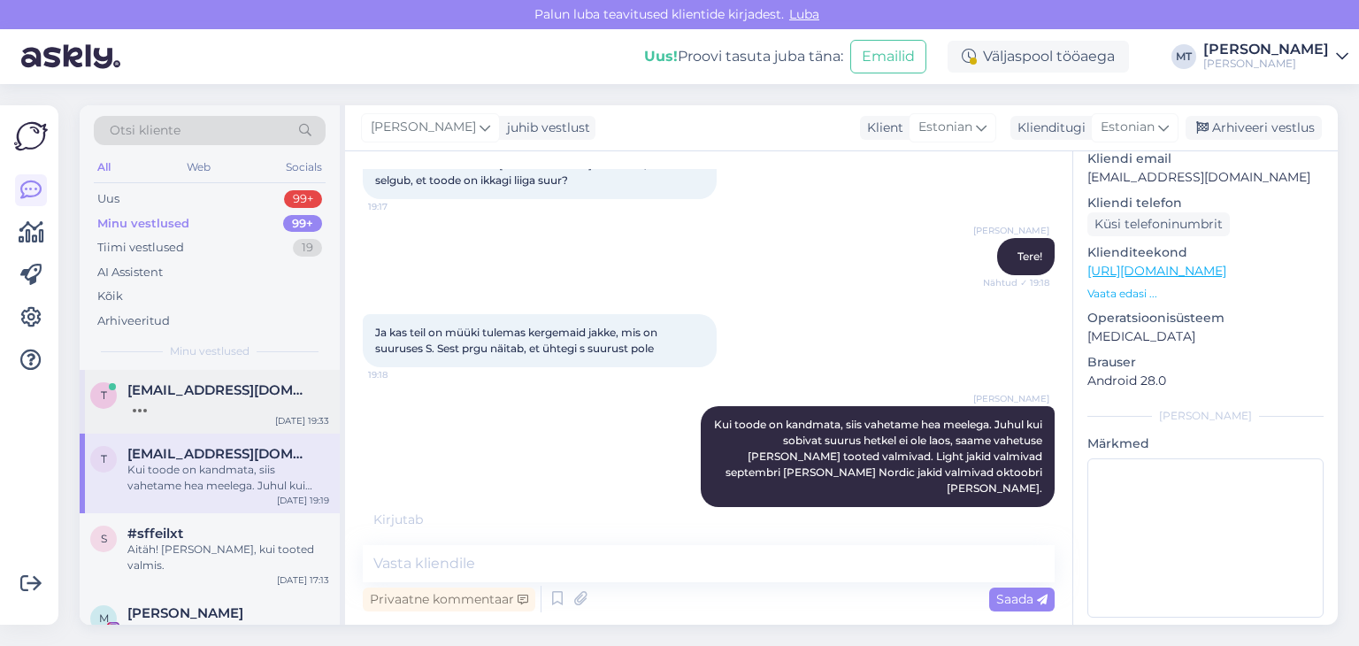
click at [195, 404] on div at bounding box center [228, 406] width 202 height 16
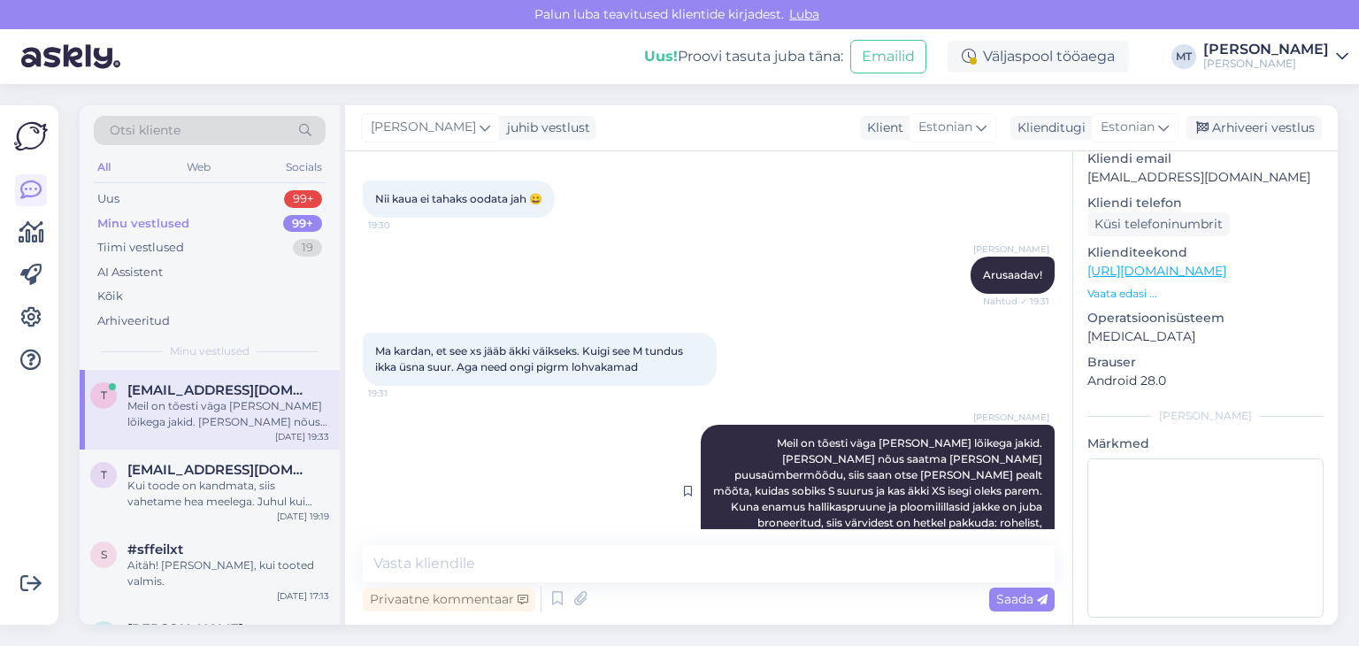
scroll to position [1479, 0]
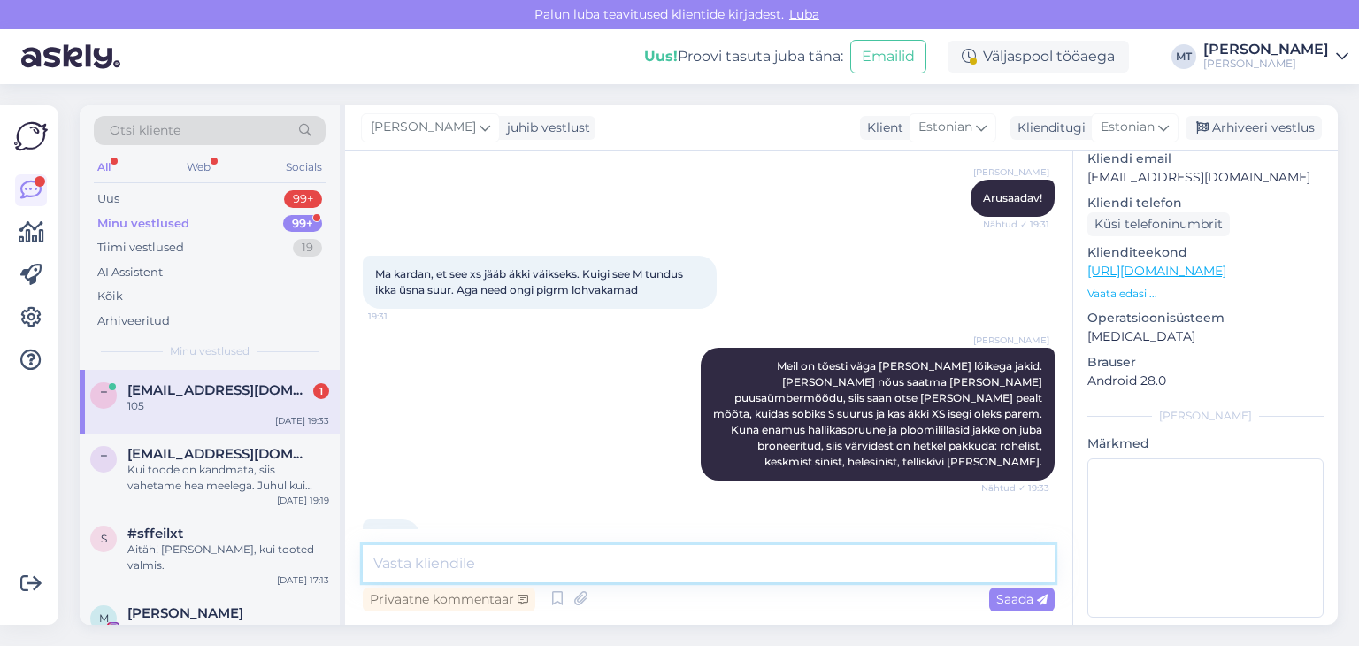
click at [403, 560] on textarea at bounding box center [709, 563] width 692 height 37
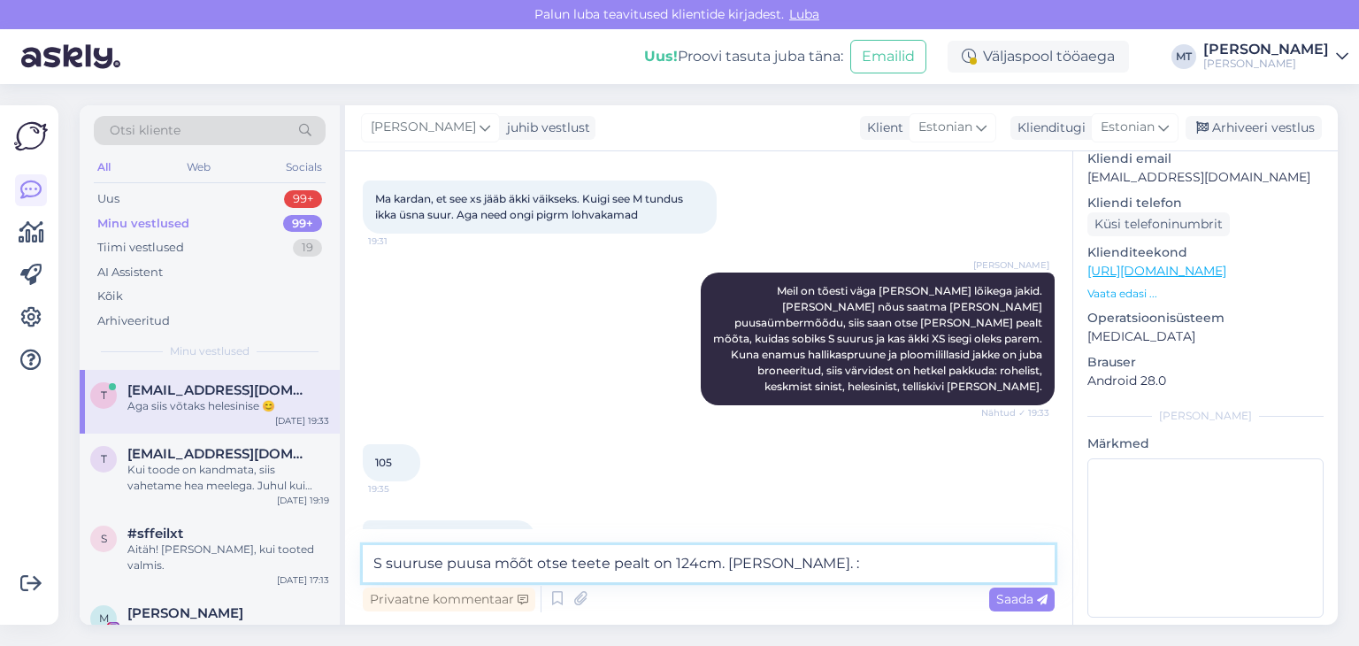
type textarea "S suuruse puusa mõõt otse teete pealt on 124cm. [PERSON_NAME]. :)"
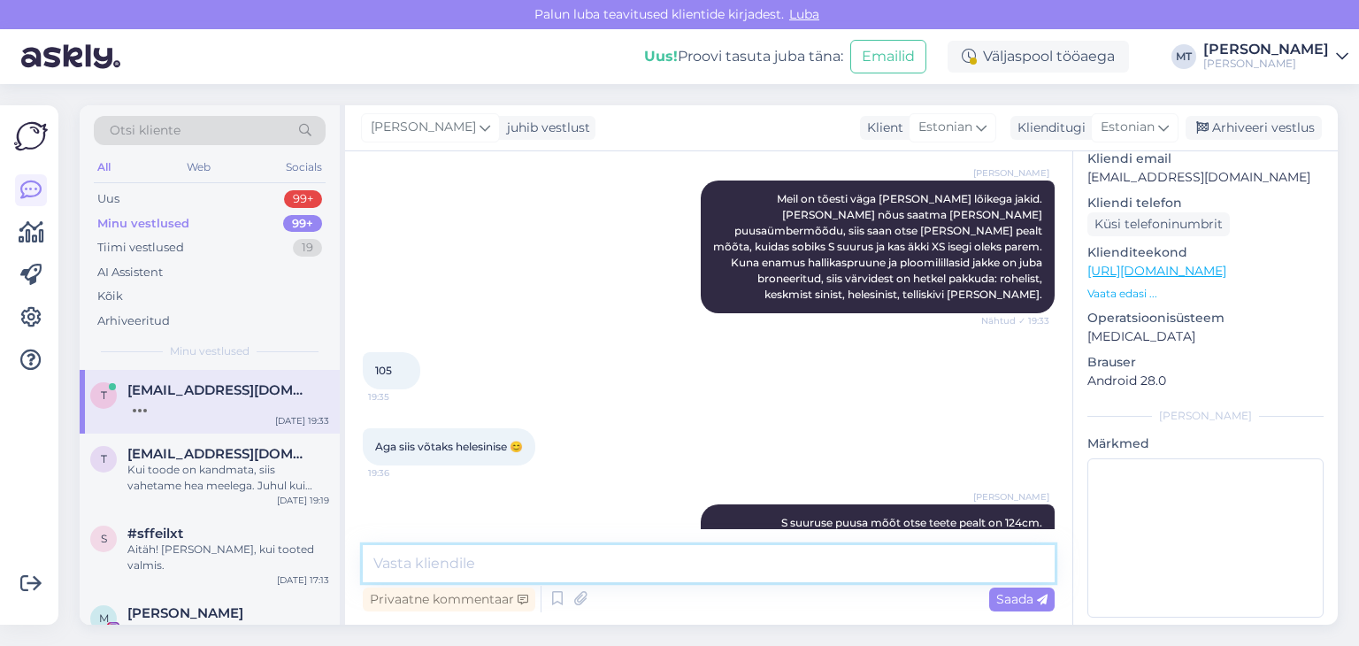
scroll to position [1723, 0]
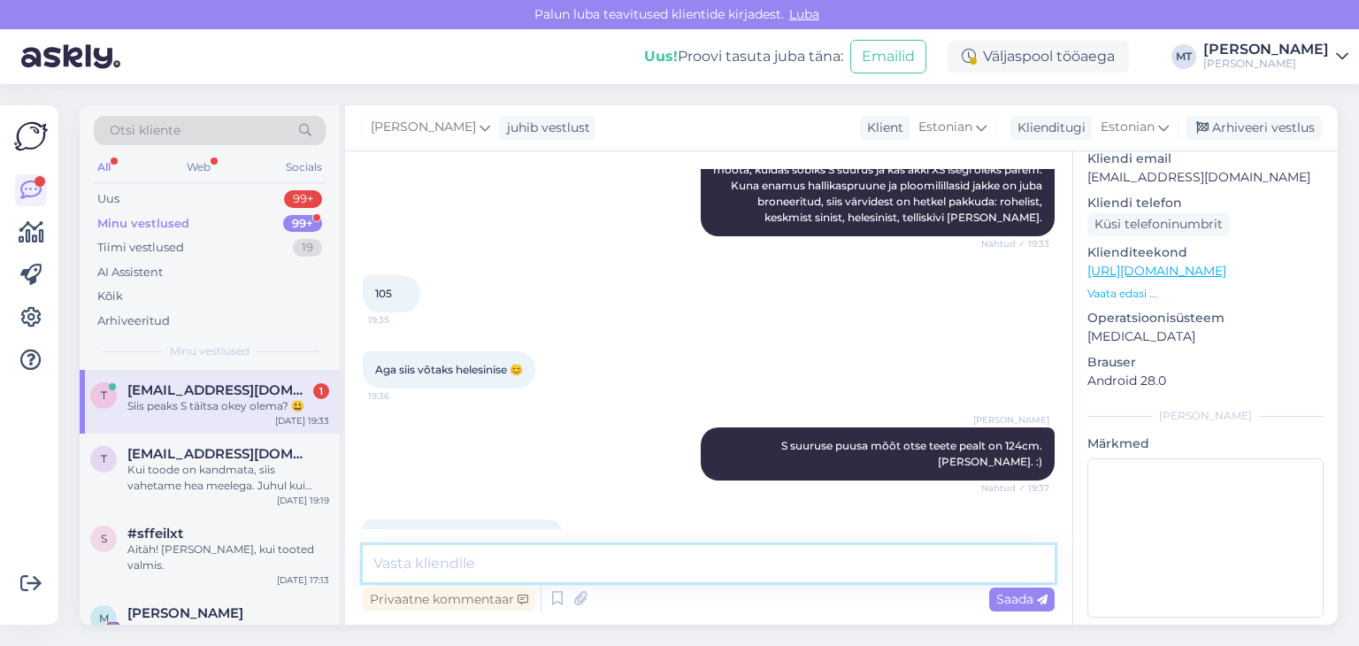
click at [469, 564] on textarea at bounding box center [709, 563] width 692 height 37
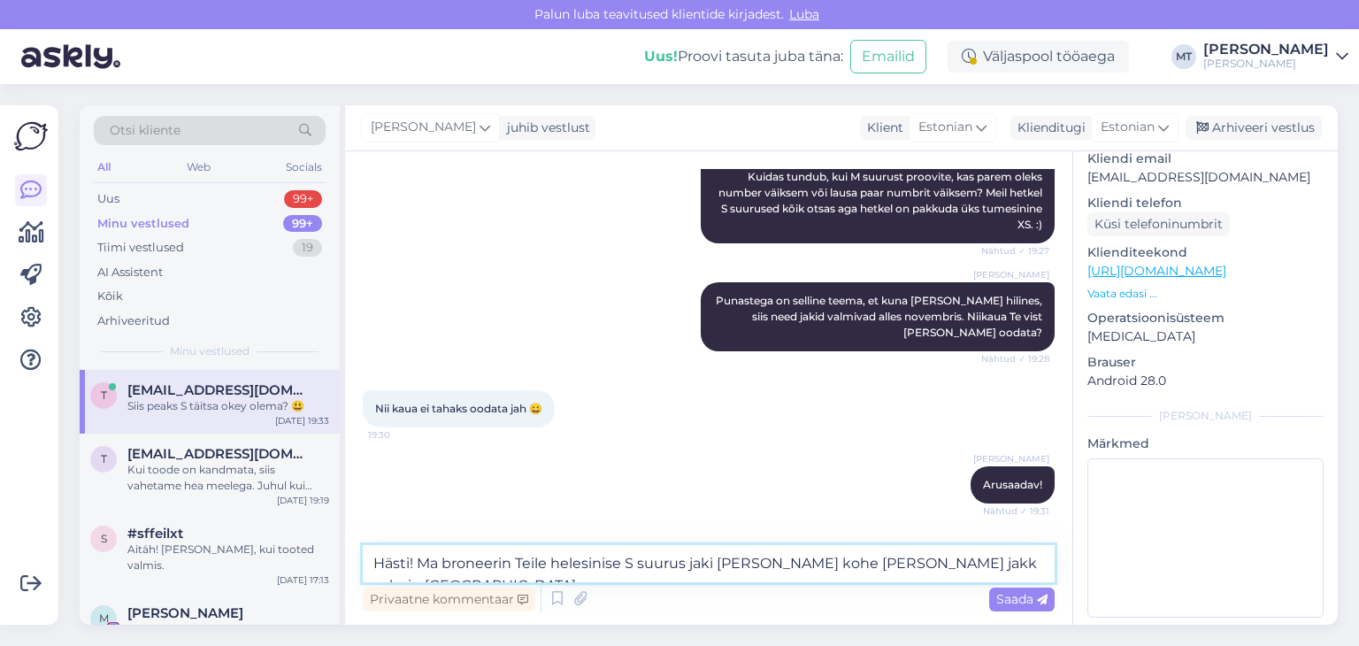
scroll to position [1723, 0]
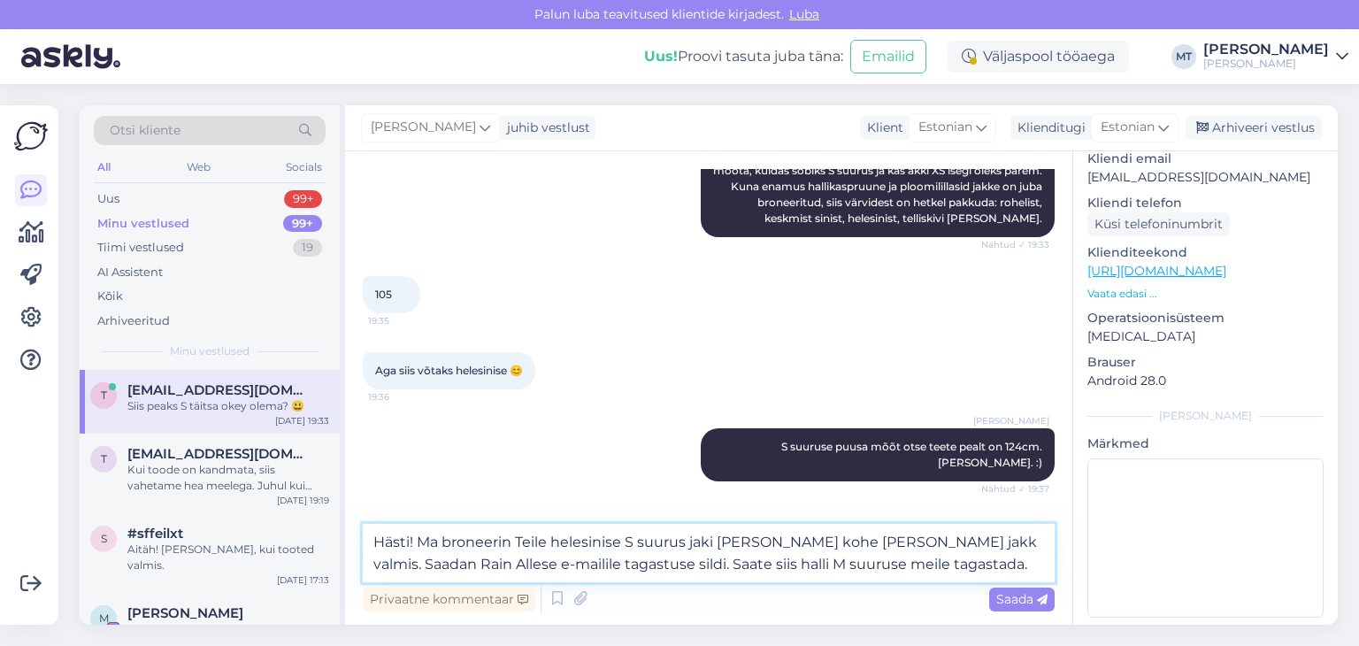
type textarea "Hästi! Ma broneerin Teile helesinise S suurus jaki [PERSON_NAME] kohe [PERSON_N…"
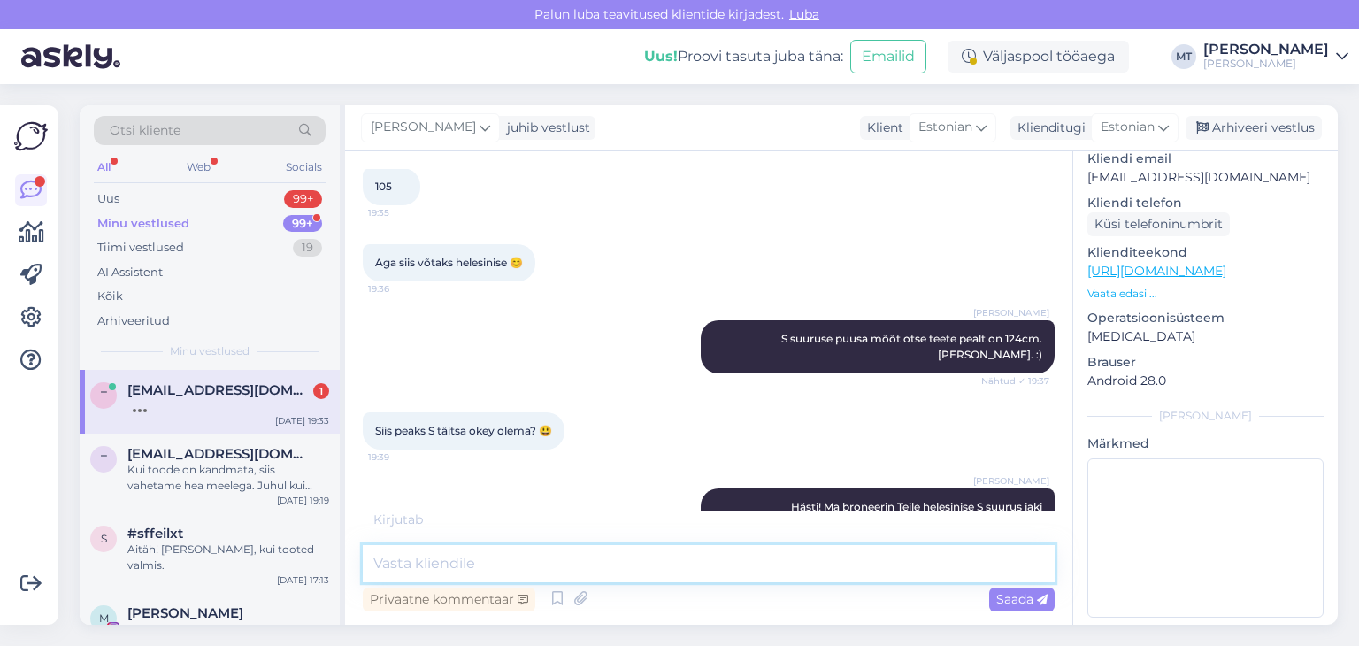
scroll to position [1907, 0]
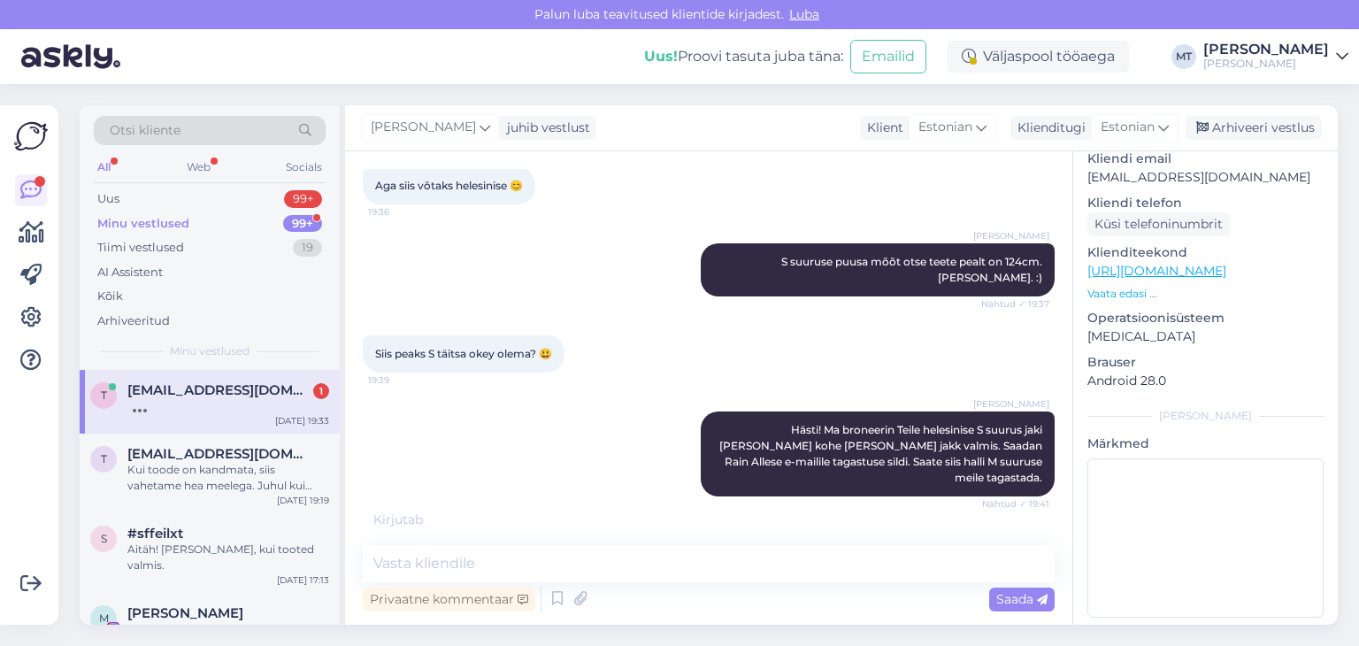
click at [197, 395] on span "[EMAIL_ADDRESS][DOMAIN_NAME]" at bounding box center [219, 390] width 184 height 16
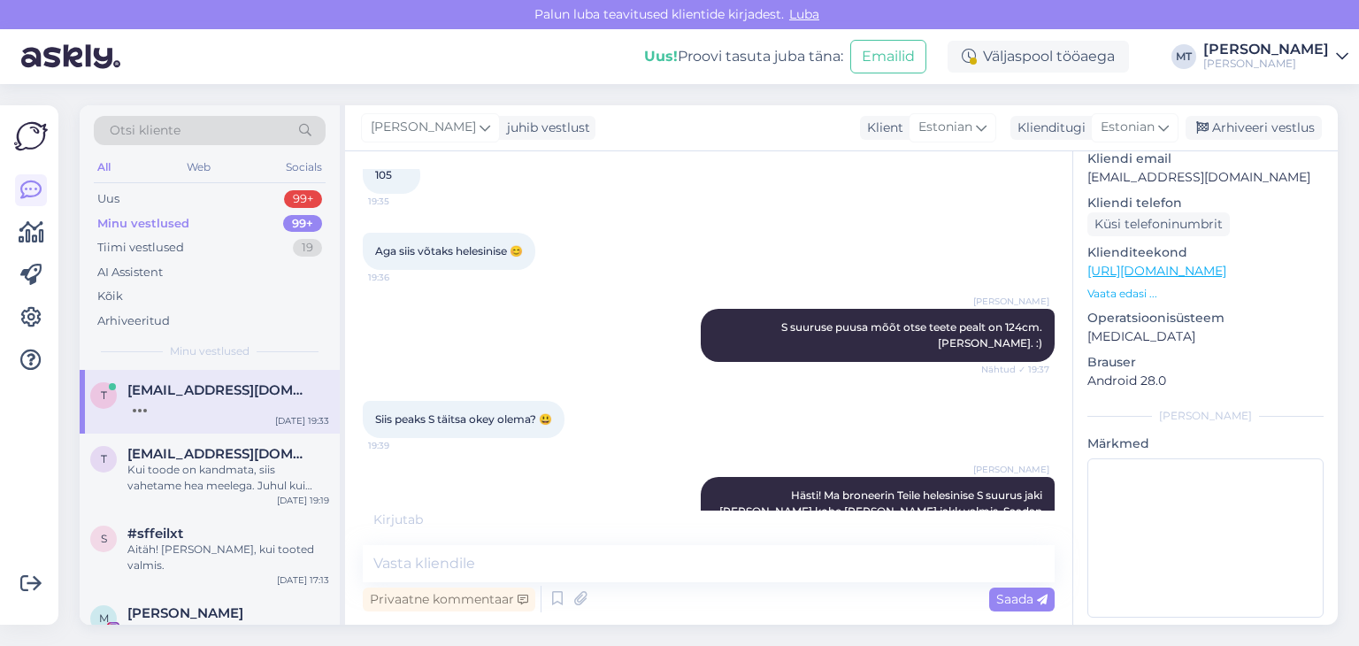
scroll to position [1925, 0]
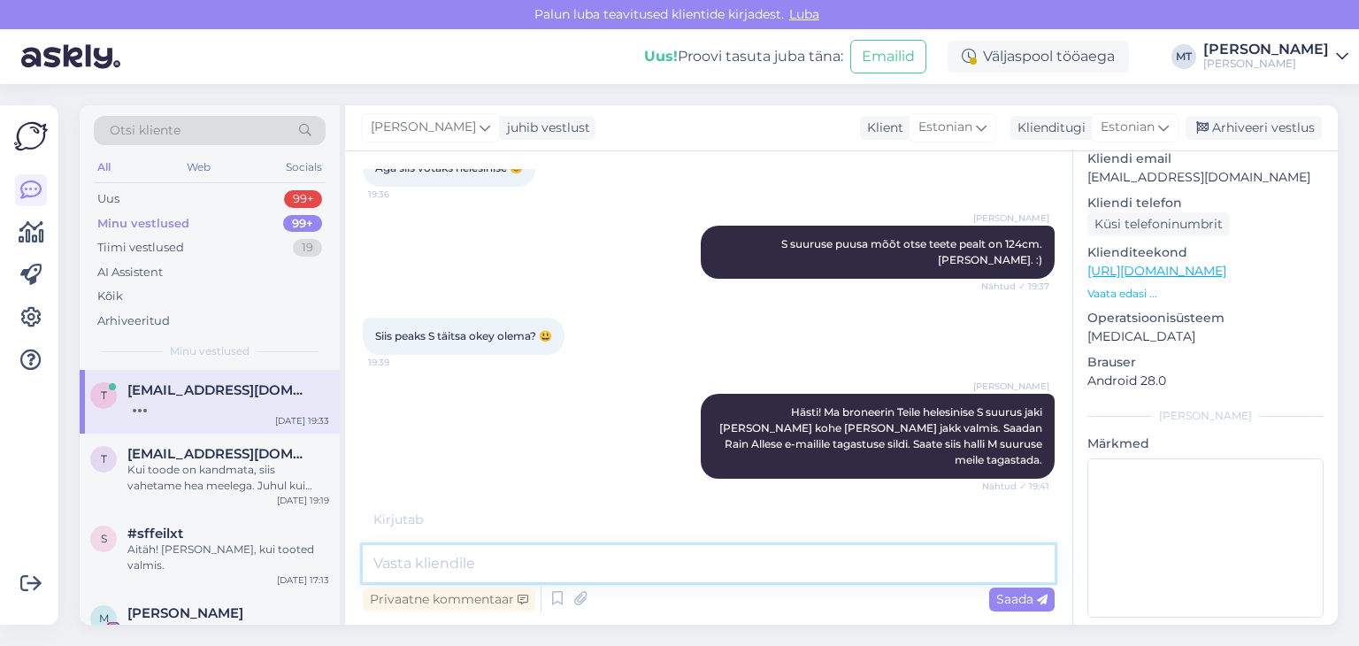
click at [449, 567] on textarea at bounding box center [709, 563] width 692 height 37
click at [421, 565] on textarea at bounding box center [709, 563] width 692 height 37
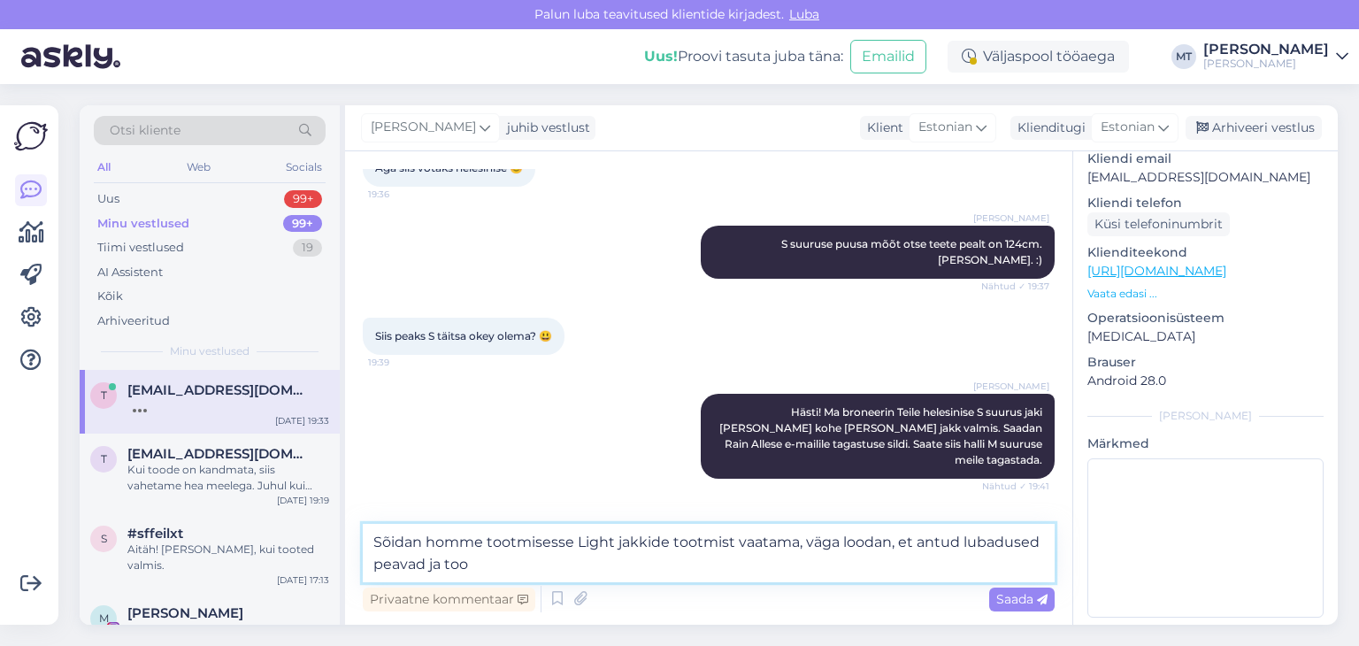
scroll to position [2021, 0]
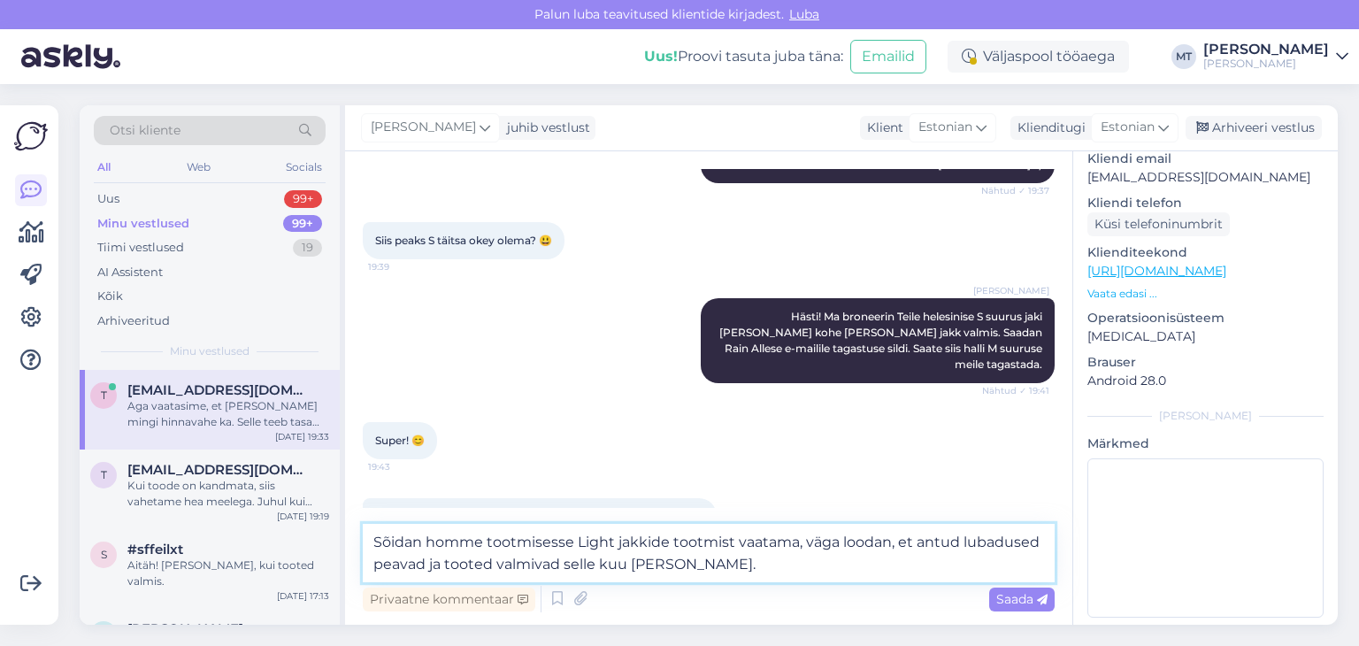
click at [374, 541] on textarea "Sõidan homme tootmisesse Light jakkide tootmist vaatama, väga loodan, et antud …" at bounding box center [709, 553] width 692 height 58
drag, startPoint x: 690, startPoint y: 567, endPoint x: 371, endPoint y: 526, distance: 322.1
click at [371, 526] on textarea "Sõidan homme tootmisesse Light jakkide tootmist vaatama, väga loodan, et antud …" at bounding box center [709, 553] width 692 height 58
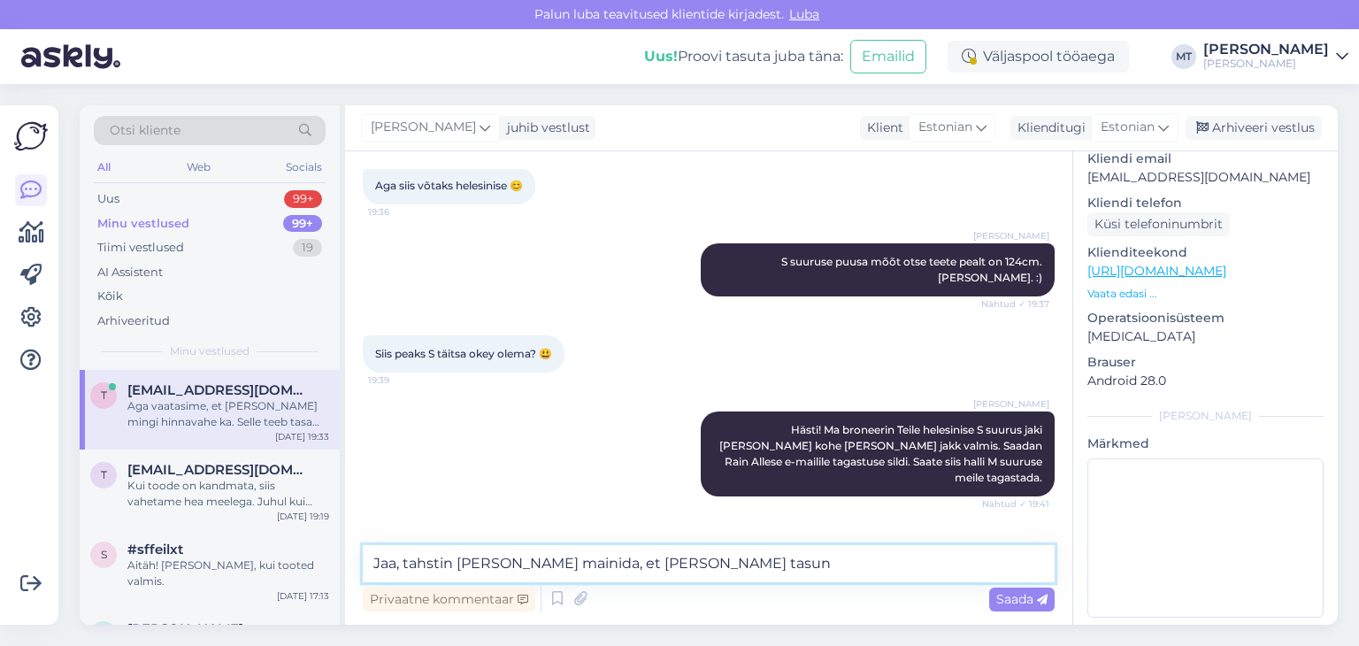
scroll to position [1999, 0]
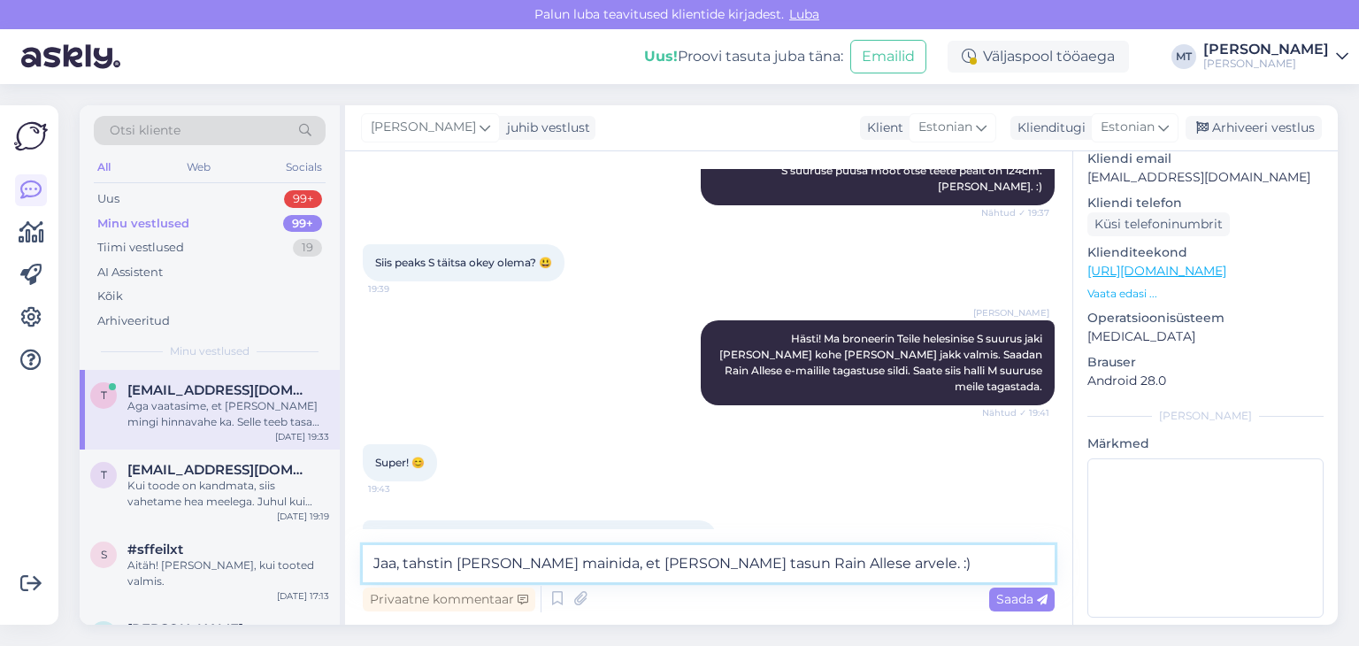
click at [426, 564] on textarea "Jaa, tahstin [PERSON_NAME] mainida, et [PERSON_NAME] tasun Rain Allese arvele. …" at bounding box center [709, 563] width 692 height 37
click at [440, 564] on textarea "Jaa, tahtstin [PERSON_NAME] mainida, et [PERSON_NAME] tasun Rain Allese arvele.…" at bounding box center [709, 563] width 692 height 37
type textarea "Jaa, tahtsin [PERSON_NAME] mainida, et [PERSON_NAME] tasun Rain Allese arvele. …"
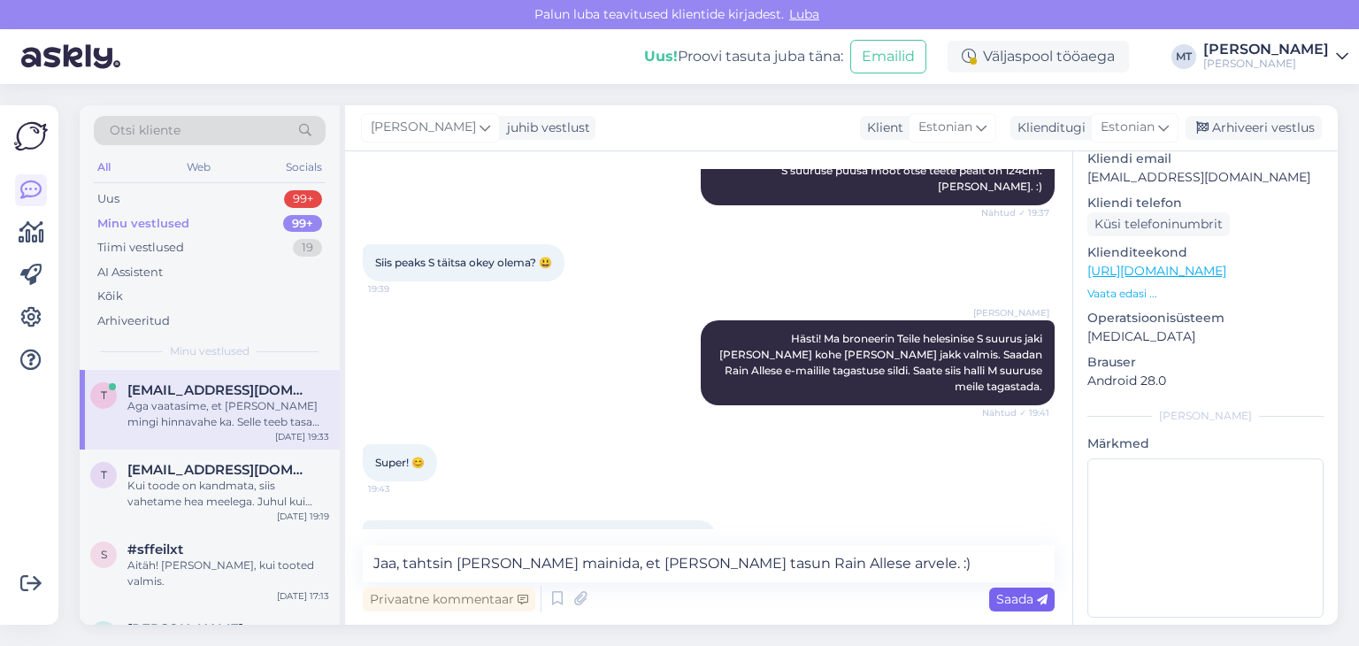
click at [1015, 601] on span "Saada" at bounding box center [1021, 599] width 51 height 16
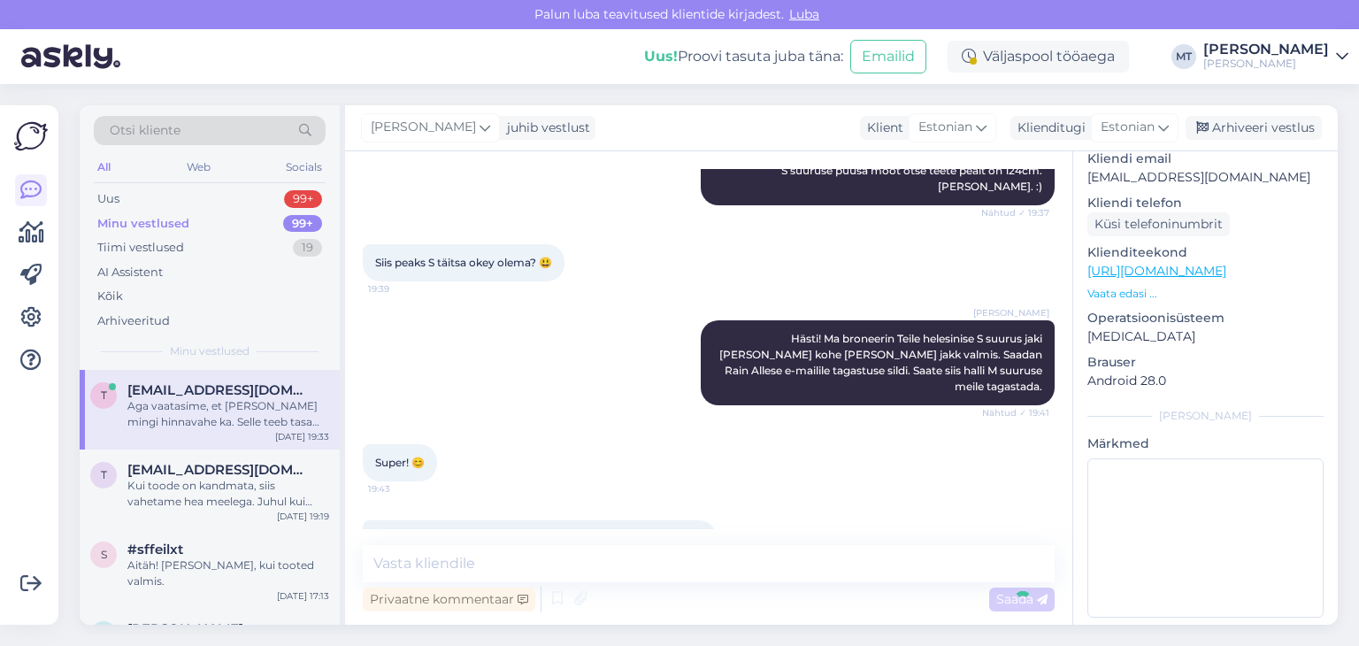
scroll to position [2091, 0]
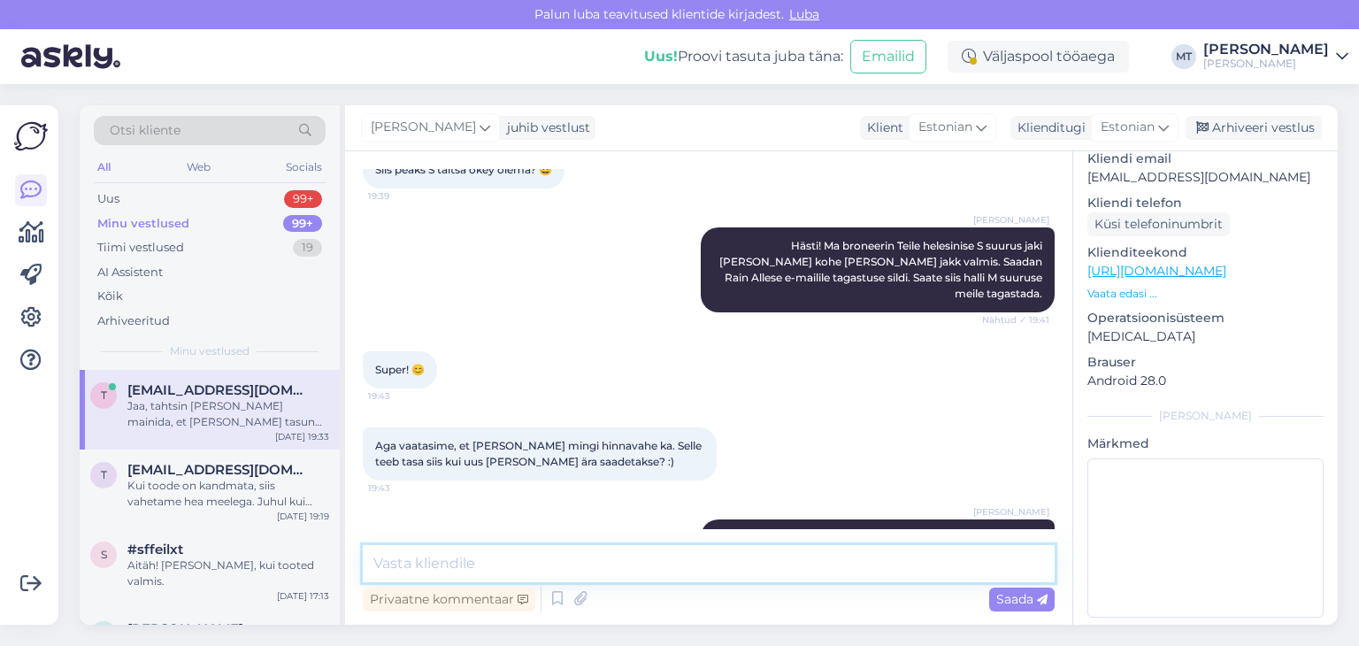
click at [476, 562] on textarea at bounding box center [709, 563] width 692 height 37
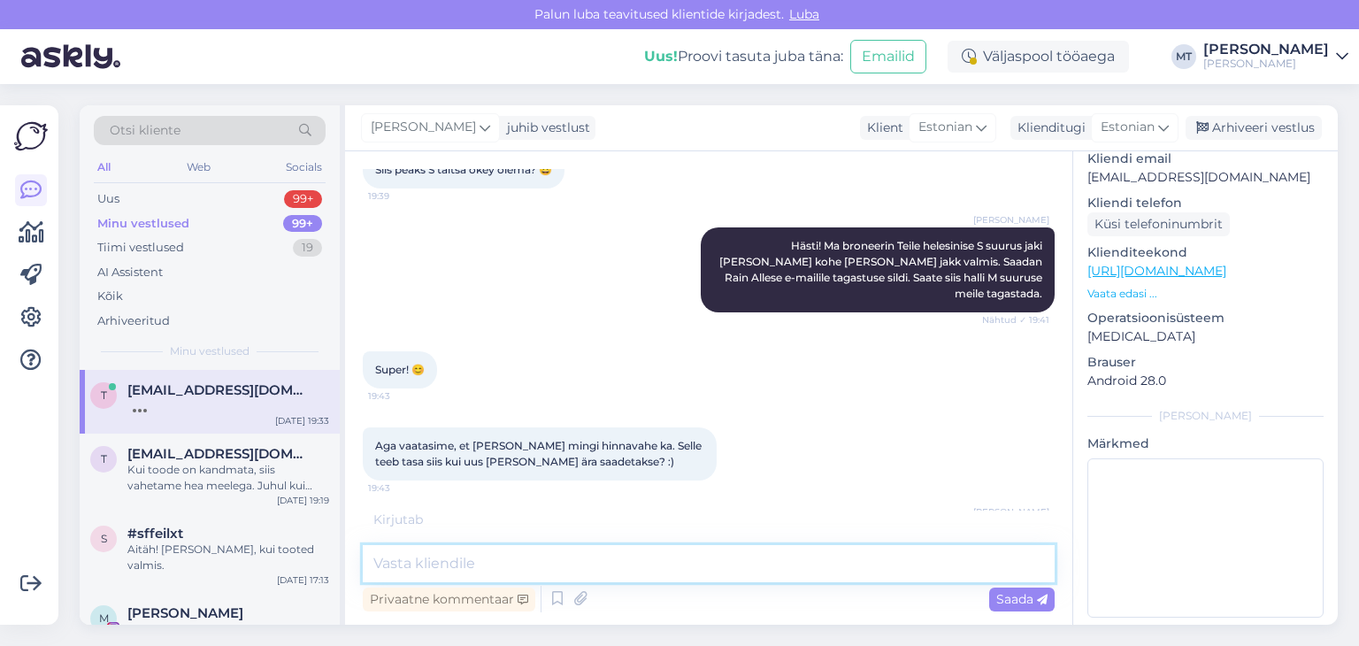
scroll to position [2167, 0]
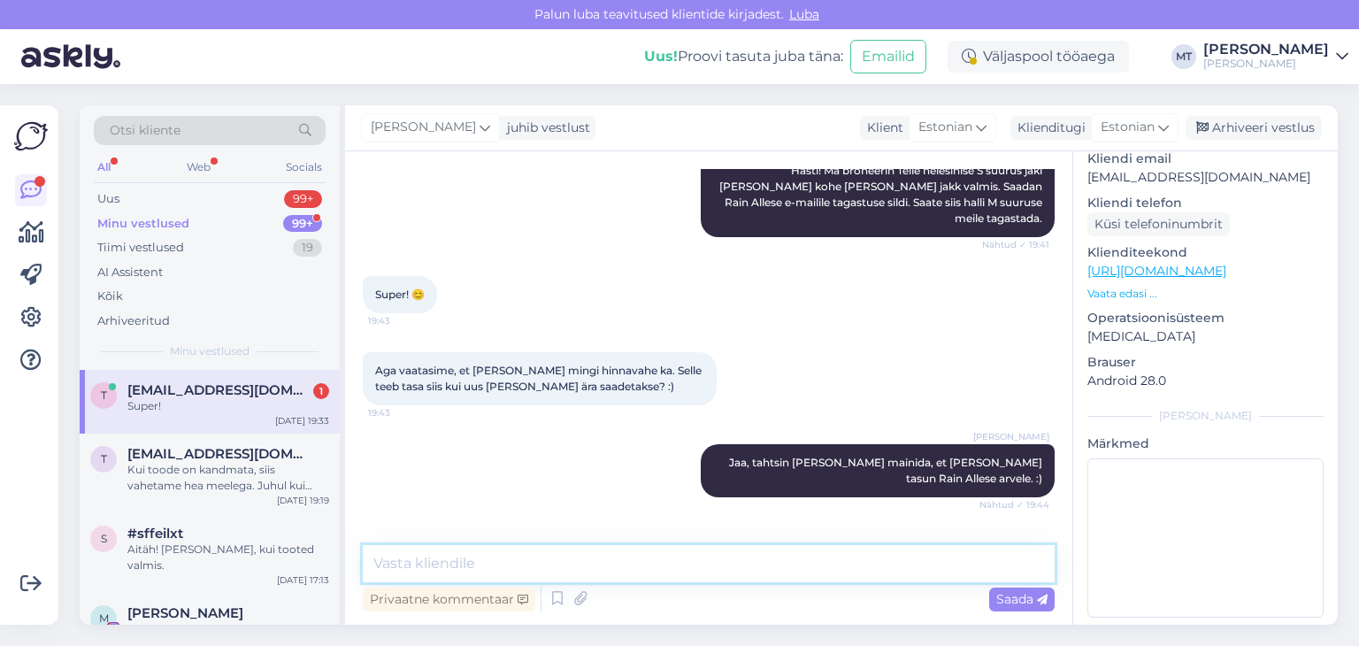
click at [437, 565] on textarea at bounding box center [709, 563] width 692 height 37
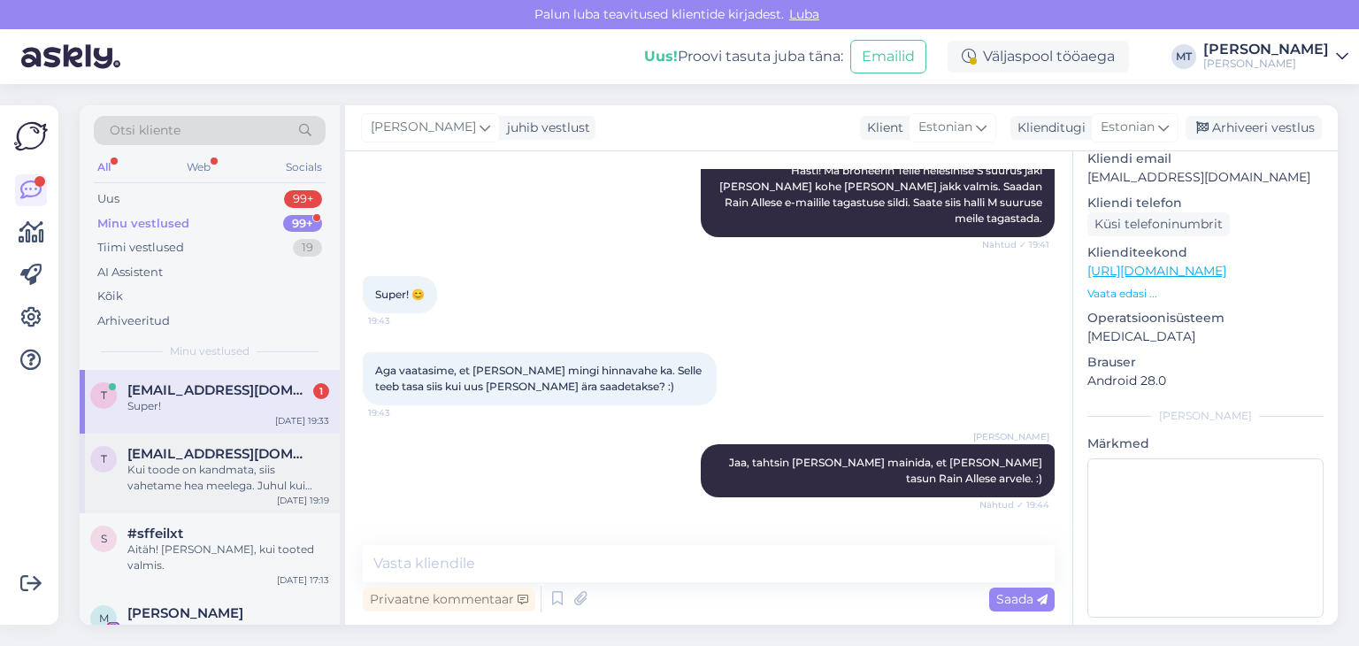
click at [222, 469] on div "Kui toode on kandmata, siis vahetame hea meelega. Juhul kui sobivat suurus hetk…" at bounding box center [228, 478] width 202 height 32
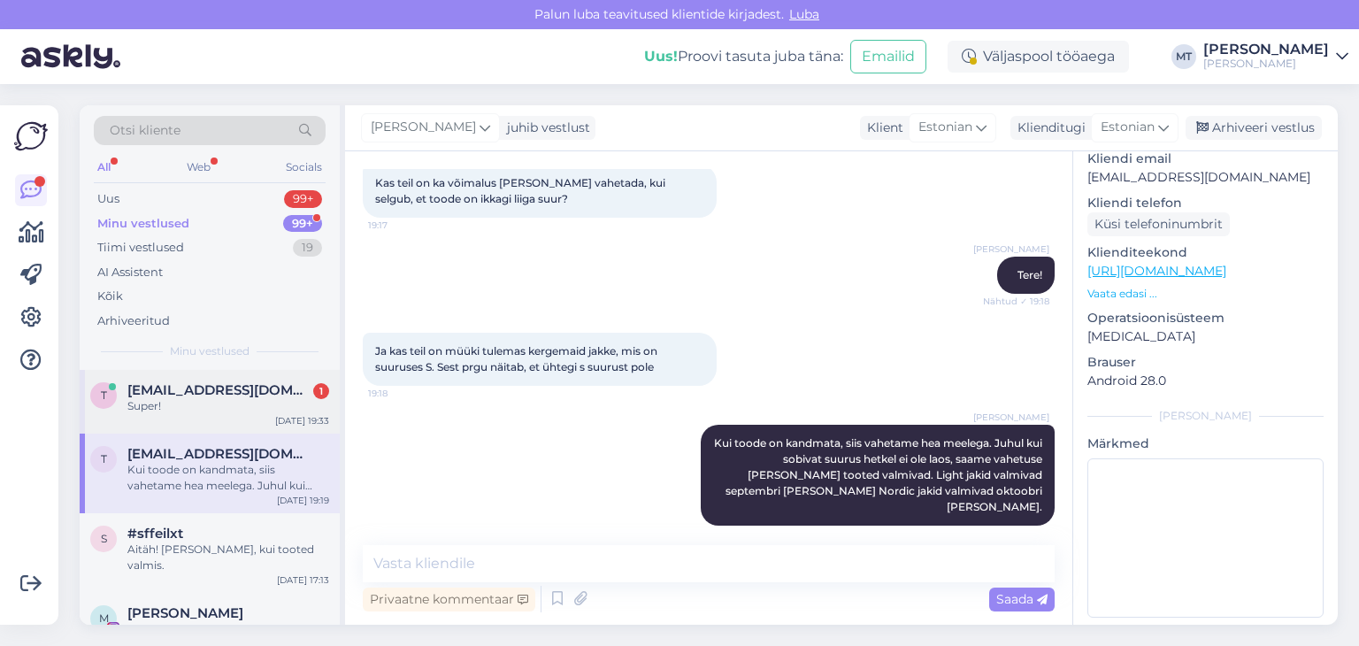
click at [205, 396] on span "[EMAIL_ADDRESS][DOMAIN_NAME]" at bounding box center [219, 390] width 184 height 16
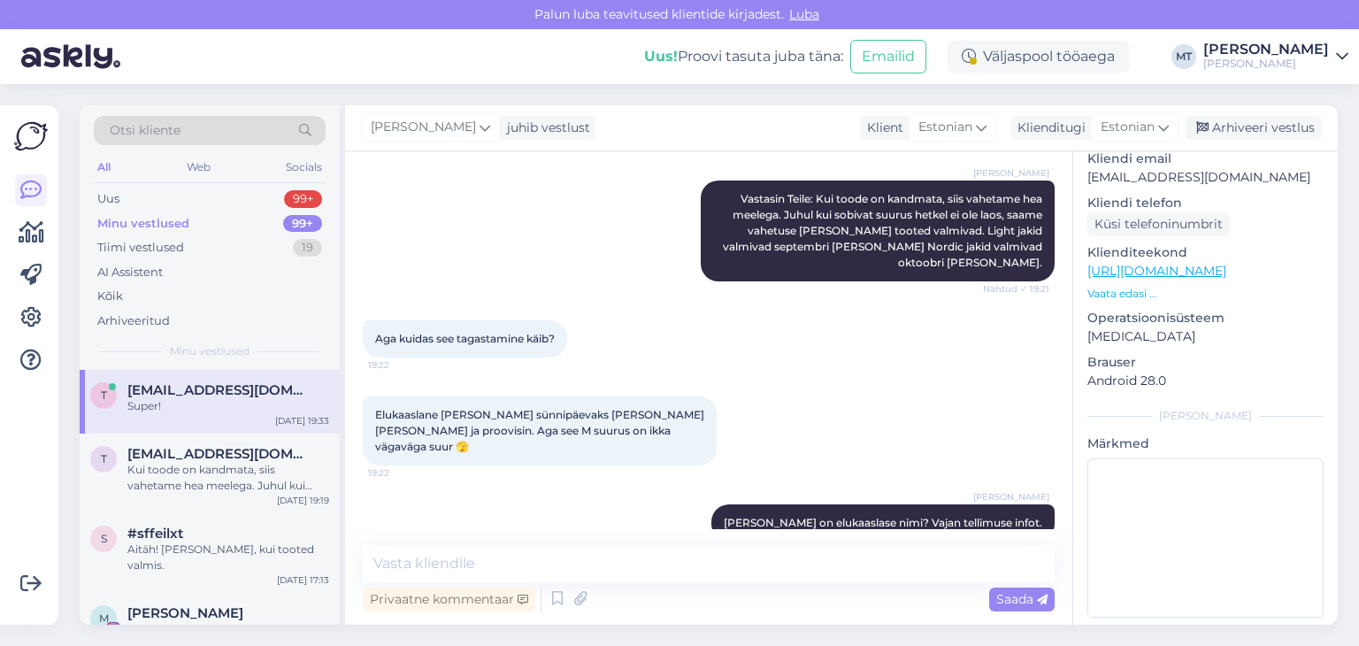
scroll to position [1607, 0]
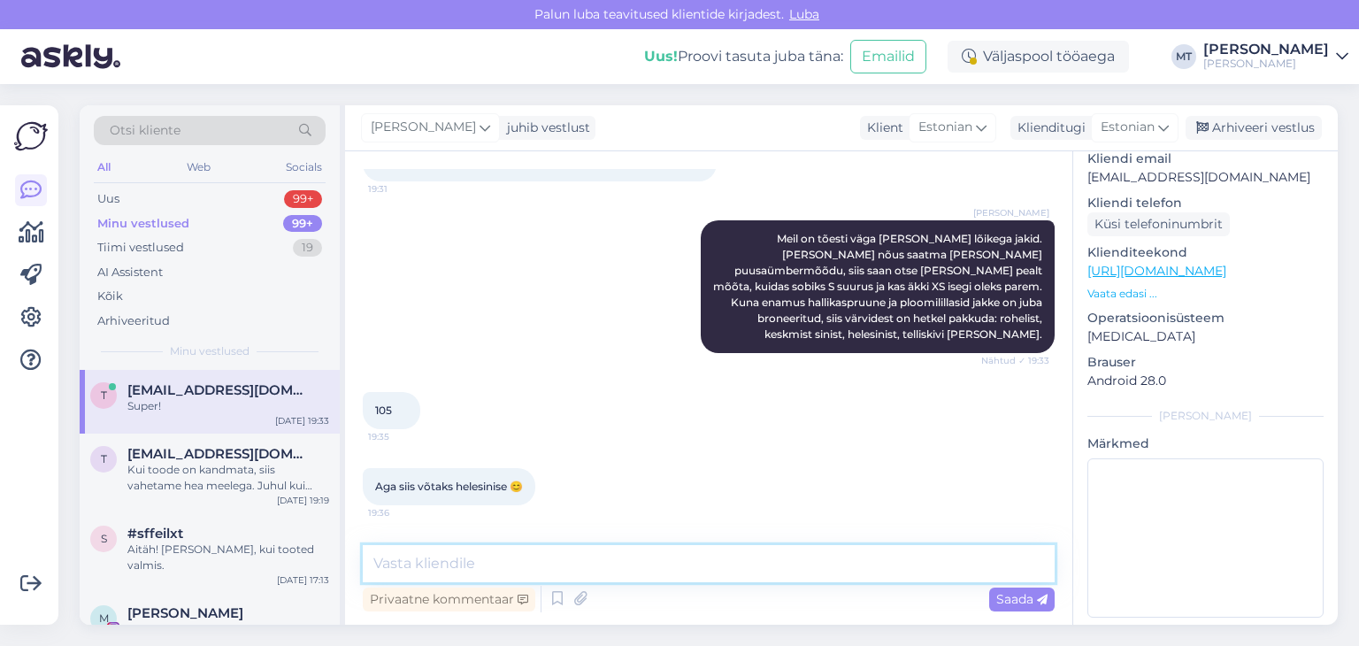
click at [443, 571] on textarea at bounding box center [709, 563] width 692 height 37
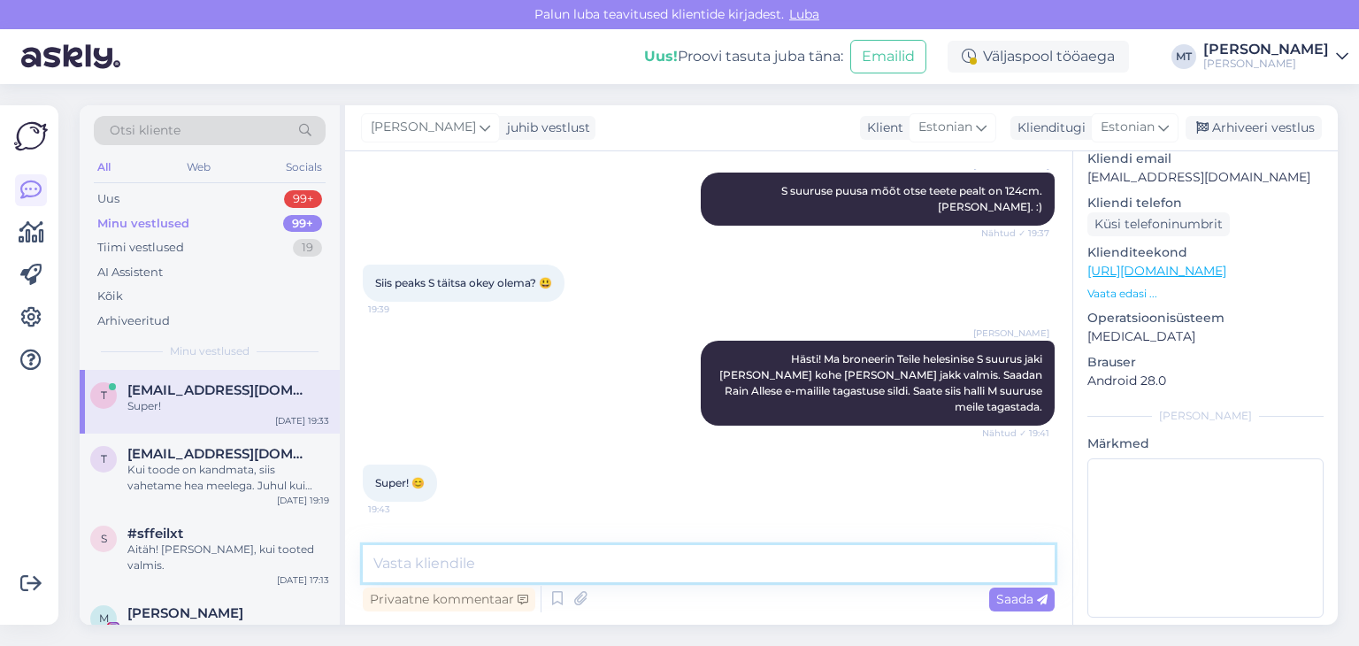
scroll to position [2167, 0]
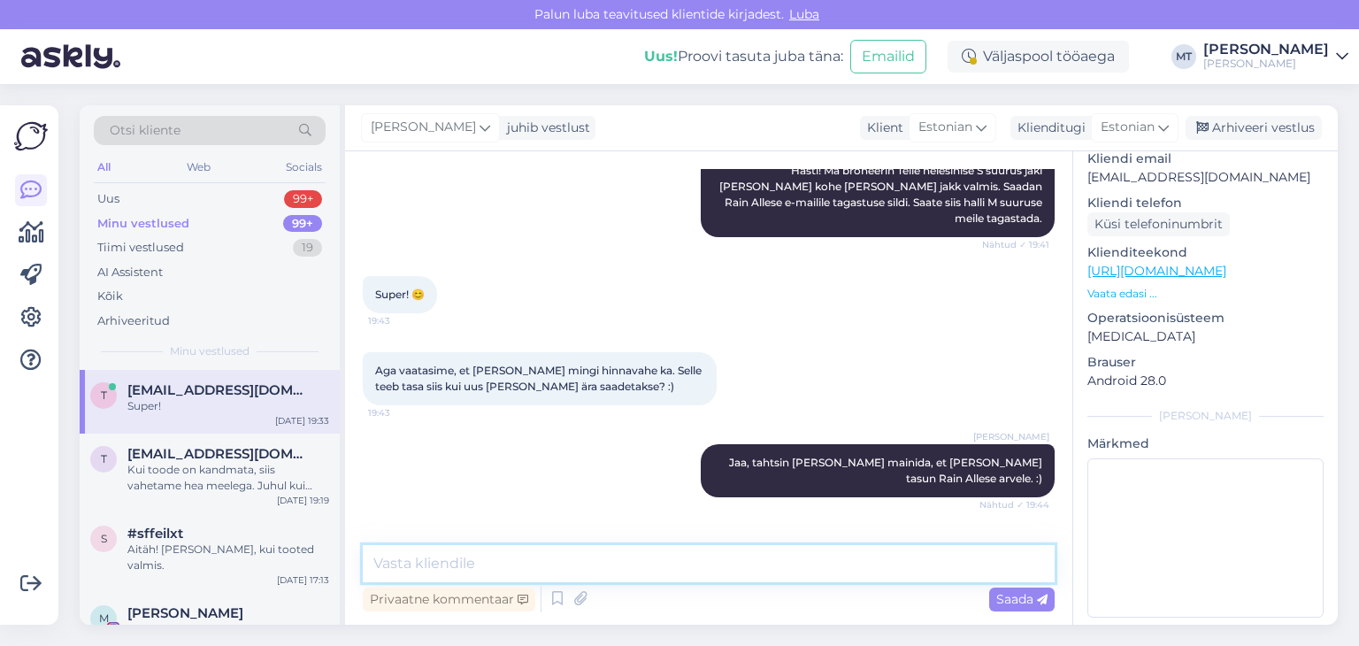
click at [424, 572] on textarea at bounding box center [709, 563] width 692 height 37
click at [388, 567] on textarea at bounding box center [709, 563] width 692 height 37
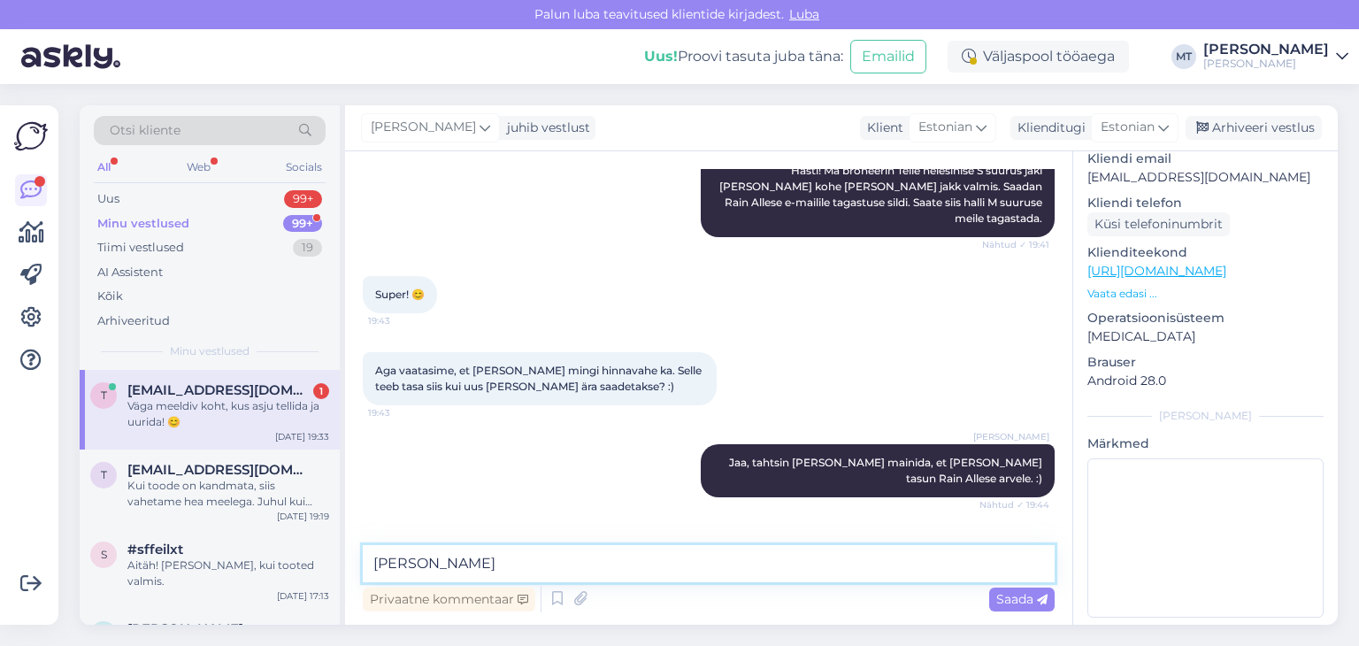
scroll to position [2244, 0]
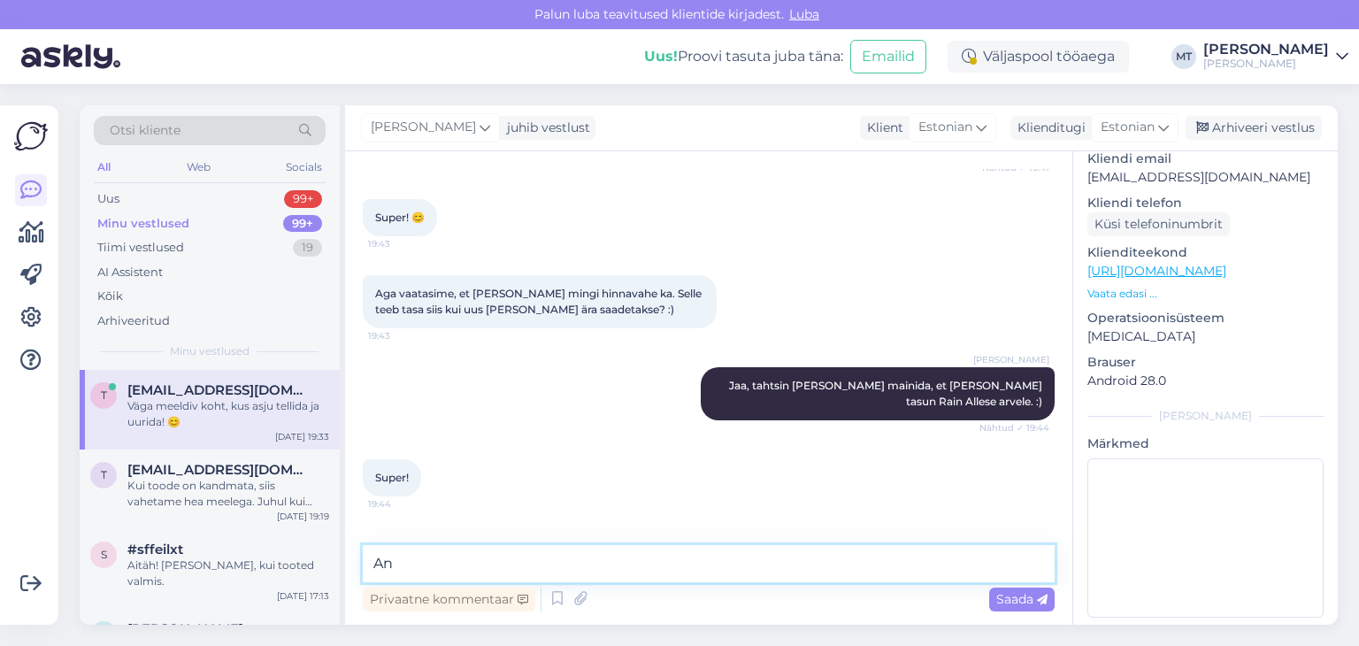
type textarea "A"
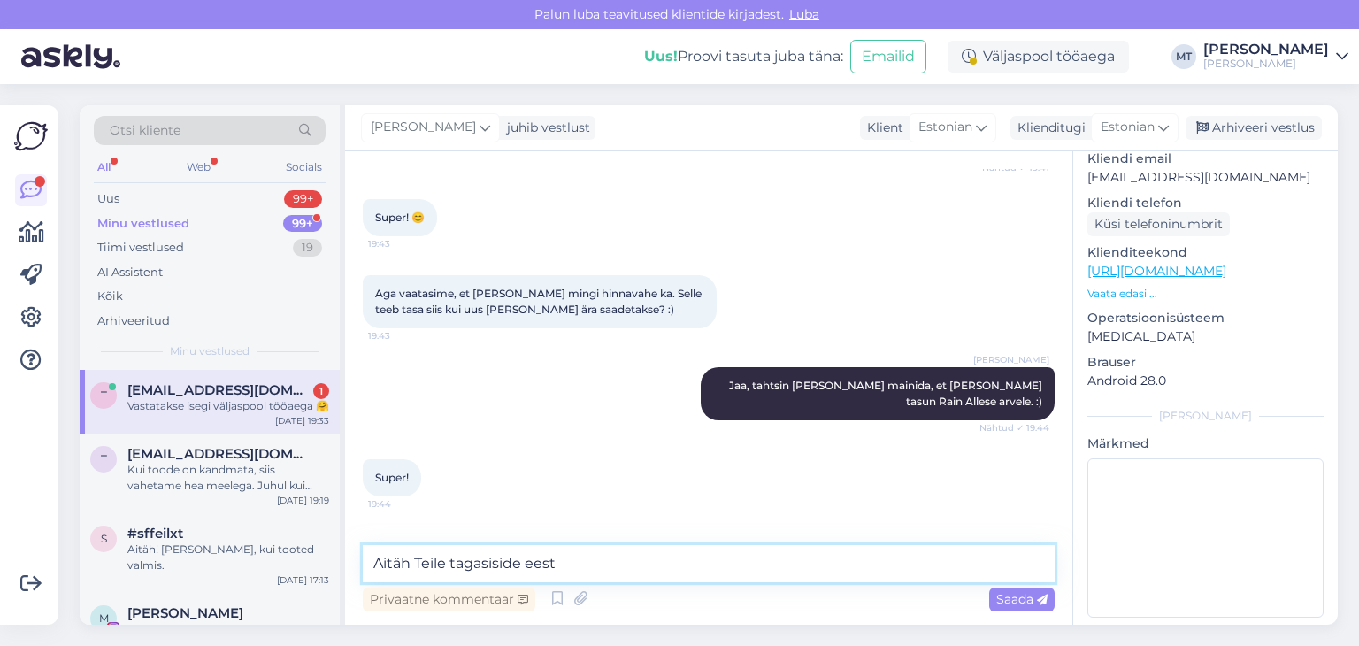
scroll to position [2319, 0]
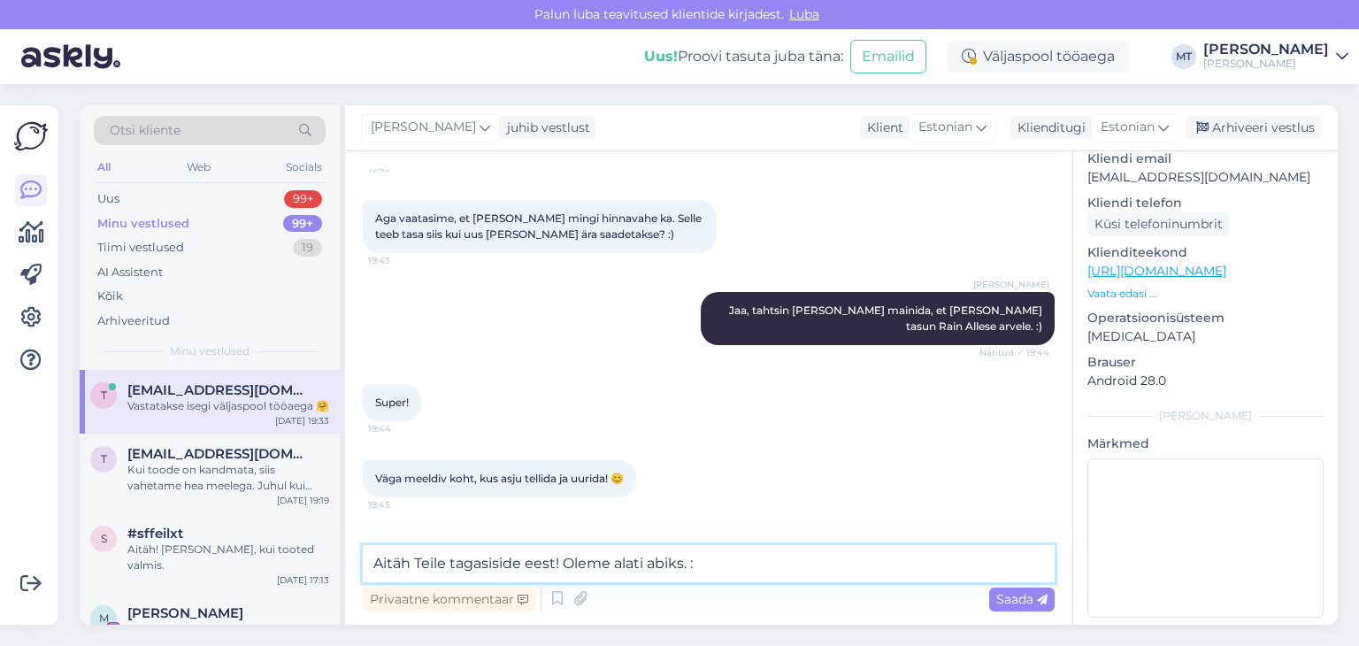
type textarea "Aitäh Teile tagasiside eest! Oleme alati abiks. :)"
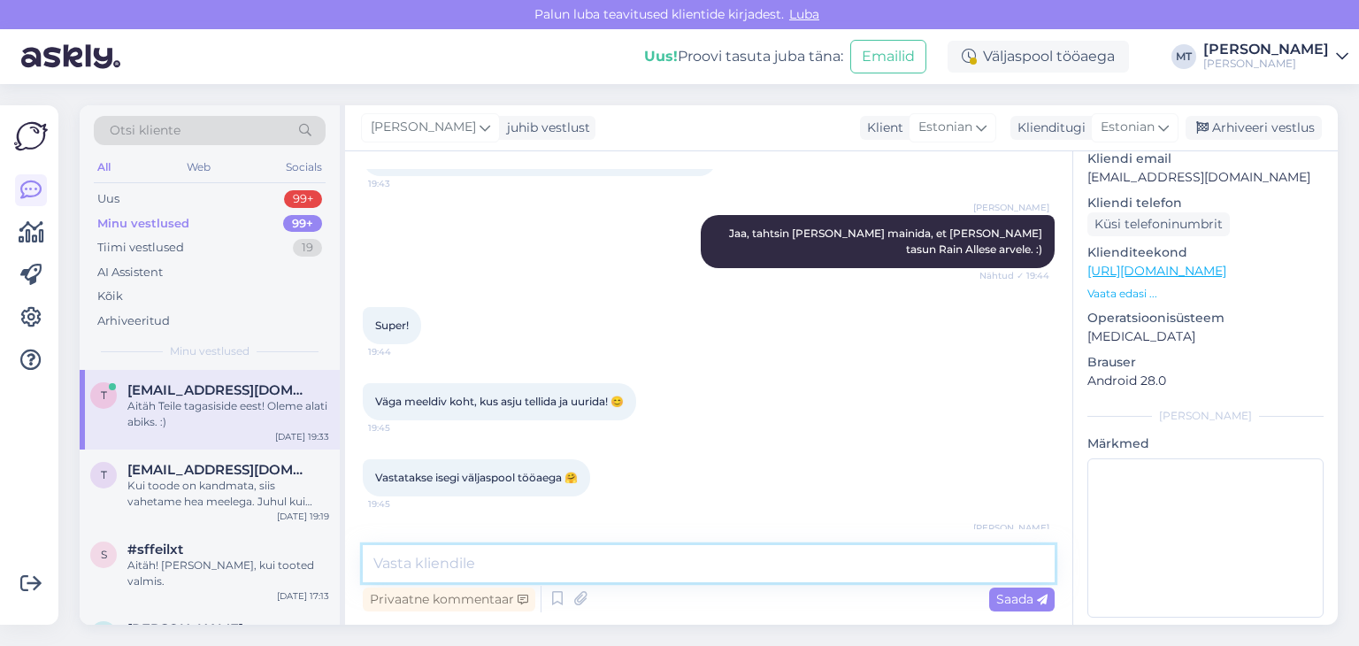
click at [419, 570] on textarea at bounding box center [709, 563] width 692 height 37
drag, startPoint x: 581, startPoint y: 566, endPoint x: 363, endPoint y: 576, distance: 218.7
click at [363, 576] on textarea "Tegemist pereettevõttega ja soovime oma klientidele parimat. :)" at bounding box center [709, 563] width 692 height 37
type textarea "[PERSON_NAME] oma klientidele parimat. :)"
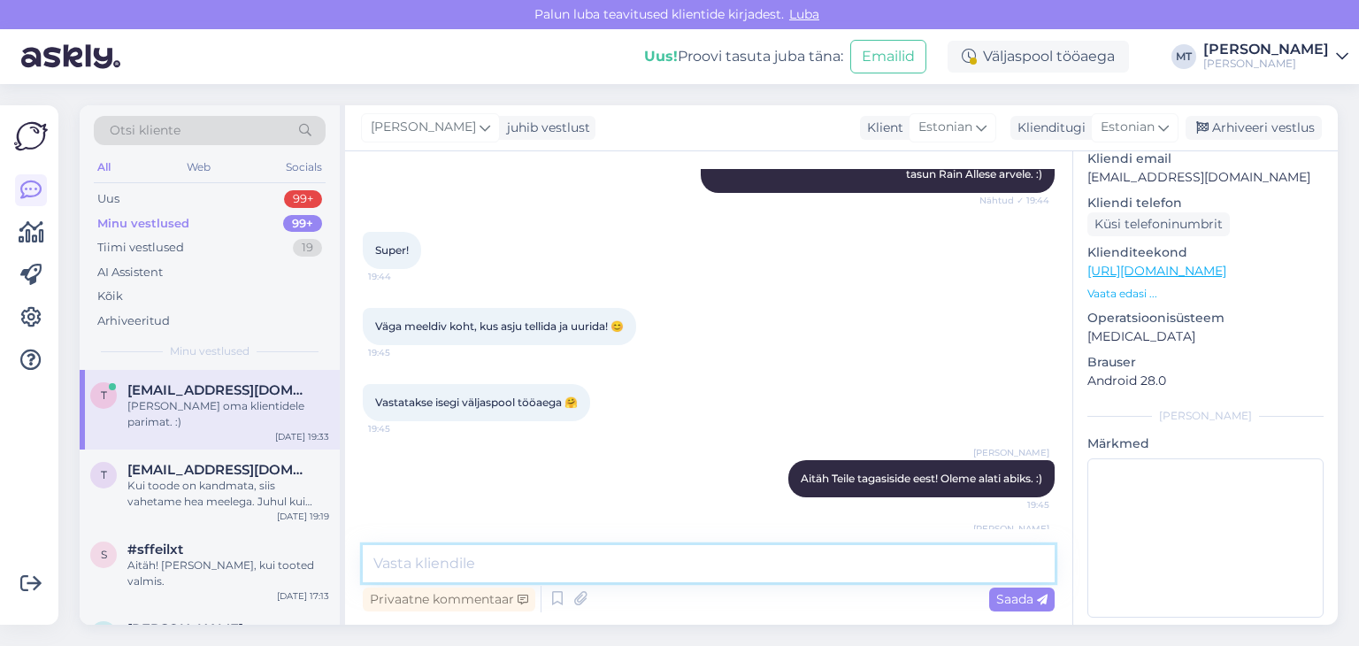
click at [449, 569] on textarea at bounding box center [709, 563] width 692 height 37
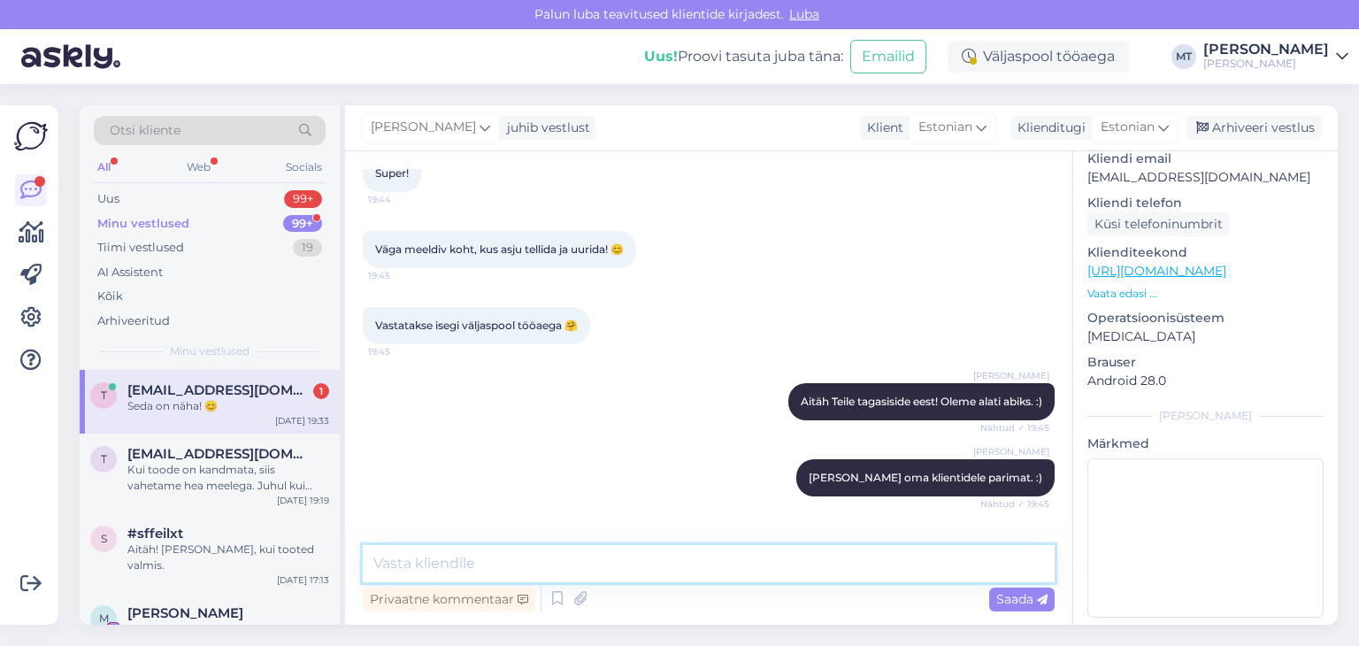
scroll to position [2547, 0]
click at [396, 567] on textarea at bounding box center [709, 563] width 692 height 37
type textarea "Aitäh!"
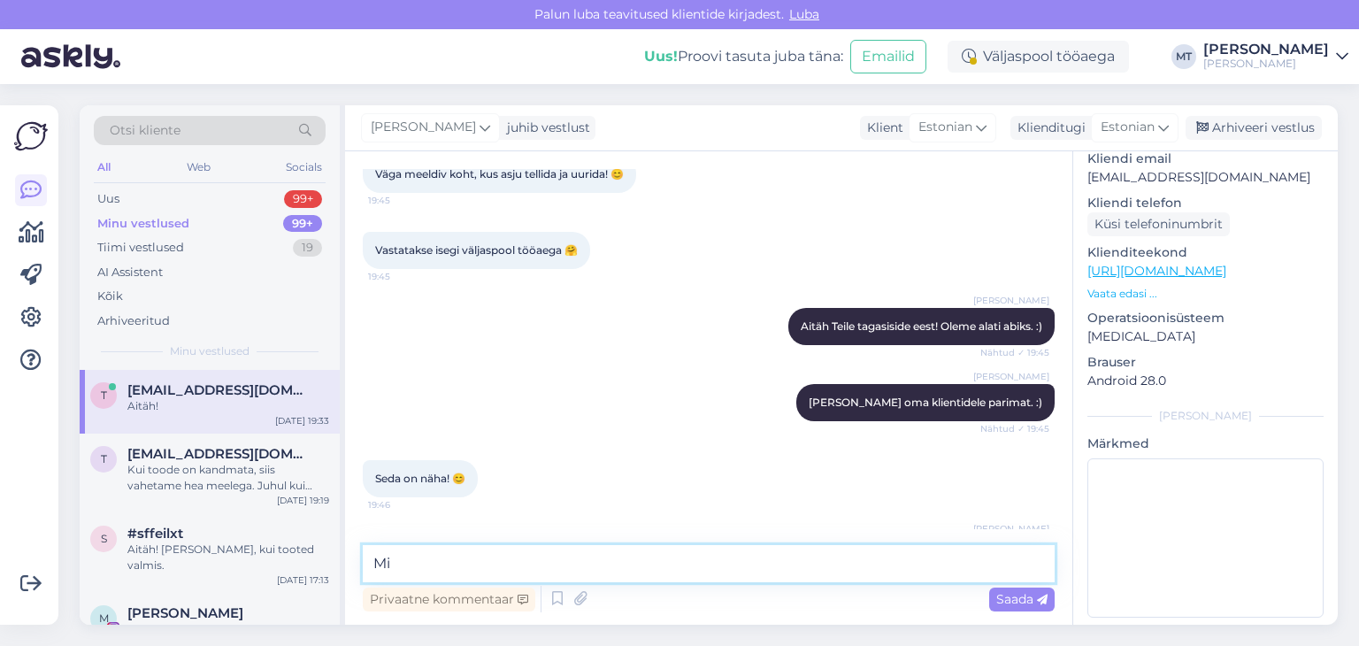
type textarea "M"
type textarea "Kirjutan Teie e-mailile, kui helesinine S on valmis, sobib?"
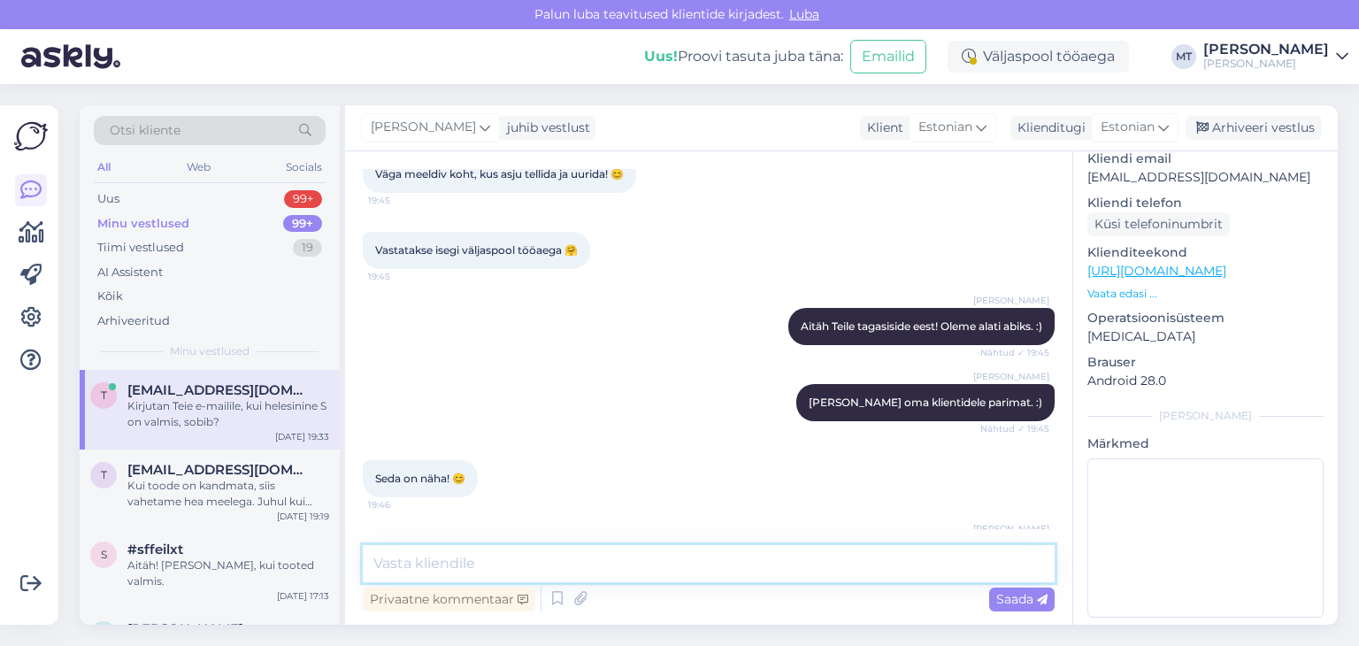
scroll to position [2700, 0]
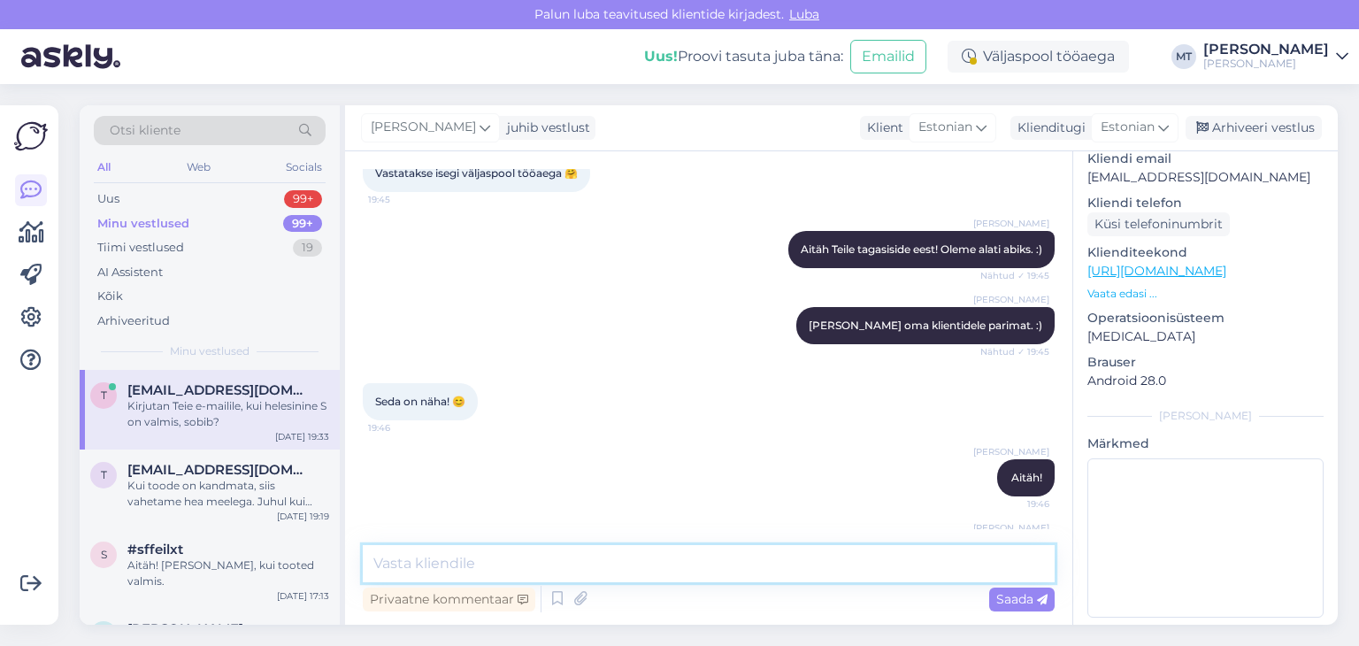
click at [389, 566] on textarea at bounding box center [709, 563] width 692 height 37
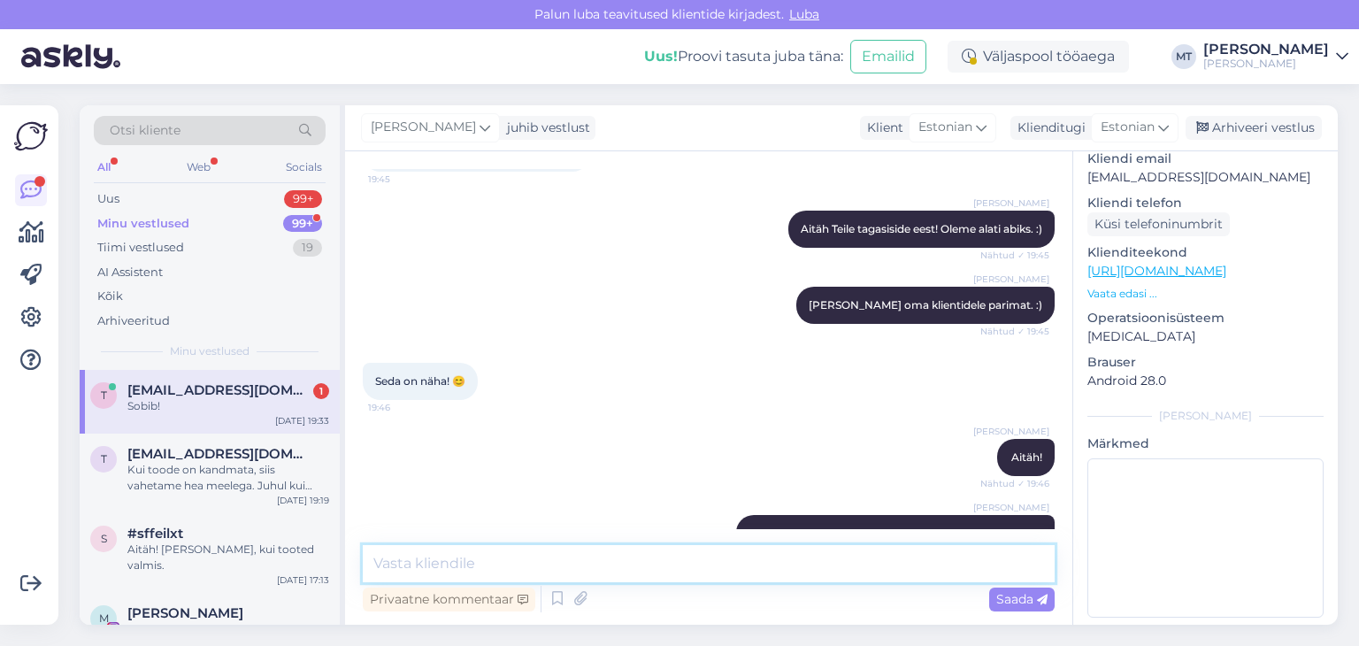
scroll to position [2775, 0]
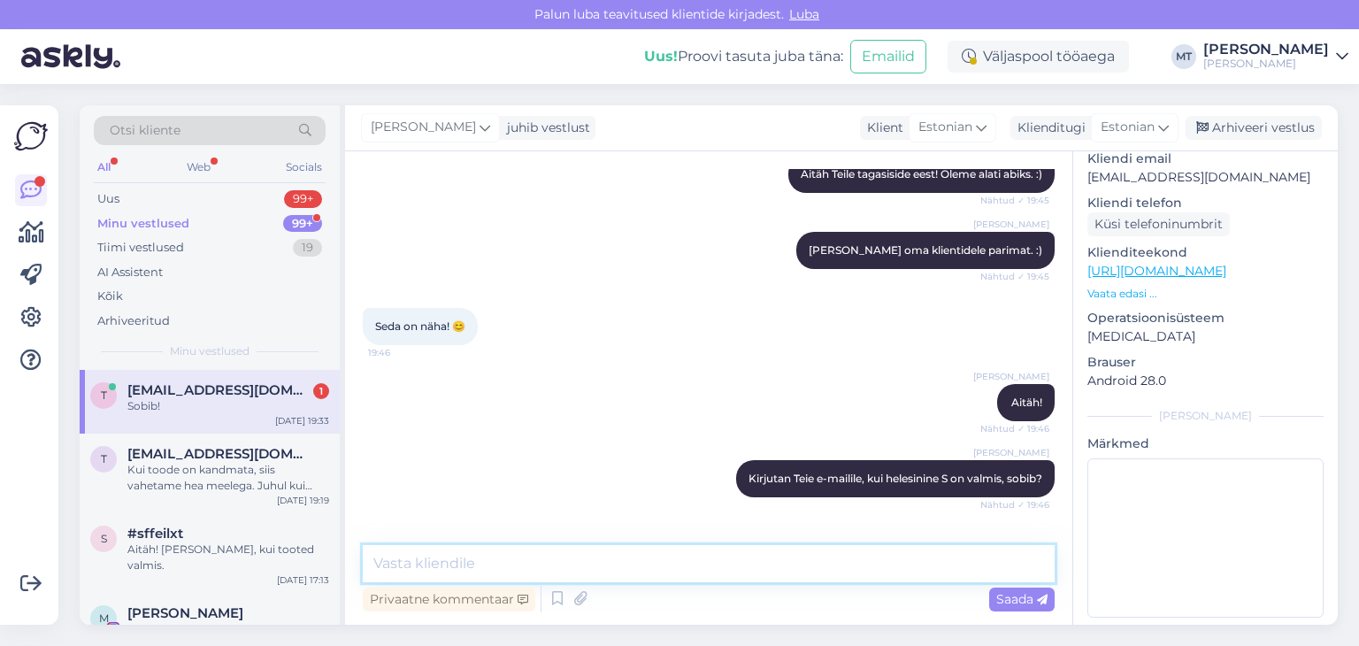
click at [398, 563] on textarea at bounding box center [709, 563] width 692 height 37
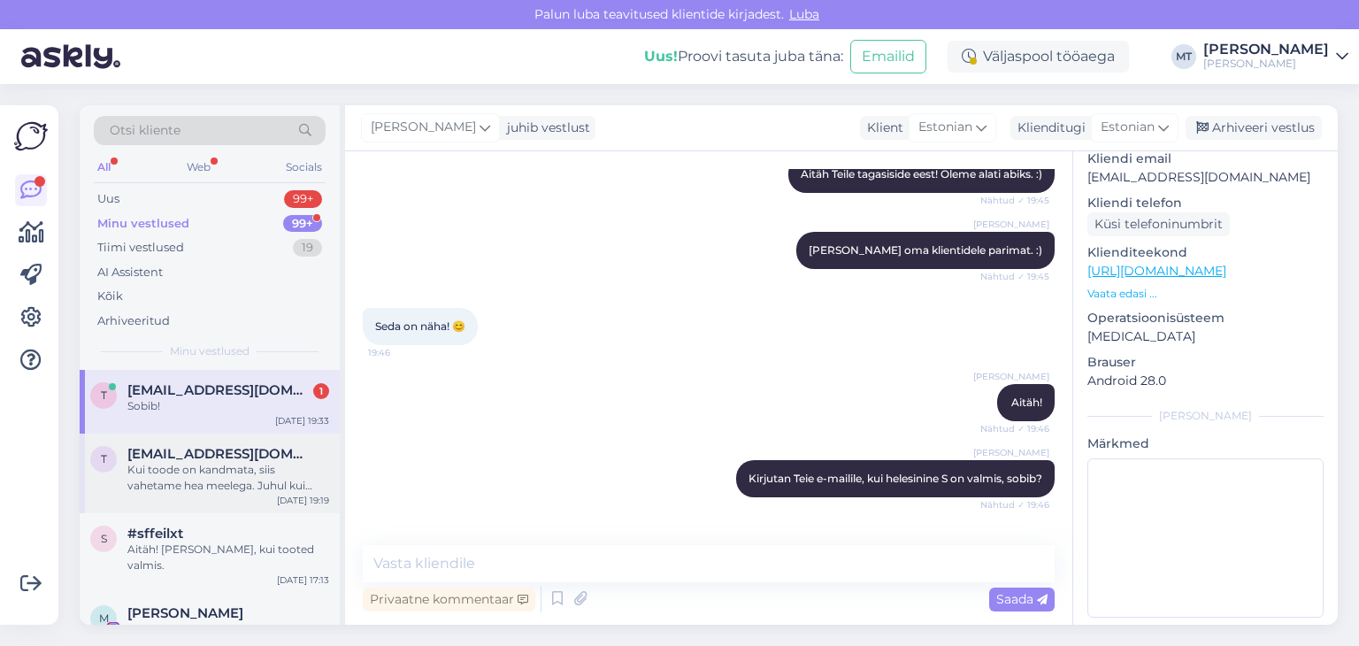
click at [170, 469] on div "Kui toode on kandmata, siis vahetame hea meelega. Juhul kui sobivat suurus hetk…" at bounding box center [228, 478] width 202 height 32
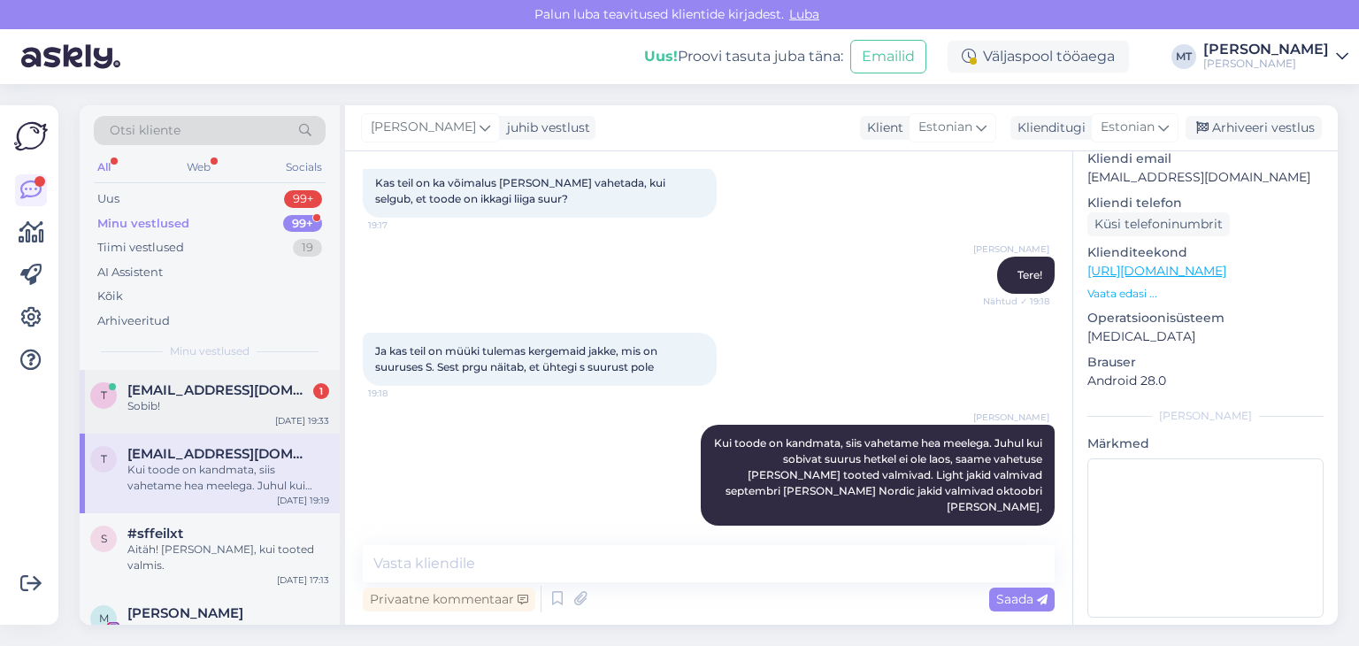
click at [174, 418] on div "t [EMAIL_ADDRESS][DOMAIN_NAME] 1 Sobib! [DATE] 19:33" at bounding box center [210, 402] width 260 height 64
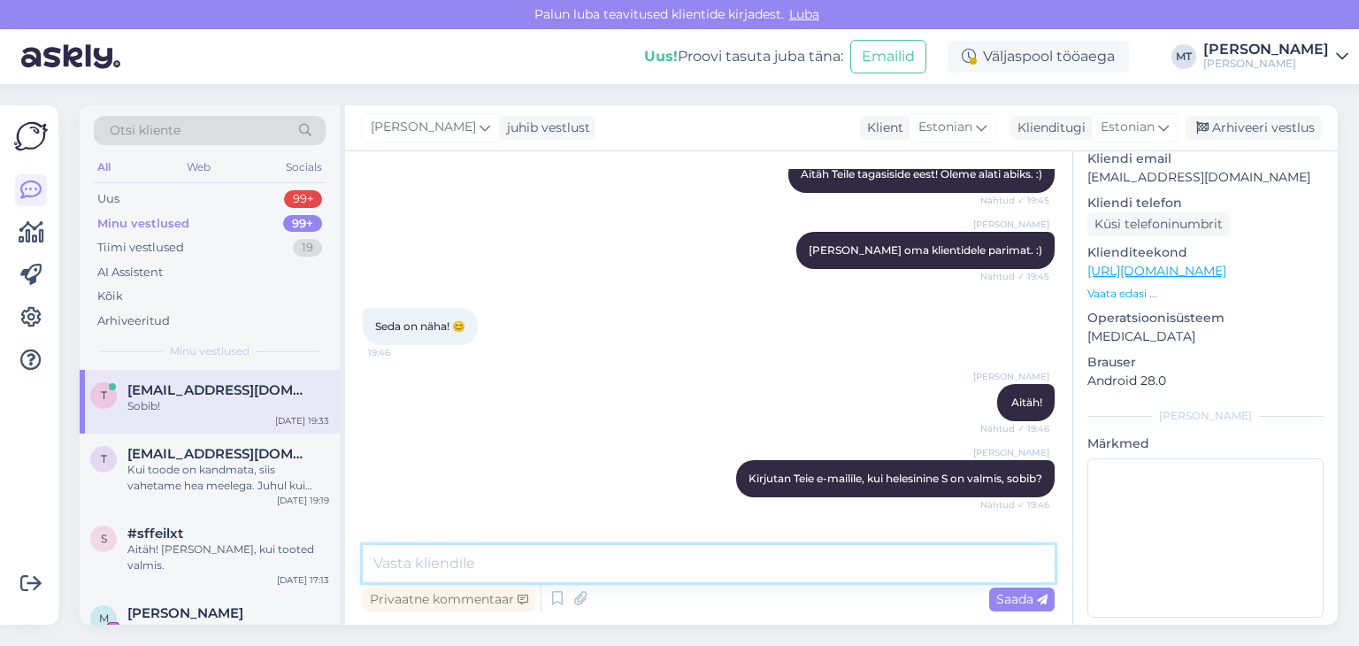
click at [396, 570] on textarea at bounding box center [709, 563] width 692 height 37
type textarea ":"
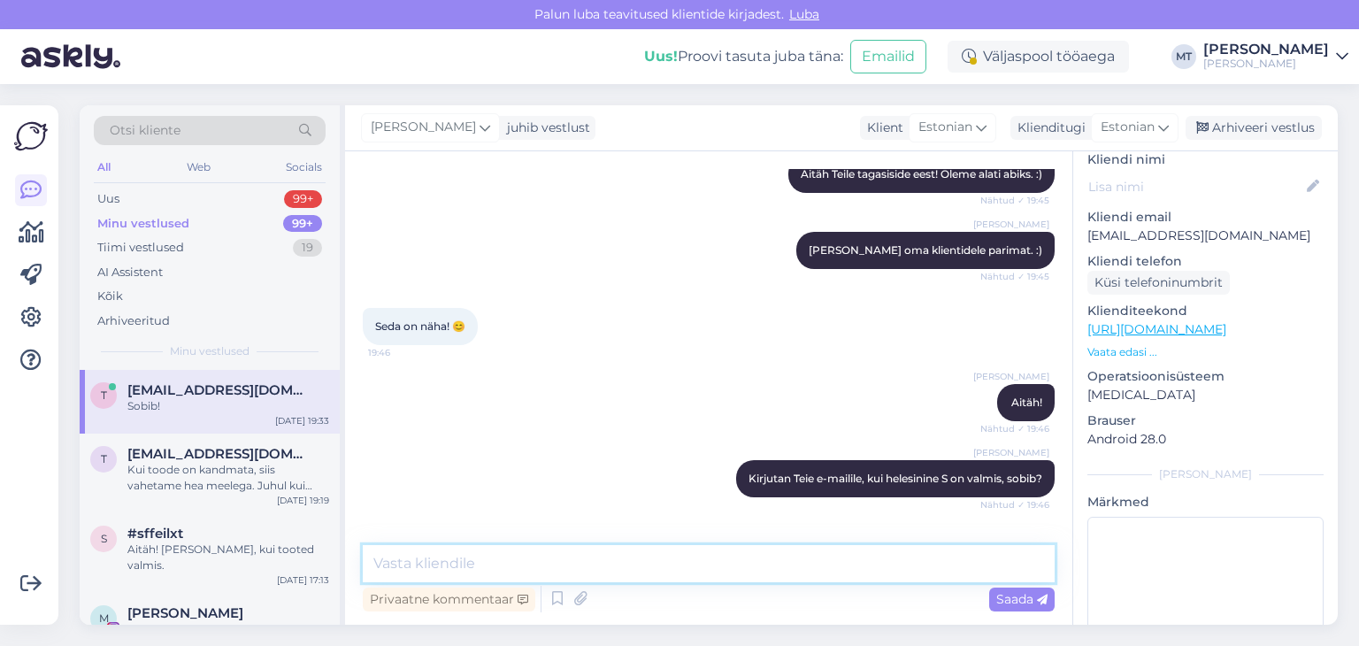
scroll to position [165, 0]
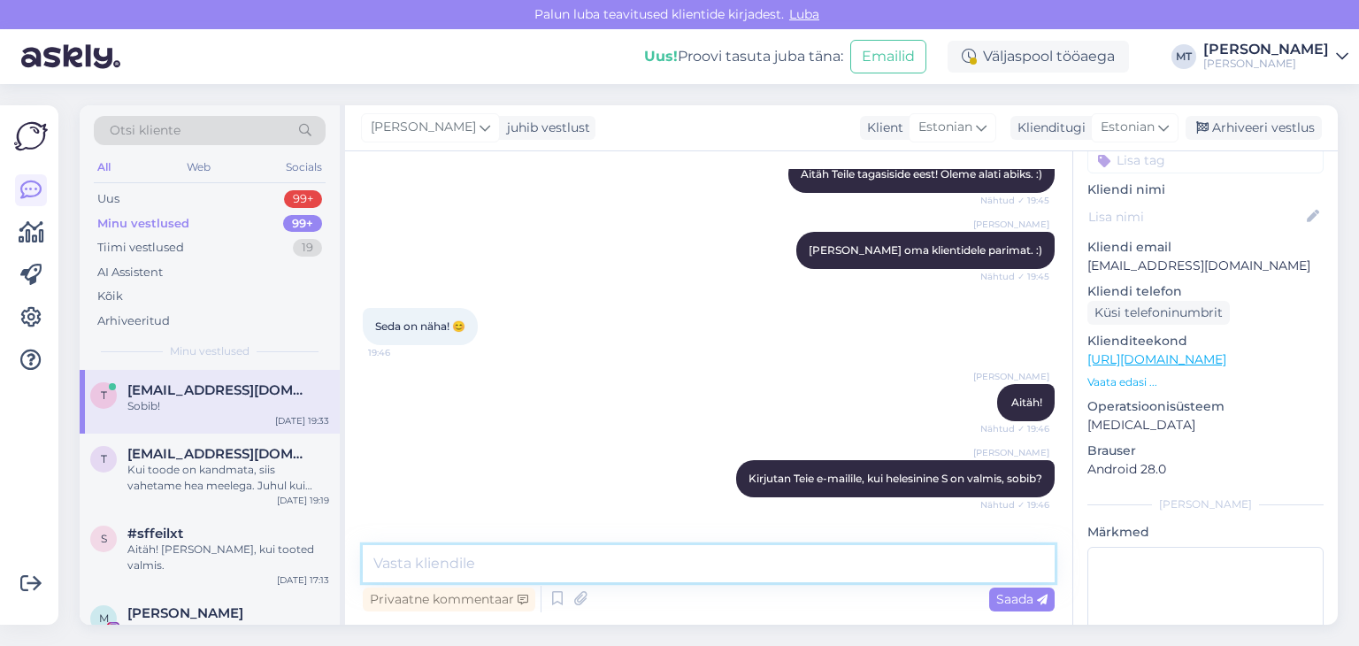
click at [411, 561] on textarea at bounding box center [709, 563] width 692 height 37
type textarea "H"
type textarea "[PERSON_NAME] Teile head õhtut! :)"
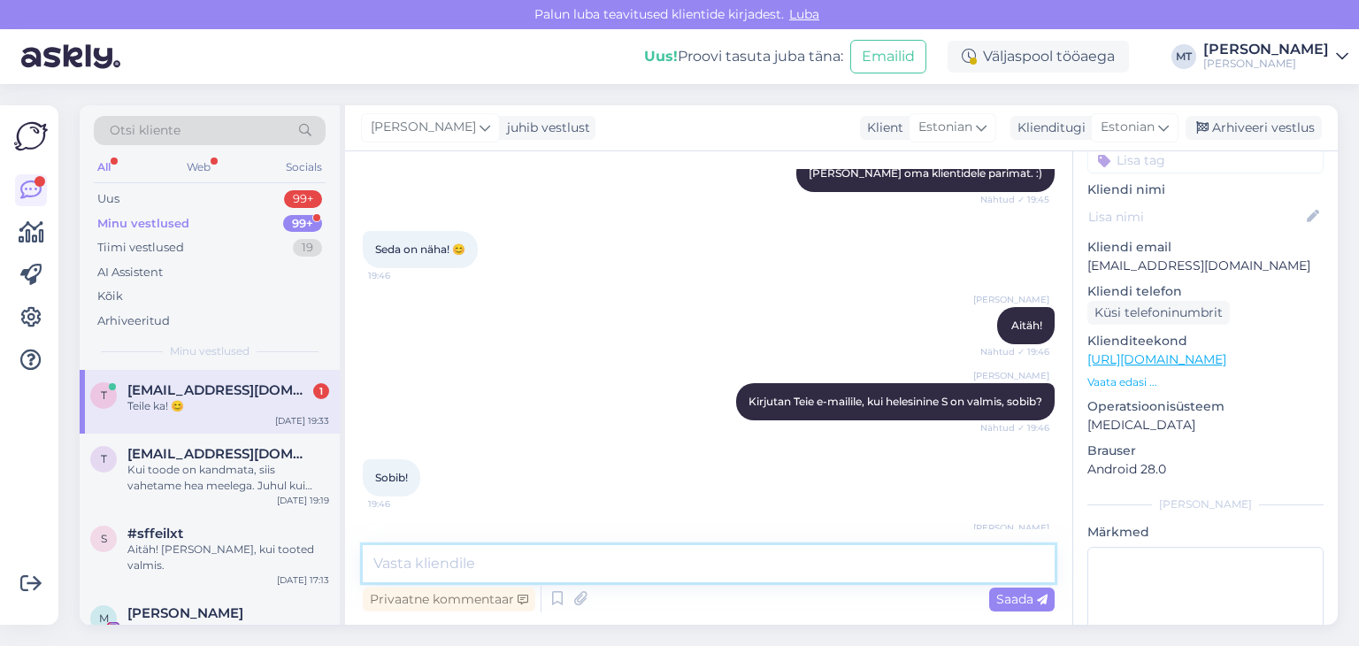
scroll to position [2928, 0]
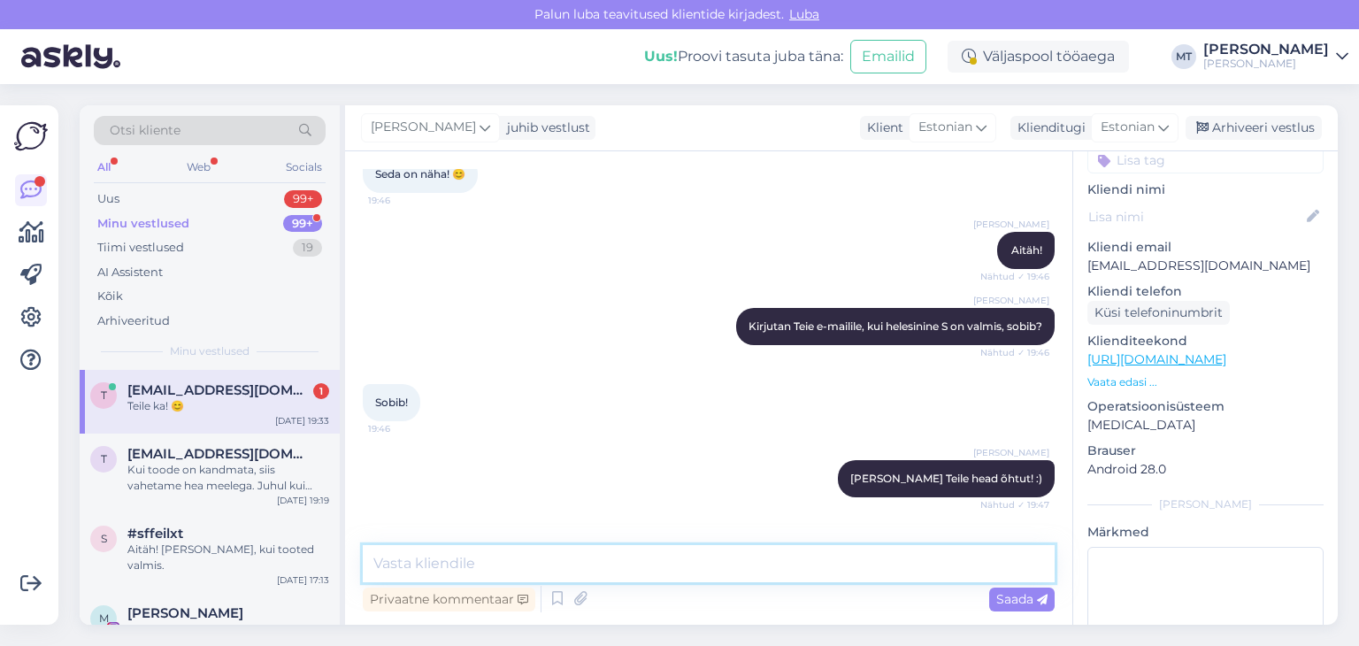
click at [418, 560] on textarea at bounding box center [709, 563] width 692 height 37
type textarea "Tänan väga! :)"
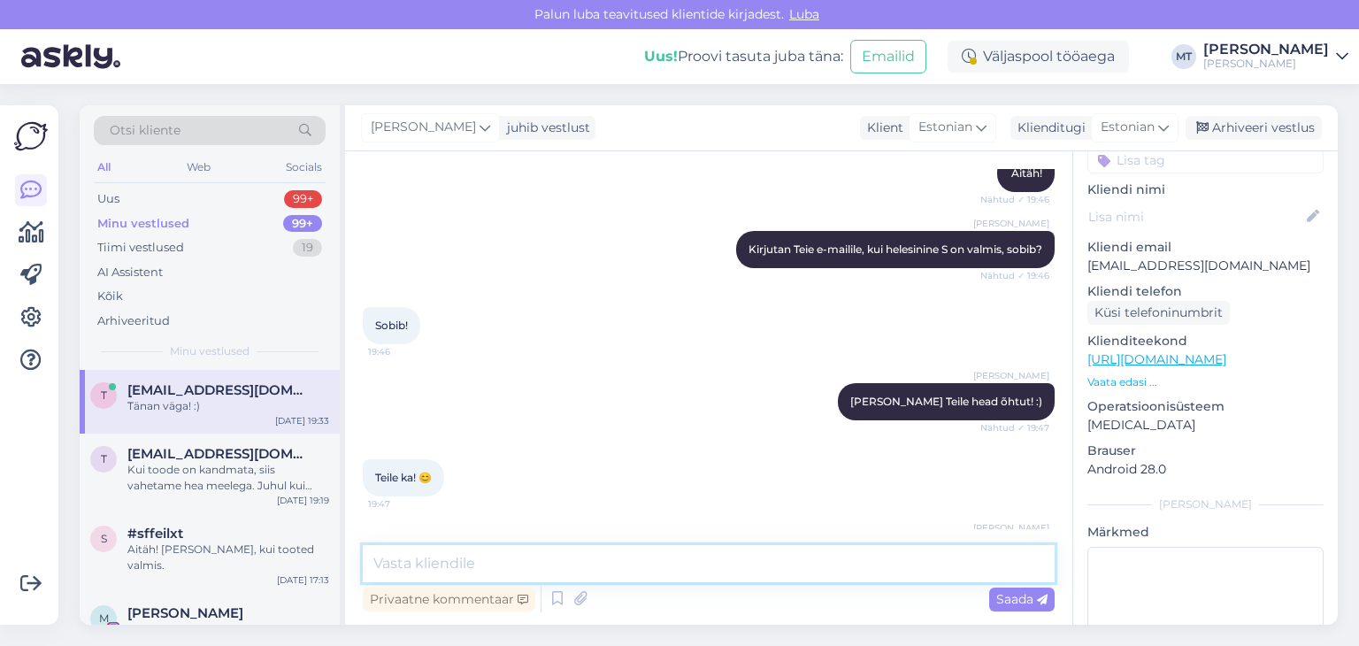
click at [411, 567] on textarea at bounding box center [709, 563] width 692 height 37
